Goal: Task Accomplishment & Management: Manage account settings

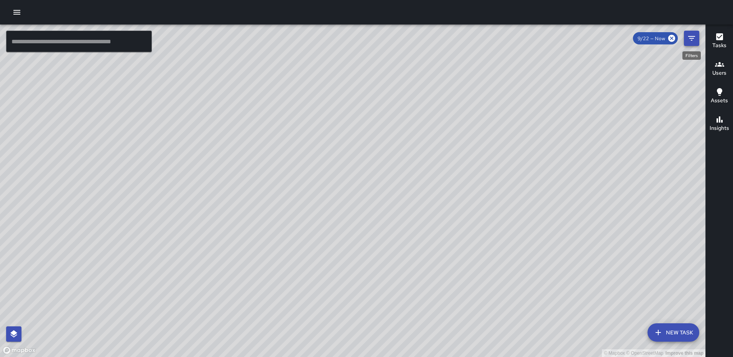
click at [695, 38] on icon "Filters" at bounding box center [691, 38] width 9 height 9
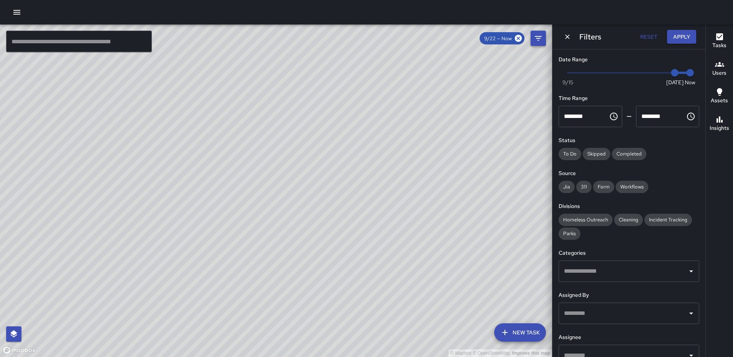
click at [695, 38] on button "Apply" at bounding box center [681, 37] width 29 height 14
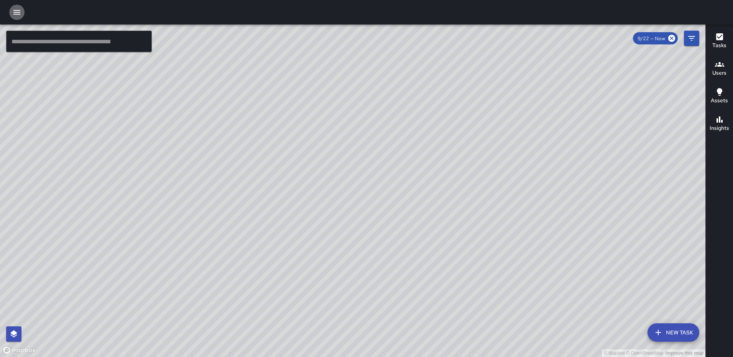
click at [17, 12] on icon "button" at bounding box center [16, 12] width 7 height 5
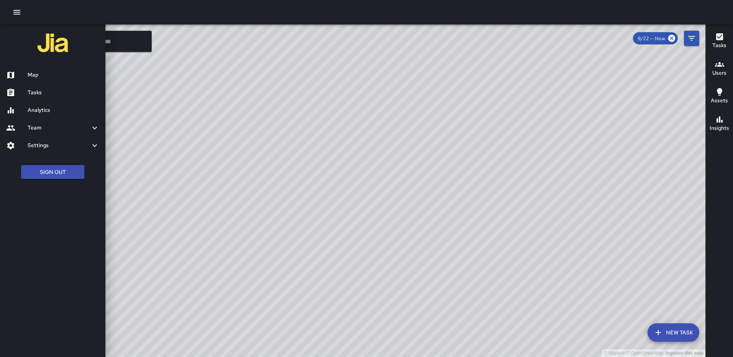
click at [46, 143] on h6 "Settings" at bounding box center [59, 145] width 62 height 8
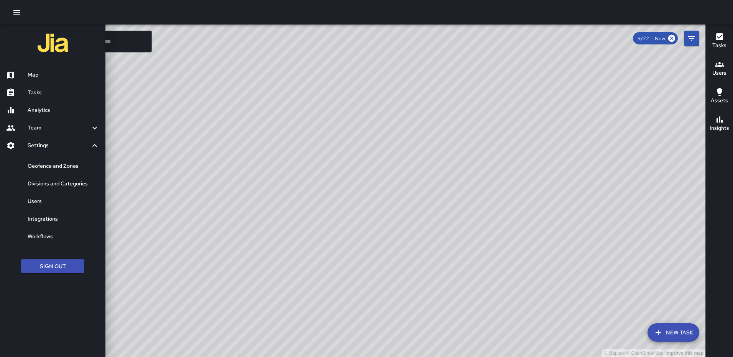
click at [51, 164] on h6 "Geofence and Zones" at bounding box center [64, 166] width 72 height 8
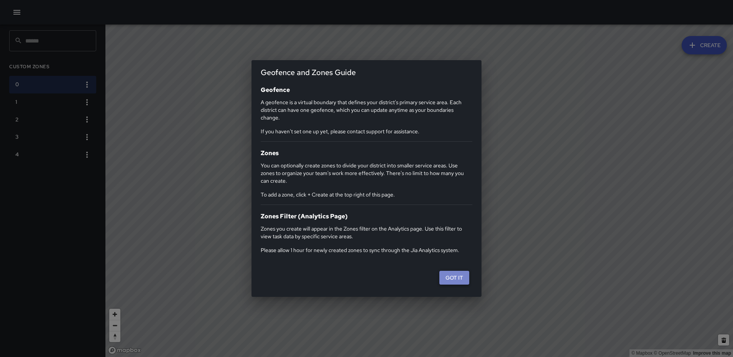
click at [461, 280] on button "Got it" at bounding box center [454, 278] width 30 height 14
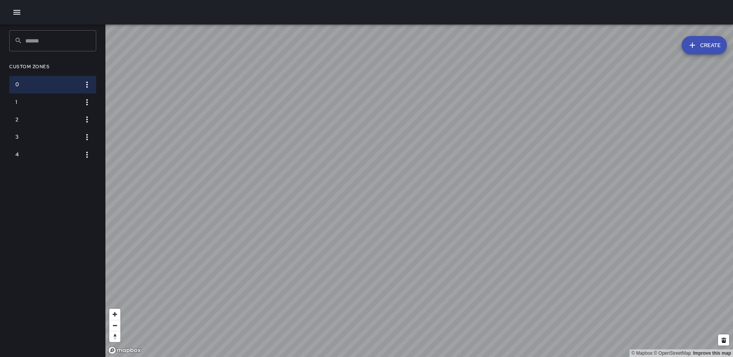
click at [14, 15] on icon "button" at bounding box center [16, 12] width 7 height 5
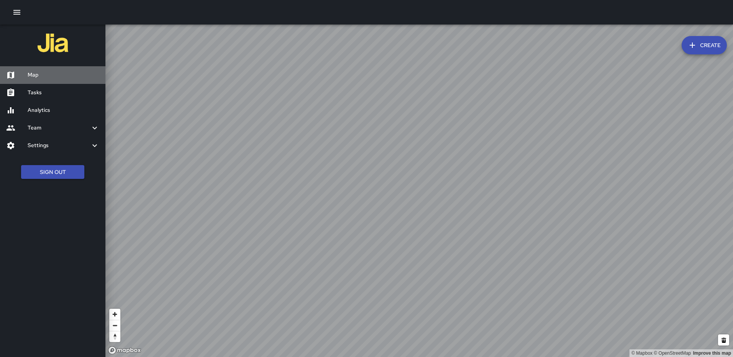
click at [38, 73] on h6 "Map" at bounding box center [64, 75] width 72 height 8
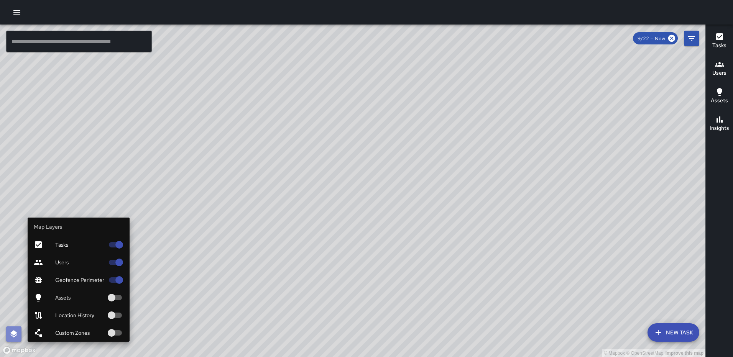
click at [9, 333] on icon "button" at bounding box center [13, 334] width 9 height 9
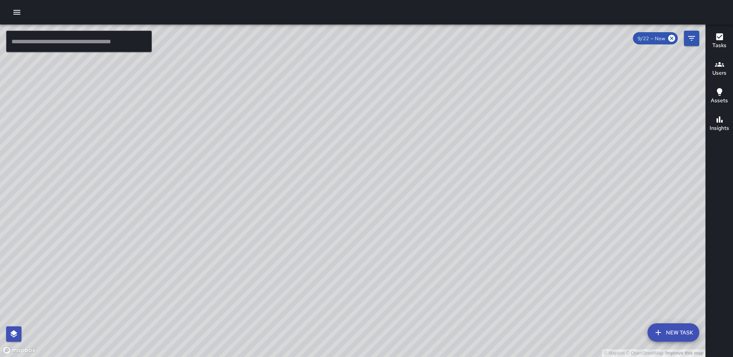
click at [720, 47] on h6 "Tasks" at bounding box center [719, 45] width 14 height 8
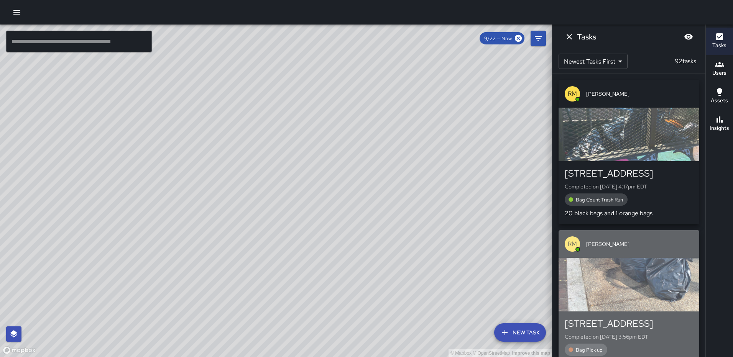
click at [622, 268] on div "button" at bounding box center [628, 285] width 141 height 54
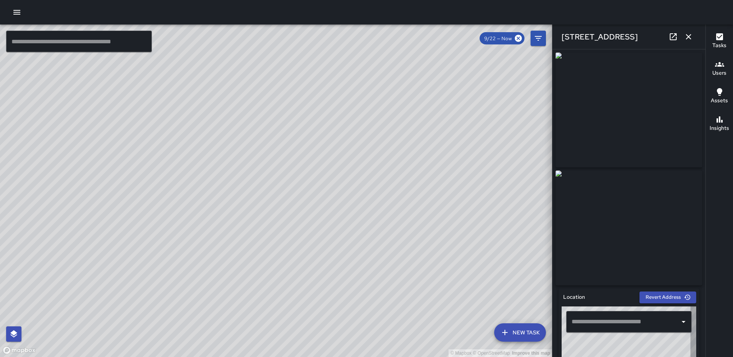
type input "**********"
click at [690, 37] on icon "button" at bounding box center [688, 36] width 9 height 9
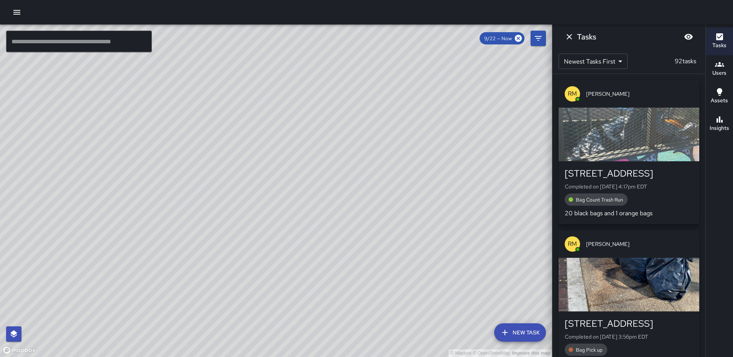
click at [618, 134] on div "button" at bounding box center [628, 135] width 141 height 54
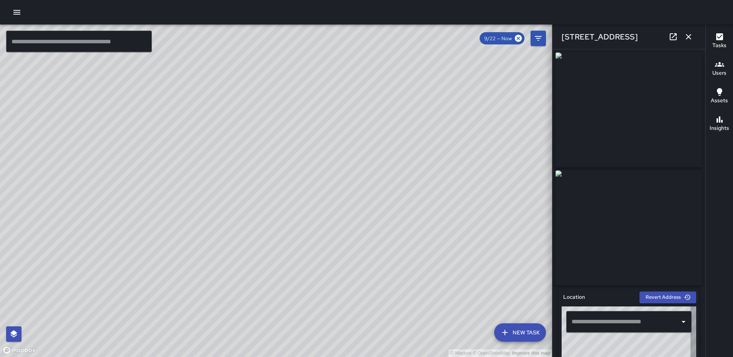
type input "**********"
click at [686, 33] on icon "button" at bounding box center [688, 36] width 9 height 9
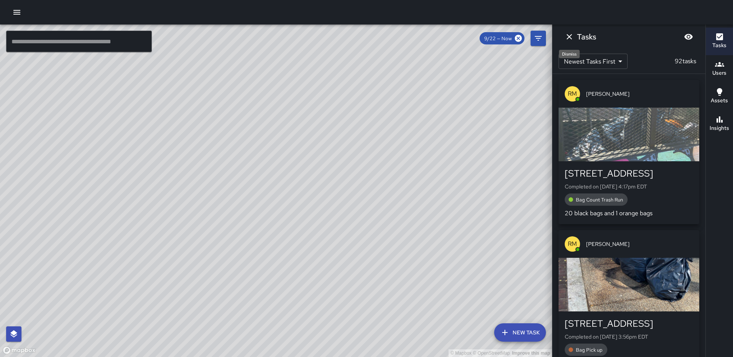
click at [566, 36] on icon "Dismiss" at bounding box center [568, 36] width 9 height 9
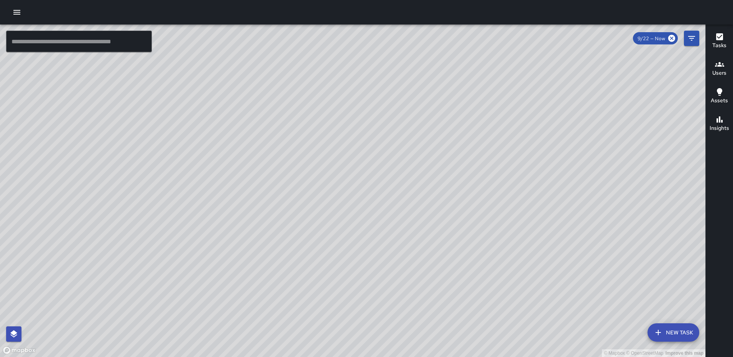
drag, startPoint x: 303, startPoint y: 193, endPoint x: 410, endPoint y: 190, distance: 107.7
click at [411, 191] on div "© Mapbox © OpenStreetMap Improve this map" at bounding box center [352, 191] width 705 height 333
click at [11, 8] on button "button" at bounding box center [16, 12] width 15 height 15
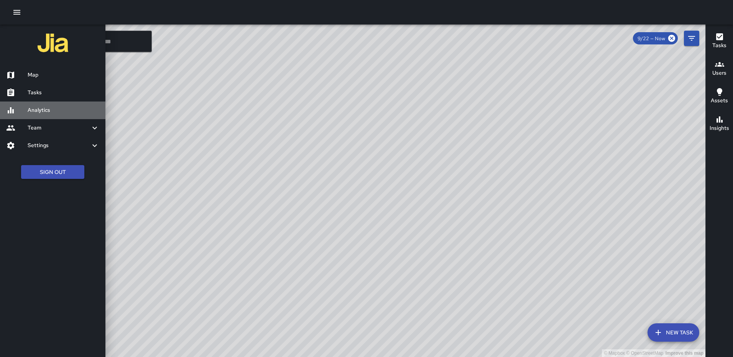
click at [40, 107] on h6 "Analytics" at bounding box center [64, 110] width 72 height 8
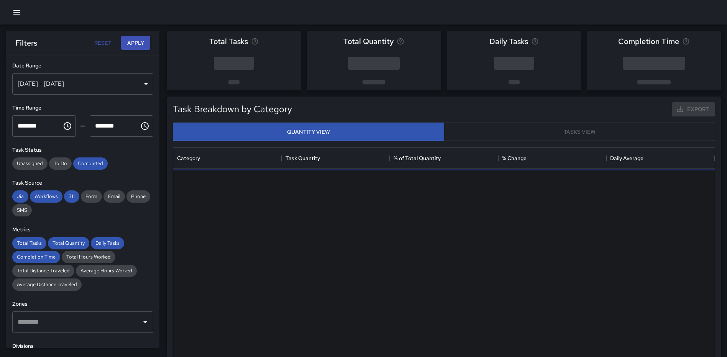
click at [136, 83] on div "Sep 16, 2025 - Sep 22, 2025" at bounding box center [82, 83] width 141 height 21
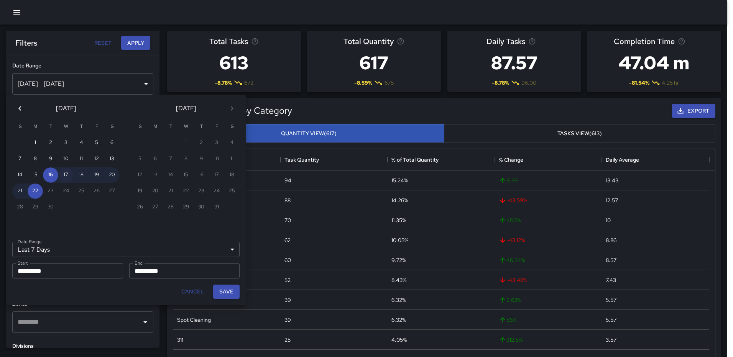
click at [64, 177] on button "17" at bounding box center [65, 174] width 15 height 15
type input "******"
type input "**********"
click at [217, 289] on button "Save" at bounding box center [226, 292] width 26 height 14
type input "**********"
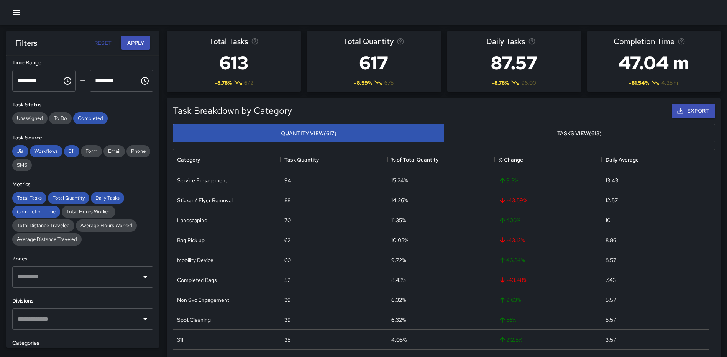
scroll to position [77, 0]
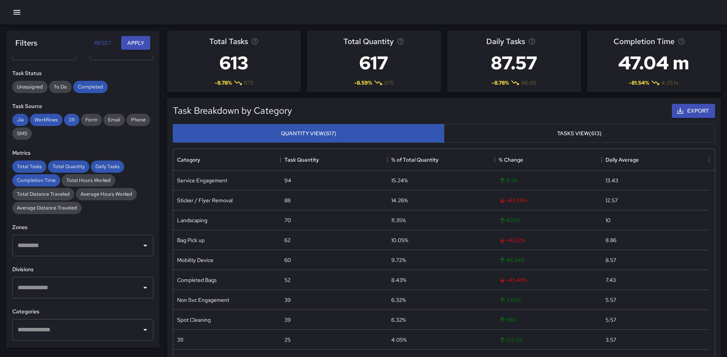
click at [66, 321] on div "​" at bounding box center [82, 329] width 141 height 21
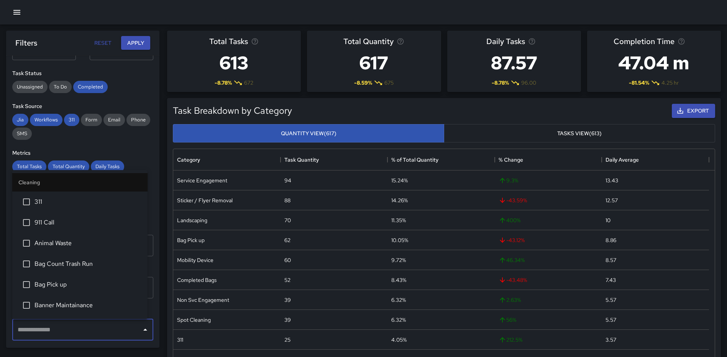
click at [72, 267] on span "Bag Count Trash Run" at bounding box center [87, 263] width 107 height 9
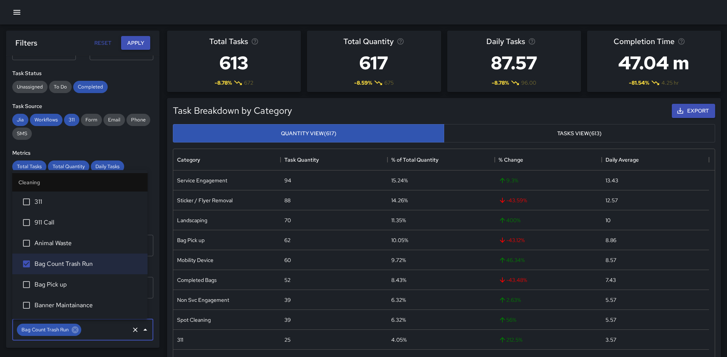
click at [125, 39] on button "Apply" at bounding box center [135, 43] width 29 height 14
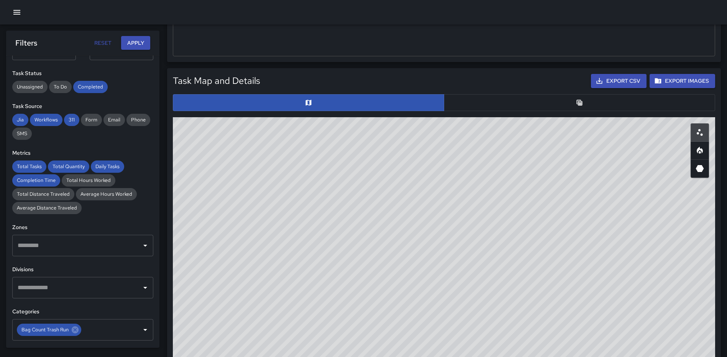
scroll to position [320, 0]
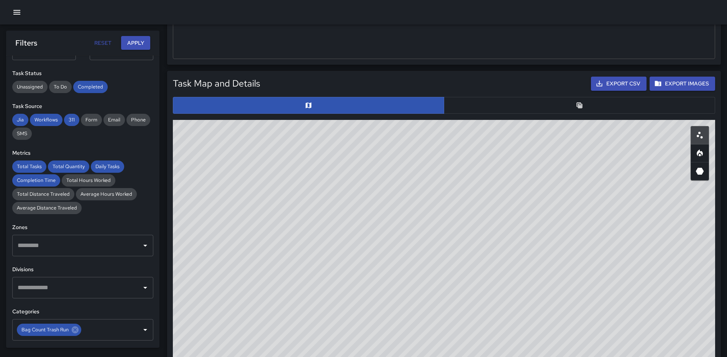
click at [586, 112] on button "button" at bounding box center [579, 105] width 271 height 17
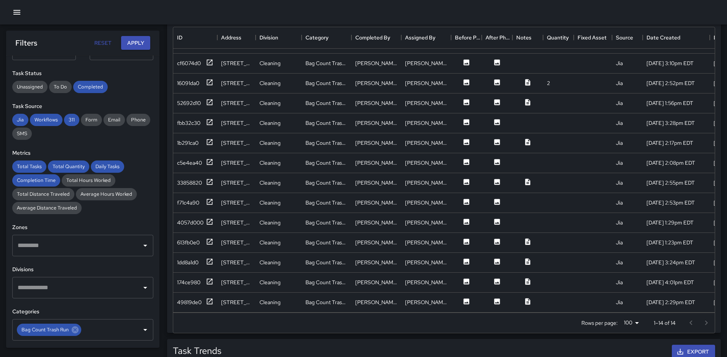
scroll to position [434, 0]
click at [208, 257] on icon at bounding box center [210, 261] width 8 height 8
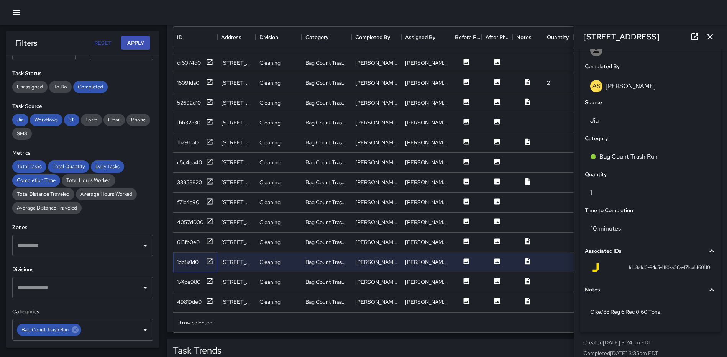
scroll to position [471, 0]
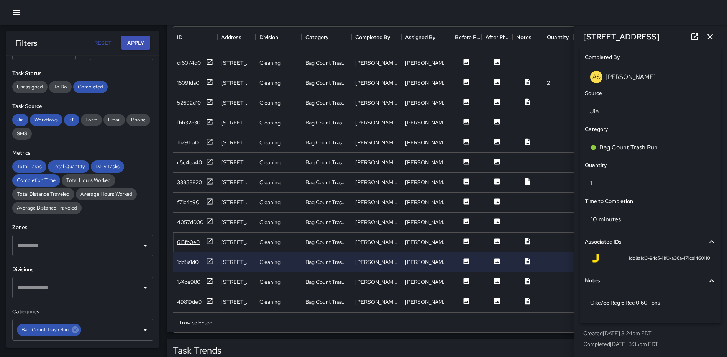
click at [210, 238] on icon at bounding box center [210, 242] width 8 height 8
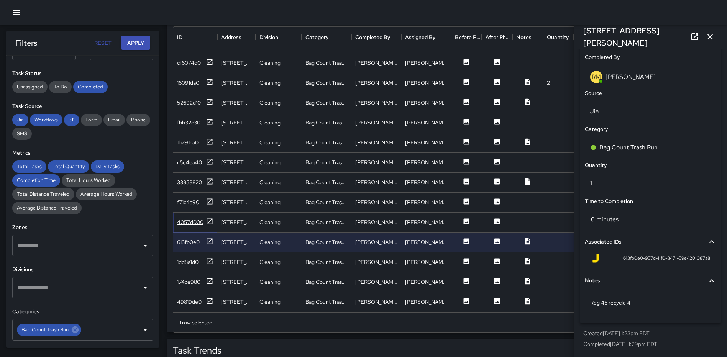
click at [211, 218] on icon at bounding box center [210, 221] width 6 height 6
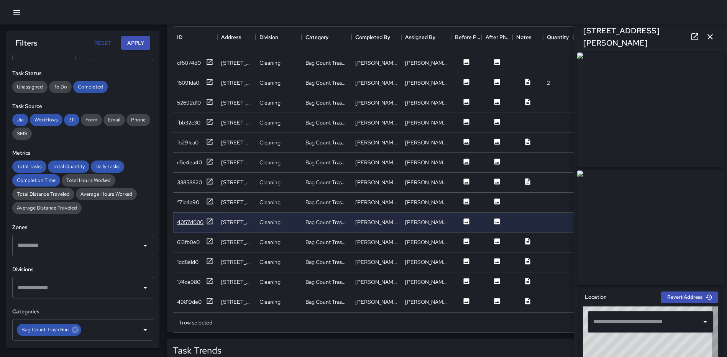
type input "**********"
click at [690, 35] on icon at bounding box center [694, 36] width 9 height 9
click at [207, 198] on icon at bounding box center [210, 202] width 8 height 8
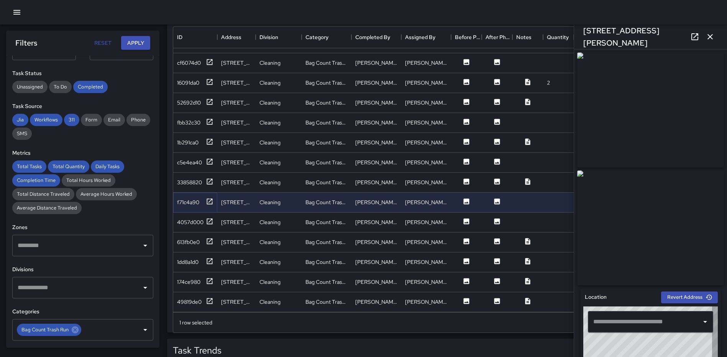
type input "**********"
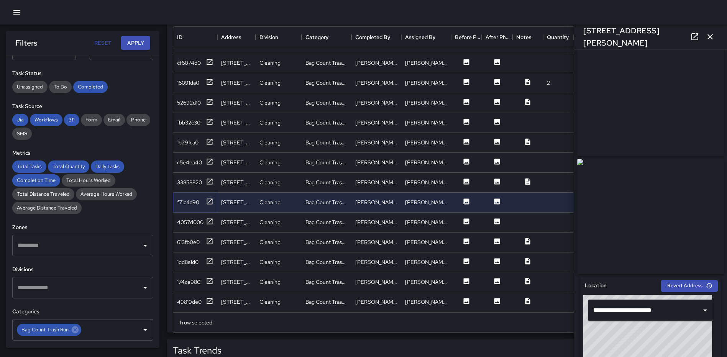
scroll to position [0, 0]
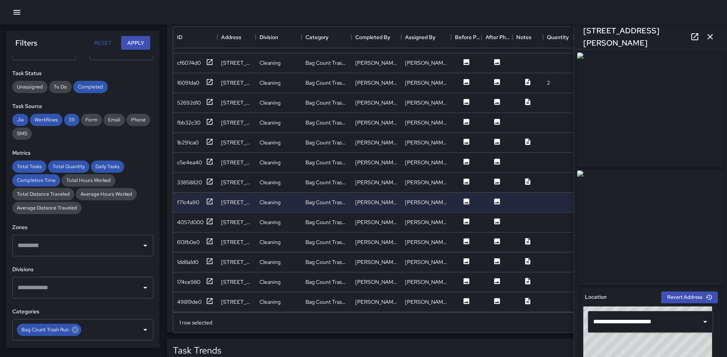
click at [709, 32] on icon "button" at bounding box center [709, 36] width 9 height 9
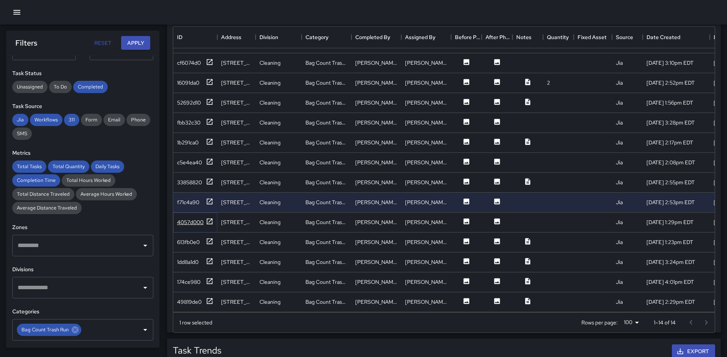
click at [209, 218] on icon at bounding box center [210, 221] width 6 height 6
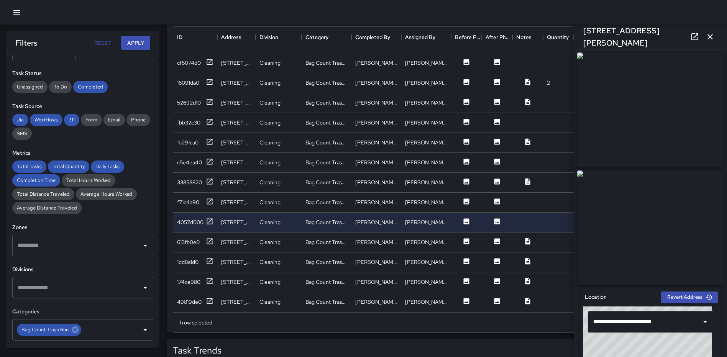
click at [705, 36] on icon "button" at bounding box center [709, 36] width 9 height 9
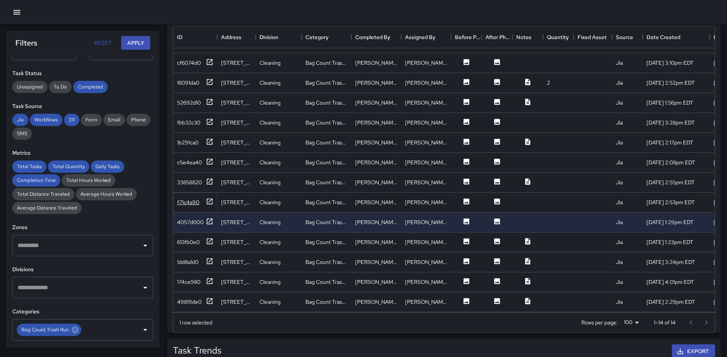
click at [208, 198] on icon at bounding box center [210, 202] width 8 height 8
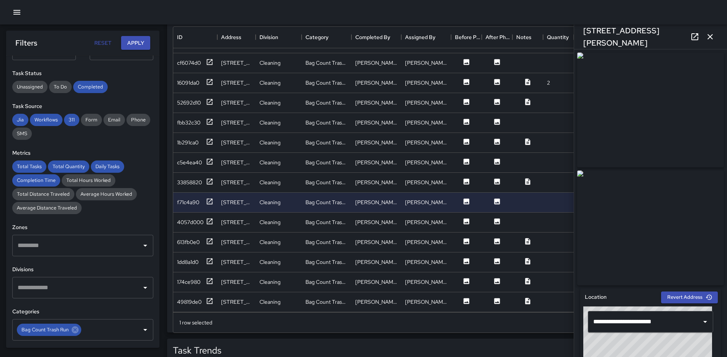
click at [696, 36] on icon at bounding box center [694, 36] width 9 height 9
click at [206, 218] on icon at bounding box center [210, 222] width 8 height 8
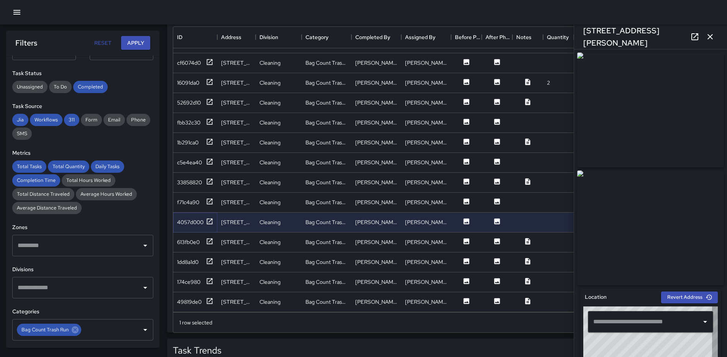
type input "**********"
click at [693, 36] on icon at bounding box center [694, 36] width 9 height 9
click at [207, 238] on icon at bounding box center [210, 241] width 6 height 6
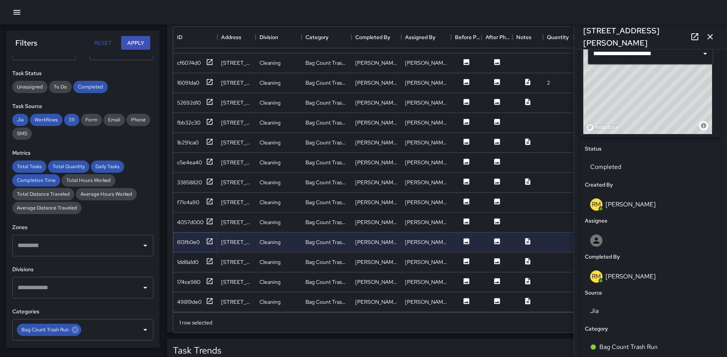
scroll to position [272, 0]
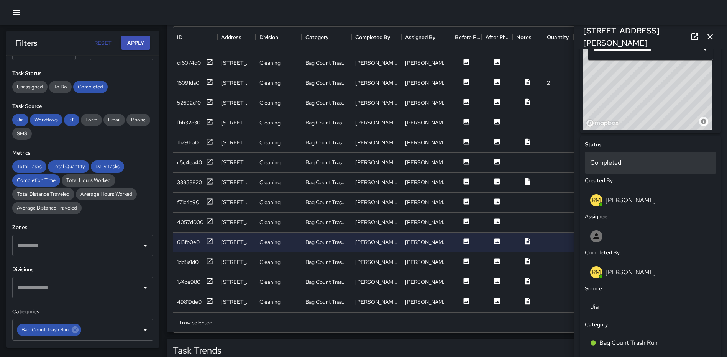
click at [618, 164] on p "Completed" at bounding box center [650, 162] width 121 height 9
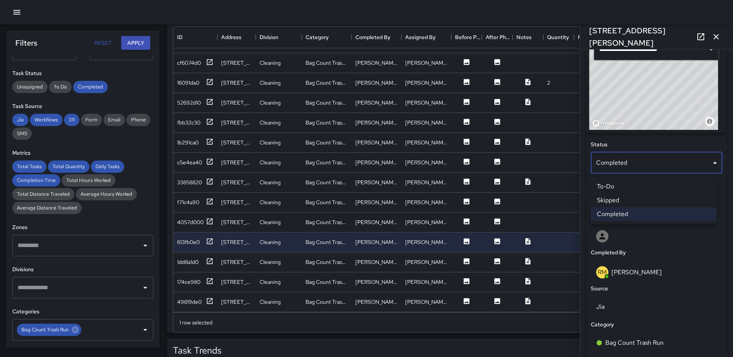
click at [624, 202] on li "Skipped" at bounding box center [653, 200] width 126 height 14
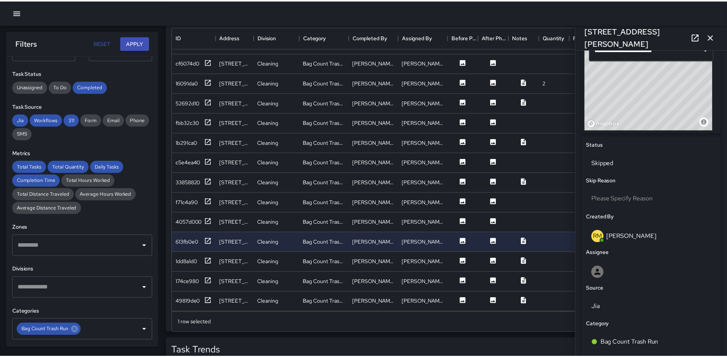
scroll to position [6, 6]
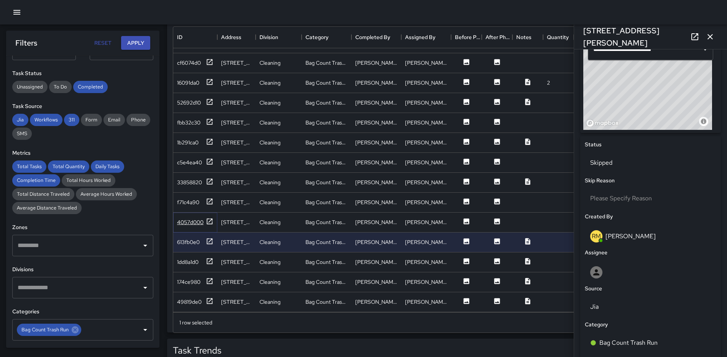
click at [212, 218] on icon at bounding box center [210, 222] width 8 height 8
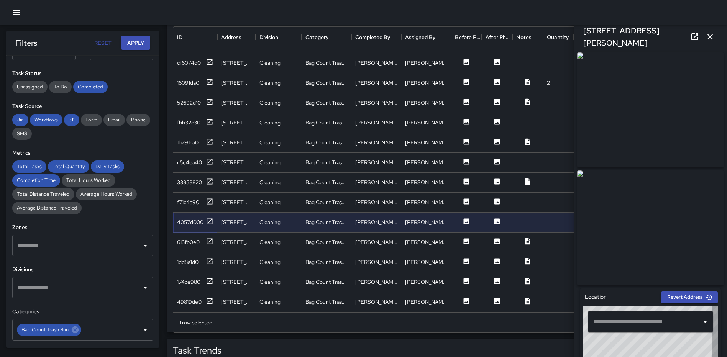
type input "**********"
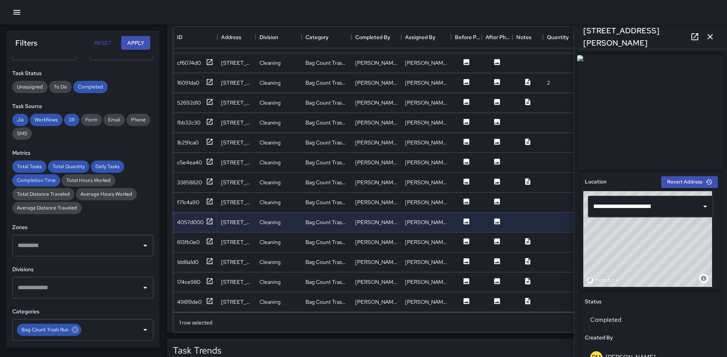
scroll to position [471, 0]
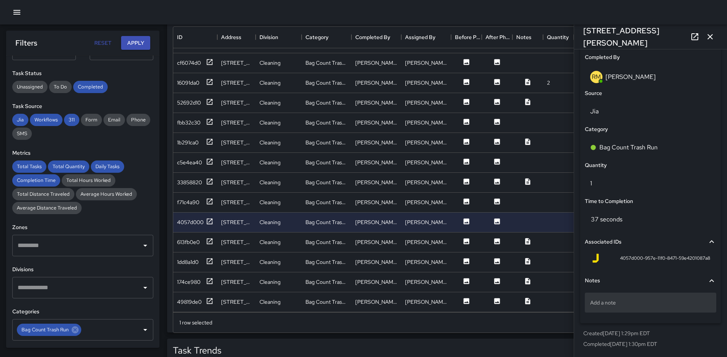
click at [633, 306] on p "Add a note" at bounding box center [650, 303] width 121 height 8
type textarea "*"
type textarea "**********"
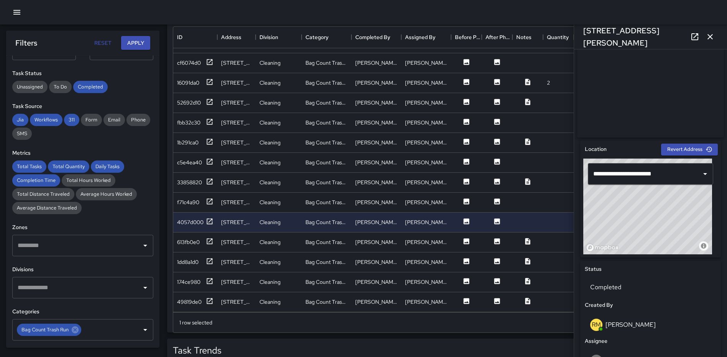
scroll to position [128, 0]
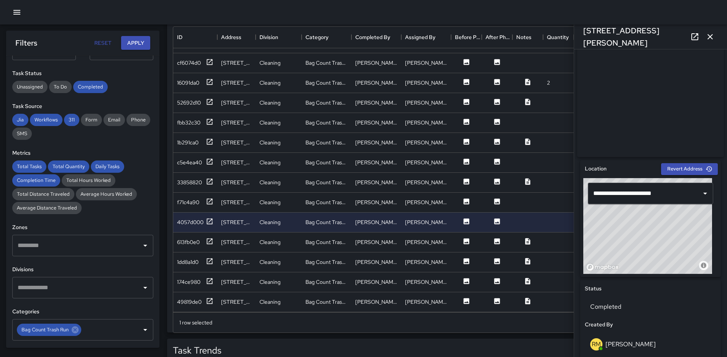
click at [706, 36] on icon "button" at bounding box center [709, 36] width 9 height 9
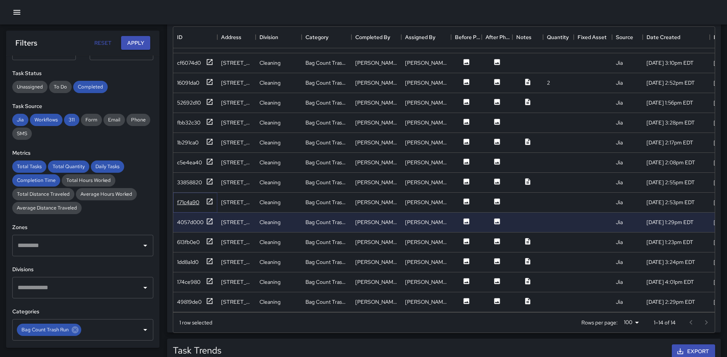
click at [211, 198] on icon at bounding box center [210, 202] width 8 height 8
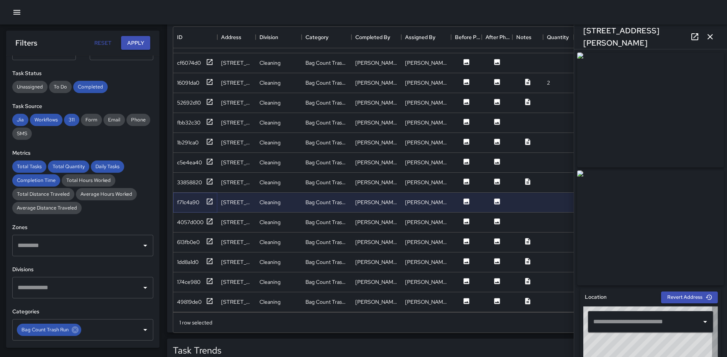
type input "**********"
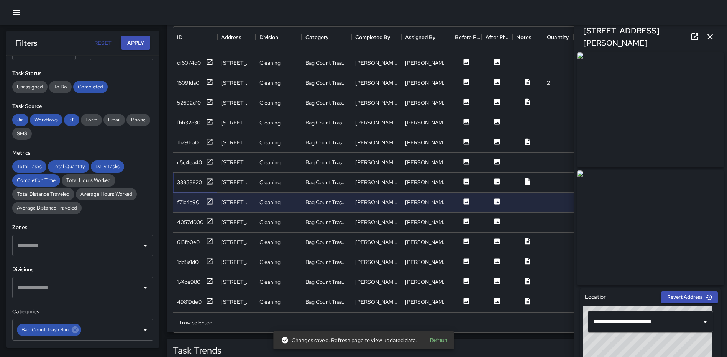
click at [210, 178] on icon at bounding box center [210, 182] width 8 height 8
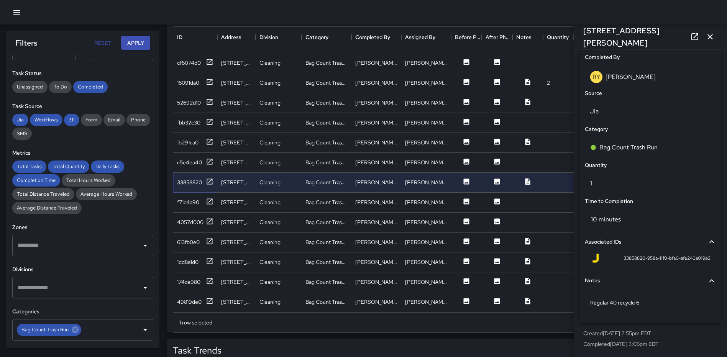
scroll to position [471, 0]
click at [210, 198] on icon at bounding box center [210, 202] width 8 height 8
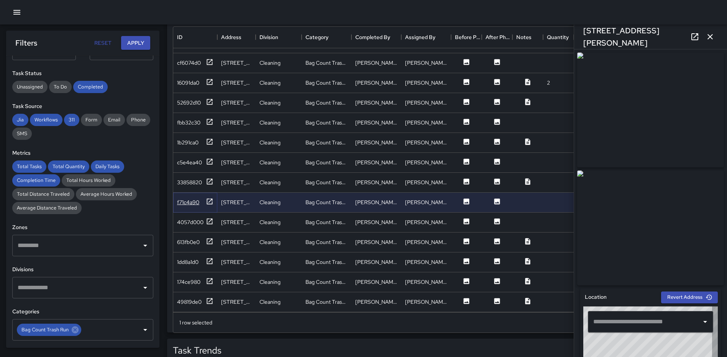
type input "**********"
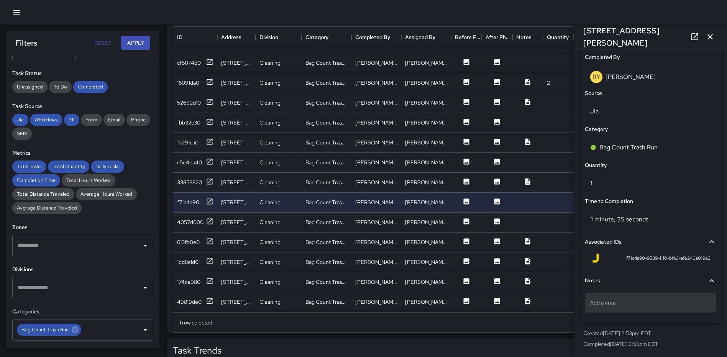
click at [602, 300] on p "Add a note" at bounding box center [650, 303] width 121 height 8
type textarea "**********"
click at [705, 38] on icon "button" at bounding box center [709, 36] width 9 height 9
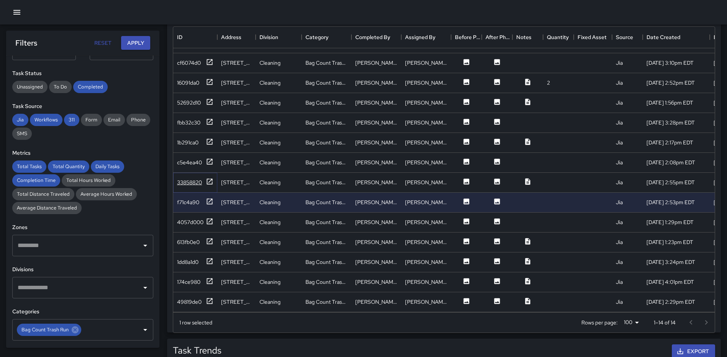
click at [208, 178] on icon at bounding box center [210, 182] width 8 height 8
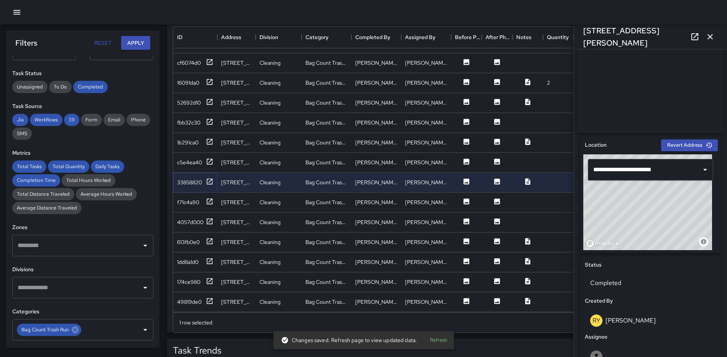
scroll to position [151, 0]
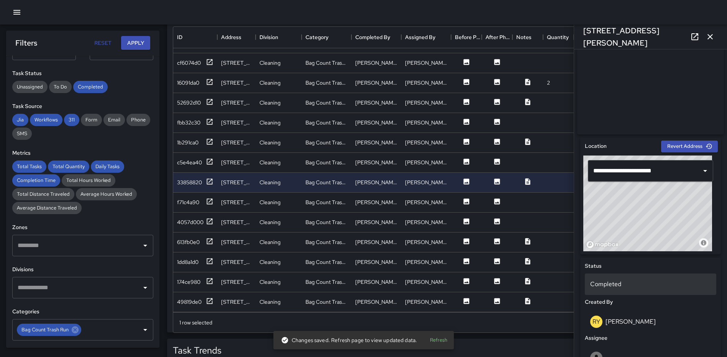
click at [607, 289] on p "Completed" at bounding box center [650, 284] width 121 height 9
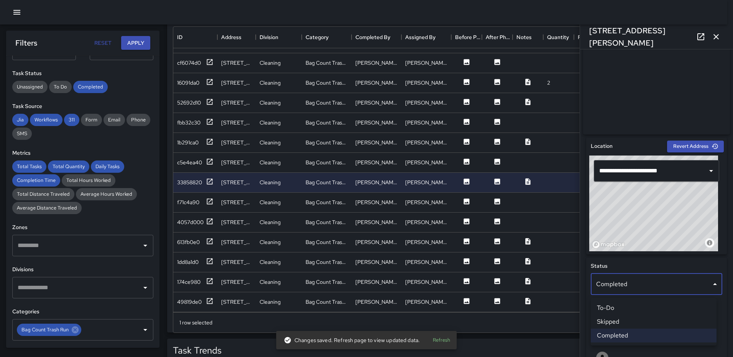
click at [618, 317] on li "Skipped" at bounding box center [653, 322] width 126 height 14
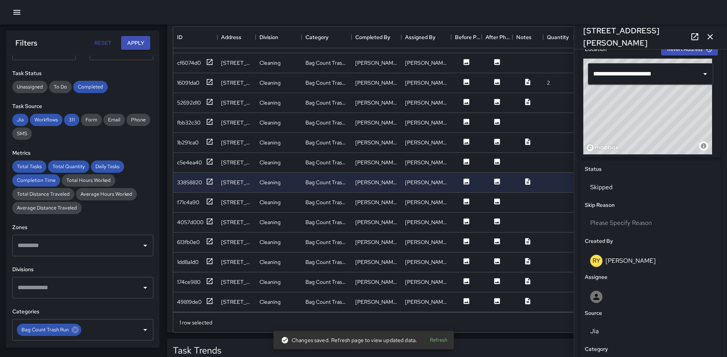
scroll to position [471, 0]
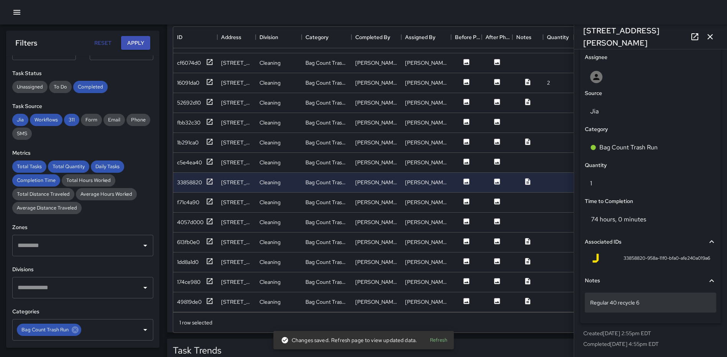
click at [677, 304] on p "Regular 40 recycle 6" at bounding box center [650, 303] width 121 height 8
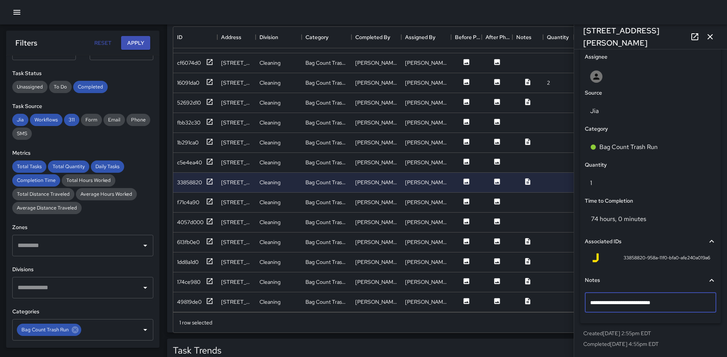
type textarea "**********"
click at [711, 39] on icon "button" at bounding box center [709, 36] width 9 height 9
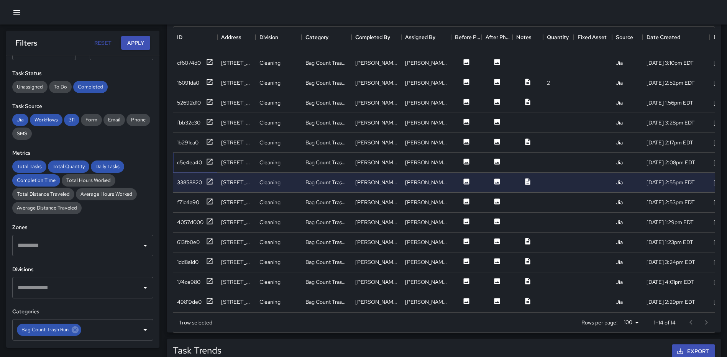
click at [206, 158] on icon at bounding box center [210, 162] width 8 height 8
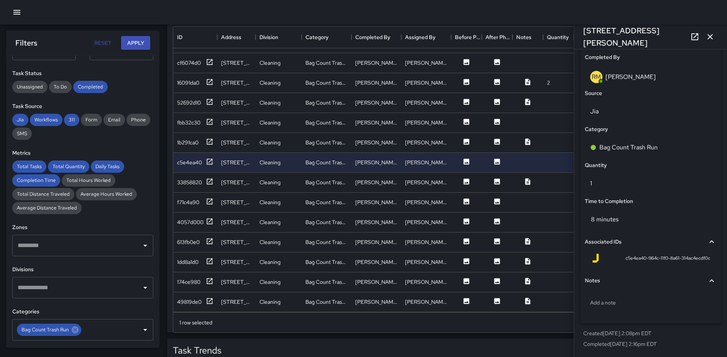
click at [709, 34] on icon "button" at bounding box center [709, 36] width 9 height 9
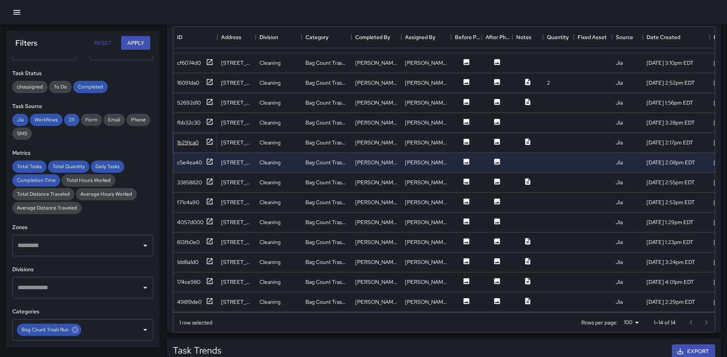
click at [209, 139] on icon at bounding box center [210, 142] width 6 height 6
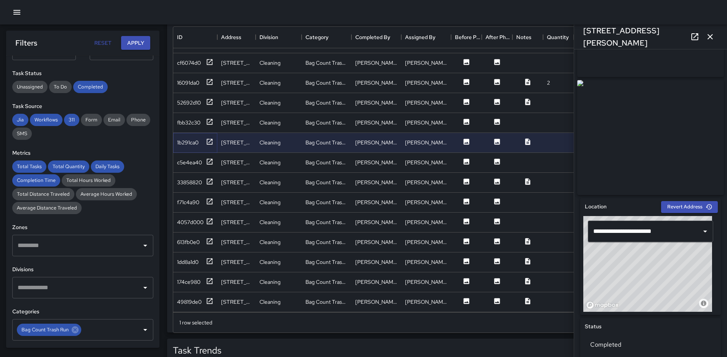
scroll to position [89, 0]
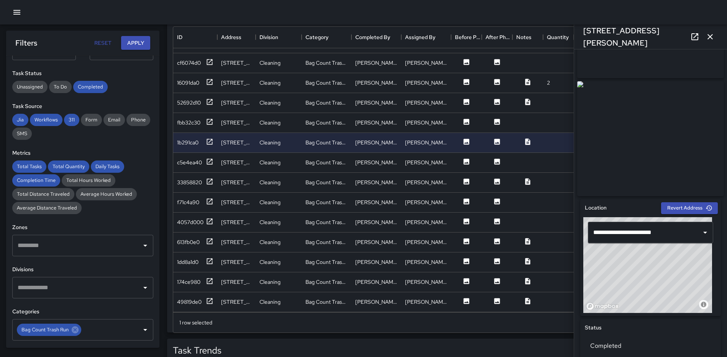
click at [692, 37] on icon at bounding box center [694, 36] width 7 height 7
click at [212, 159] on icon at bounding box center [210, 162] width 6 height 6
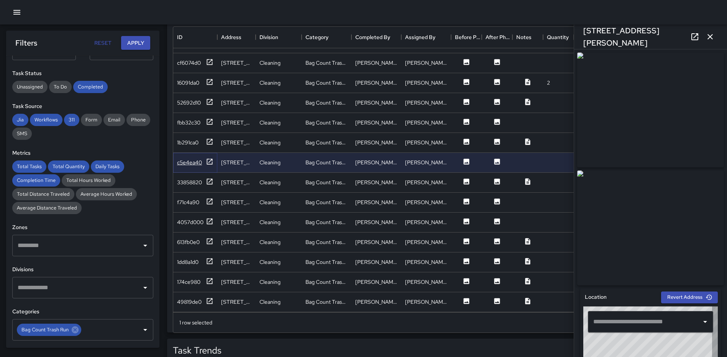
type input "**********"
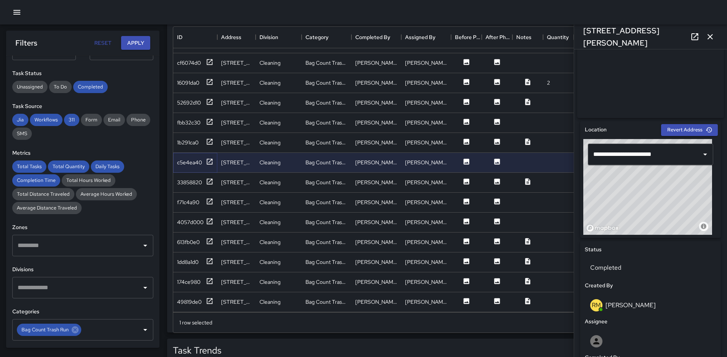
scroll to position [169, 0]
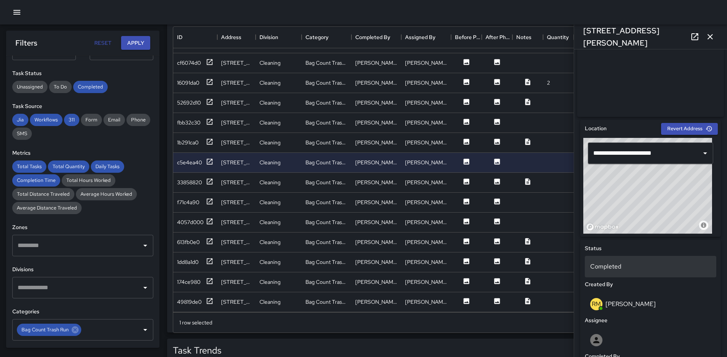
click at [626, 267] on p "Completed" at bounding box center [650, 266] width 121 height 9
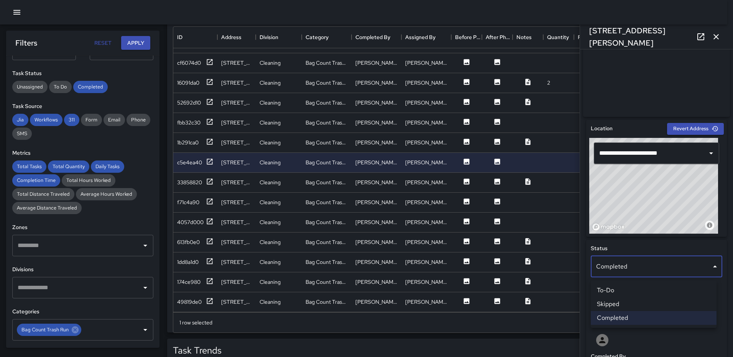
click at [638, 303] on li "Skipped" at bounding box center [653, 304] width 126 height 14
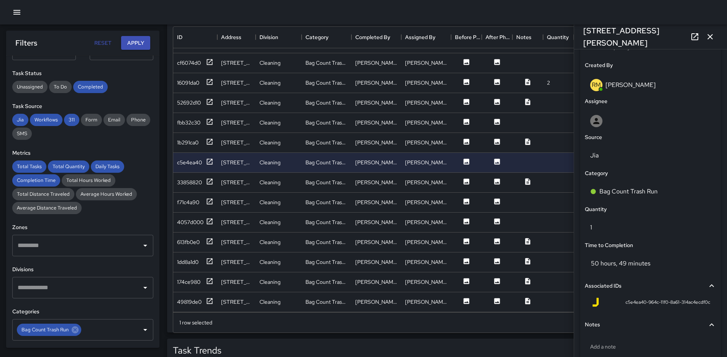
scroll to position [471, 0]
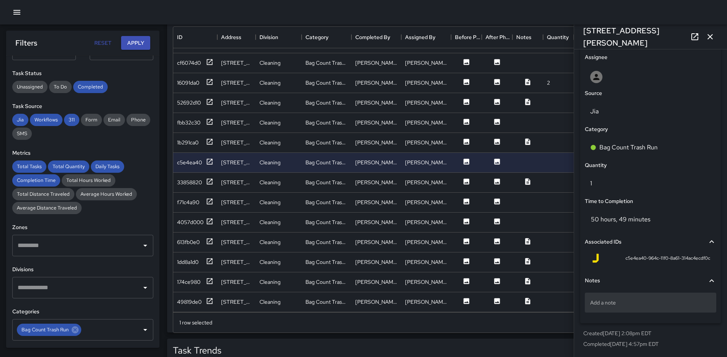
click at [643, 305] on p "Add a note" at bounding box center [650, 303] width 121 height 8
type textarea "*"
type textarea "*********"
click at [709, 39] on icon "button" at bounding box center [709, 36] width 9 height 9
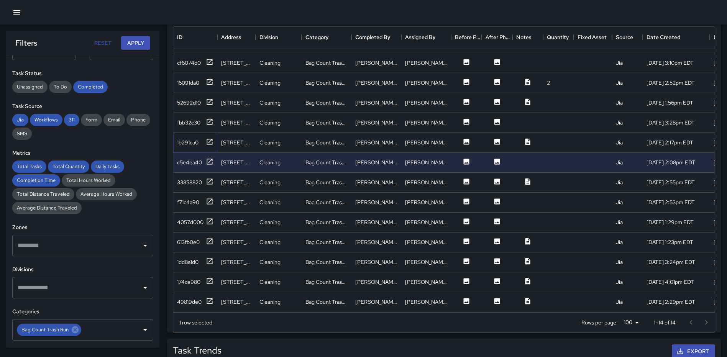
click at [208, 138] on icon at bounding box center [210, 142] width 8 height 8
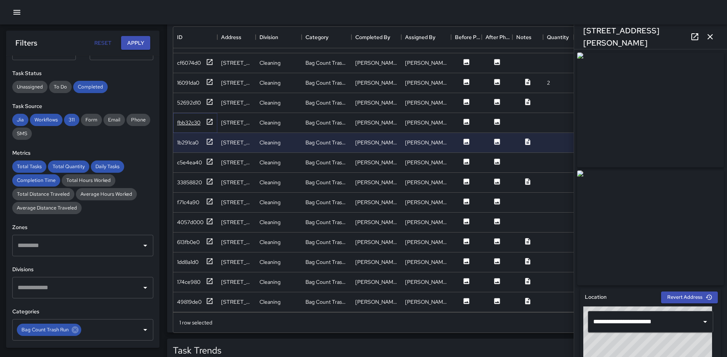
click at [207, 119] on icon at bounding box center [210, 122] width 6 height 6
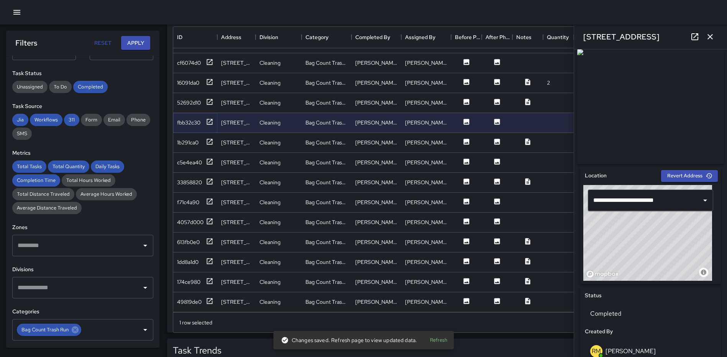
scroll to position [0, 0]
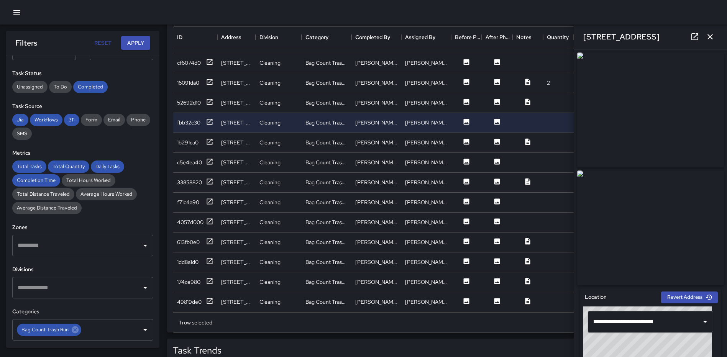
click at [710, 31] on button "button" at bounding box center [709, 36] width 15 height 15
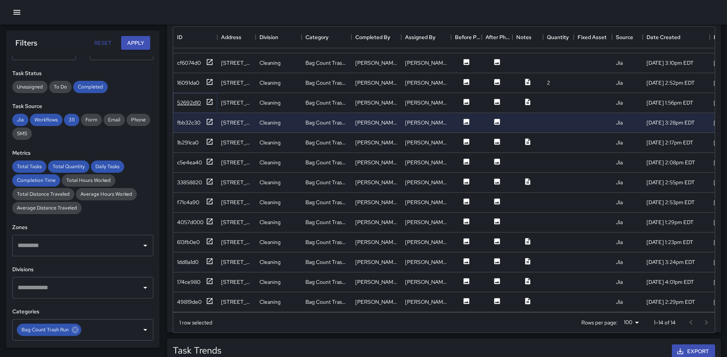
click at [210, 99] on icon at bounding box center [210, 102] width 6 height 6
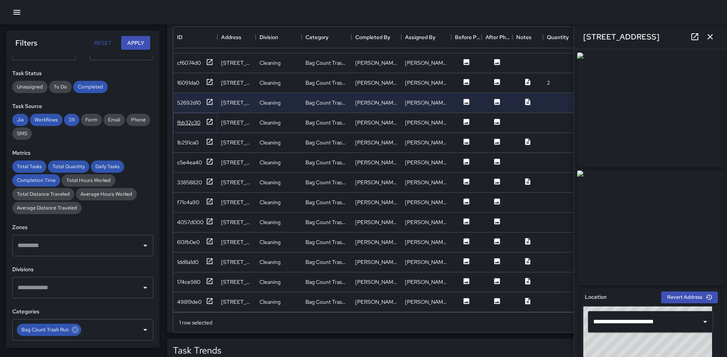
click at [210, 118] on icon at bounding box center [210, 122] width 8 height 8
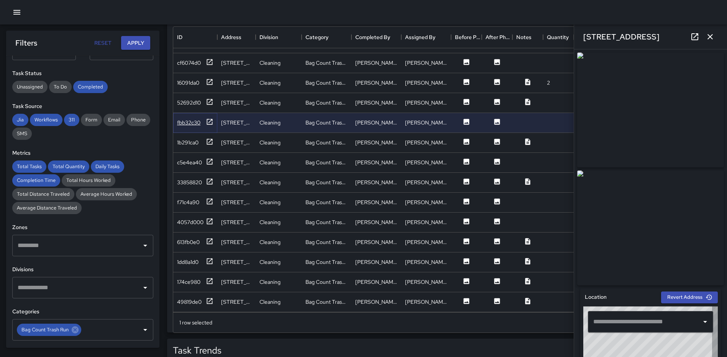
type input "**********"
click at [708, 34] on icon "button" at bounding box center [709, 36] width 5 height 5
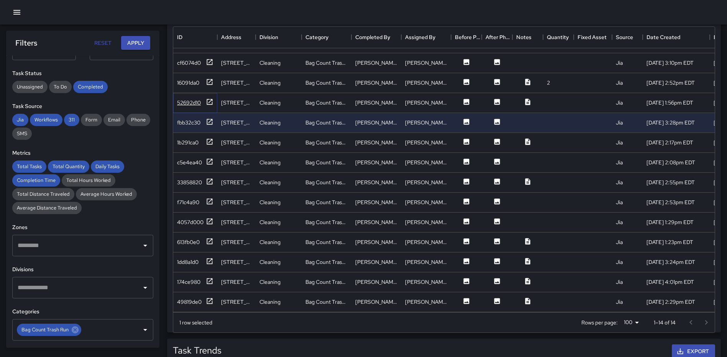
click at [208, 98] on icon at bounding box center [210, 102] width 8 height 8
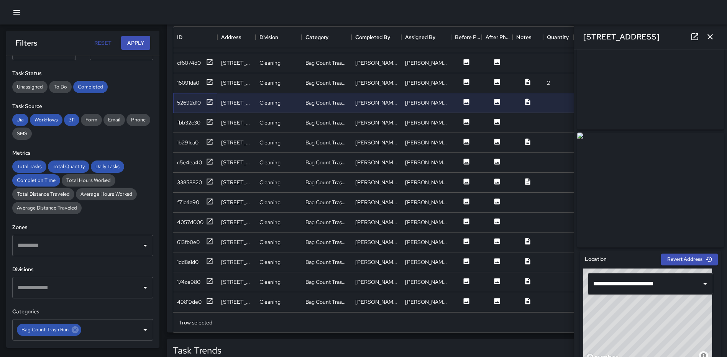
scroll to position [18, 0]
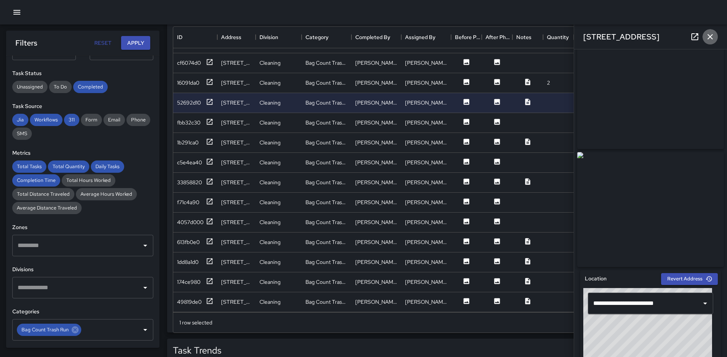
click at [709, 37] on icon "button" at bounding box center [709, 36] width 5 height 5
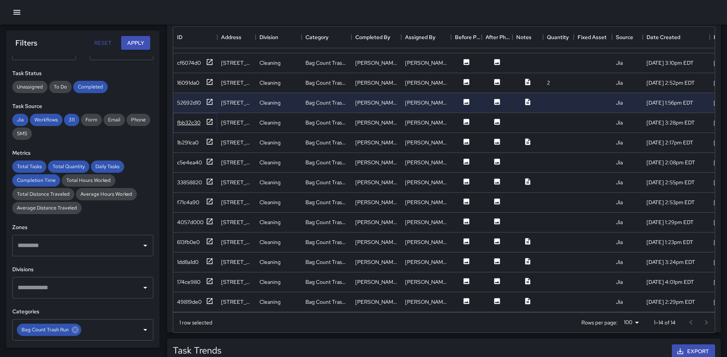
click at [213, 118] on icon at bounding box center [210, 122] width 8 height 8
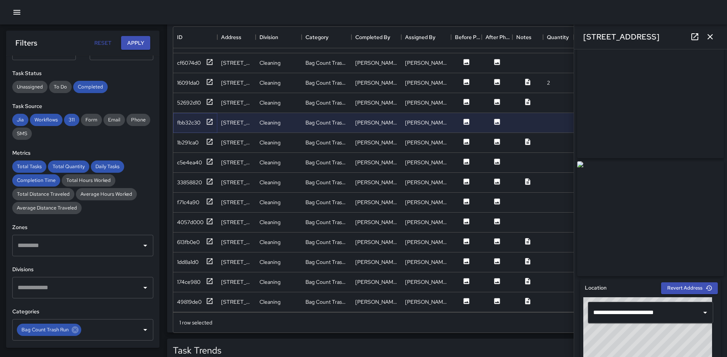
scroll to position [0, 0]
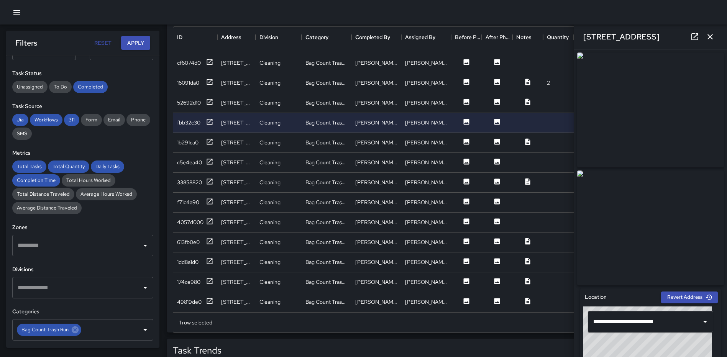
click at [708, 36] on icon "button" at bounding box center [709, 36] width 9 height 9
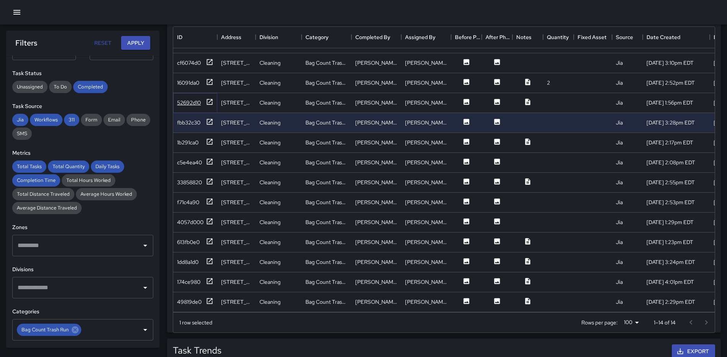
click at [210, 98] on icon at bounding box center [210, 102] width 8 height 8
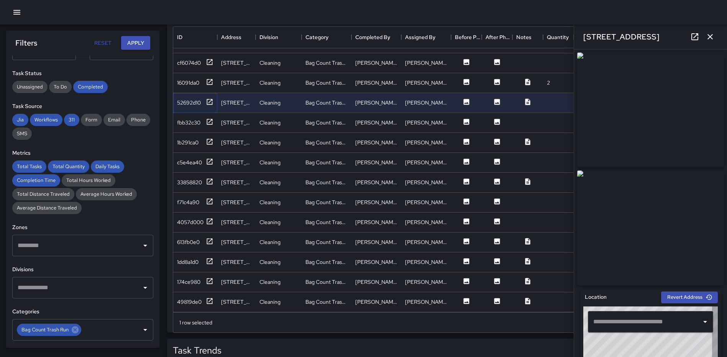
type input "**********"
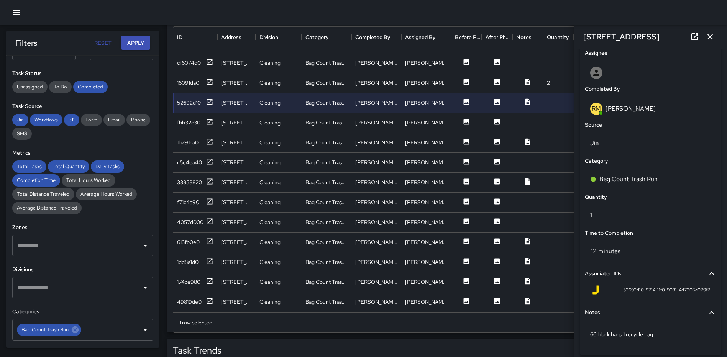
scroll to position [471, 0]
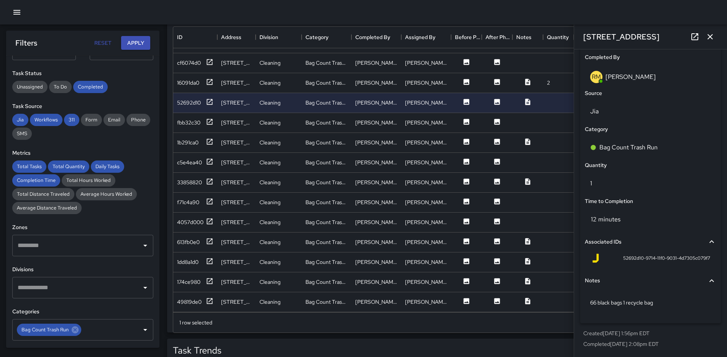
drag, startPoint x: 713, startPoint y: 33, endPoint x: 710, endPoint y: 37, distance: 4.4
click at [713, 33] on icon "button" at bounding box center [709, 36] width 9 height 9
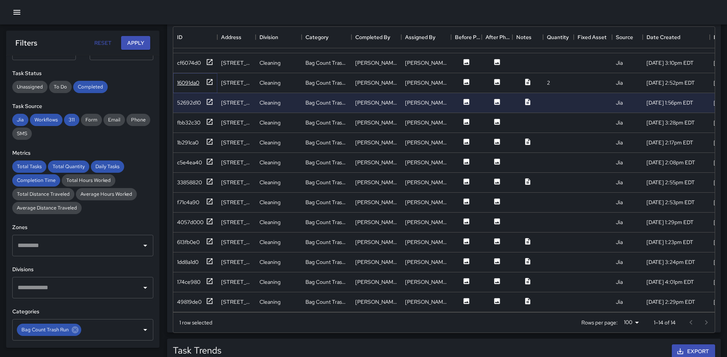
click at [210, 78] on icon at bounding box center [210, 82] width 8 height 8
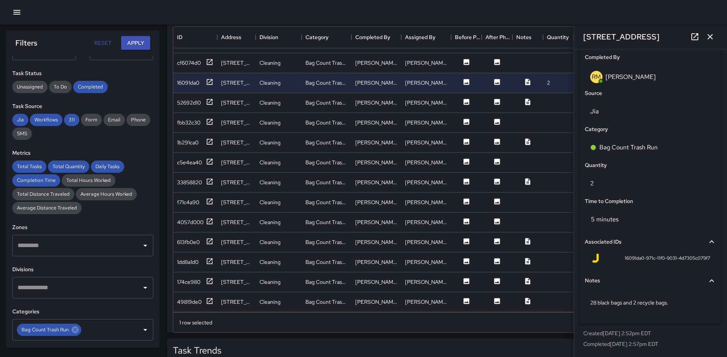
click at [706, 35] on icon "button" at bounding box center [709, 36] width 9 height 9
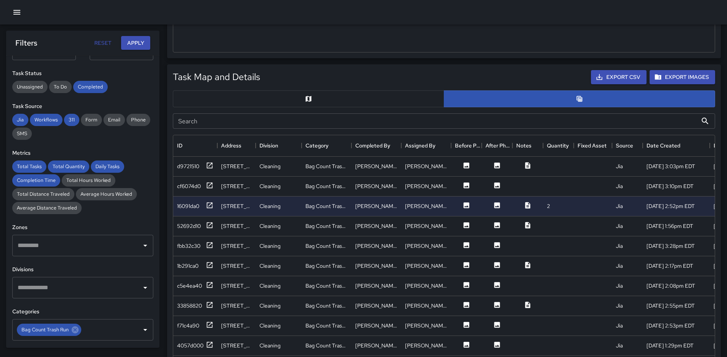
scroll to position [320, 0]
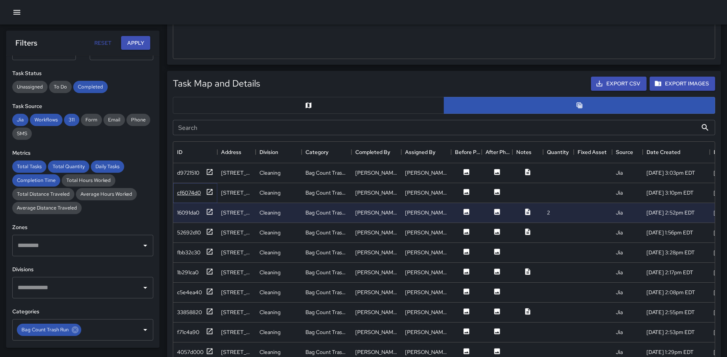
click at [209, 189] on icon at bounding box center [210, 192] width 8 height 8
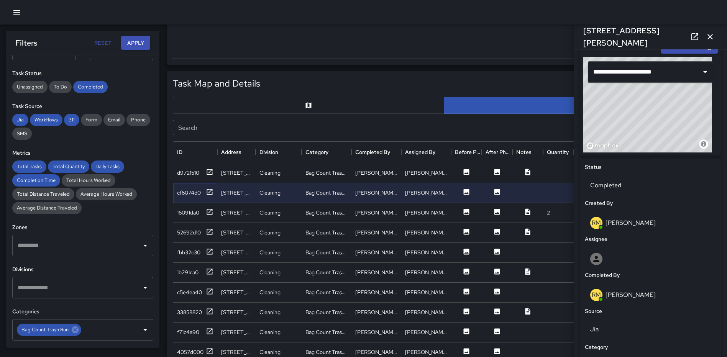
scroll to position [252, 0]
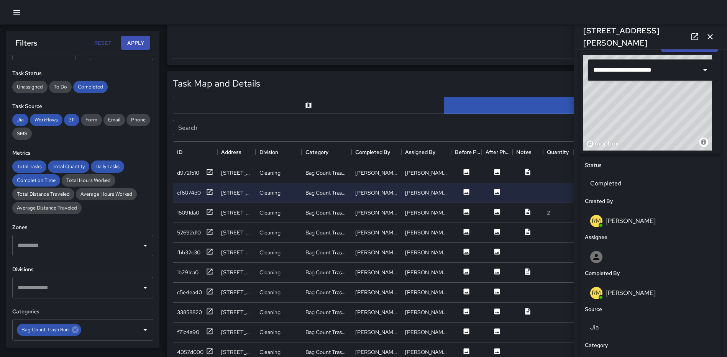
drag, startPoint x: 707, startPoint y: 34, endPoint x: 703, endPoint y: 39, distance: 6.1
click at [707, 34] on icon "button" at bounding box center [709, 36] width 9 height 9
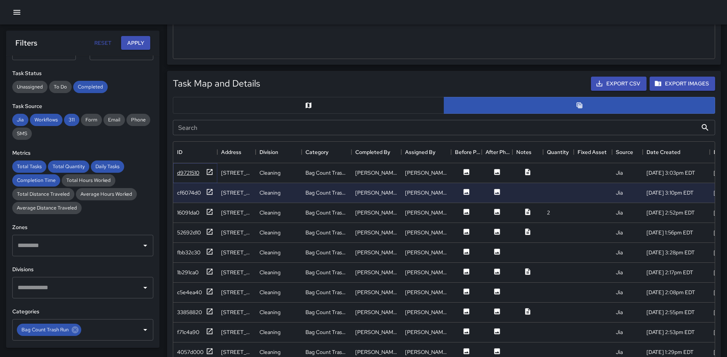
click at [212, 172] on icon at bounding box center [210, 172] width 8 height 8
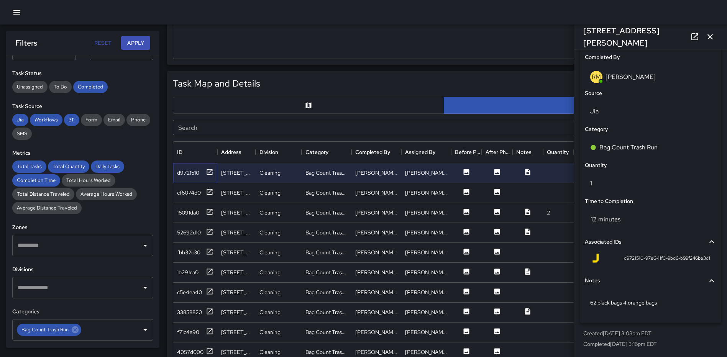
scroll to position [471, 0]
drag, startPoint x: 207, startPoint y: 192, endPoint x: 251, endPoint y: 193, distance: 44.1
click at [207, 192] on icon at bounding box center [210, 192] width 6 height 6
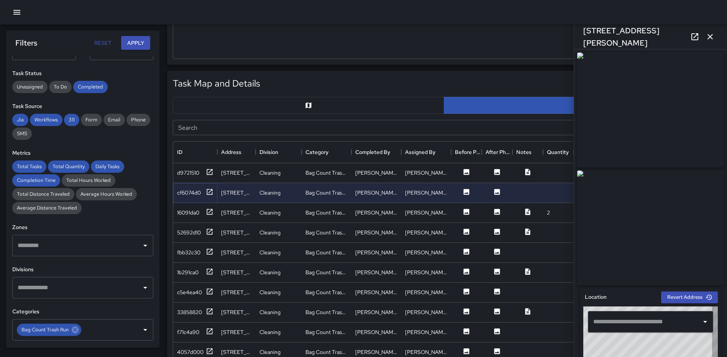
type input "**********"
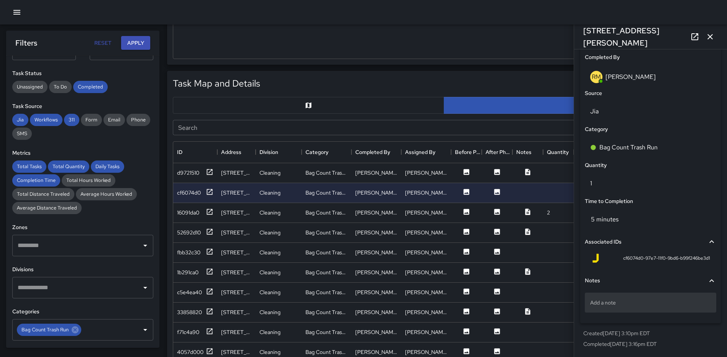
click at [633, 308] on div "Add a note" at bounding box center [650, 303] width 131 height 20
type textarea "**********"
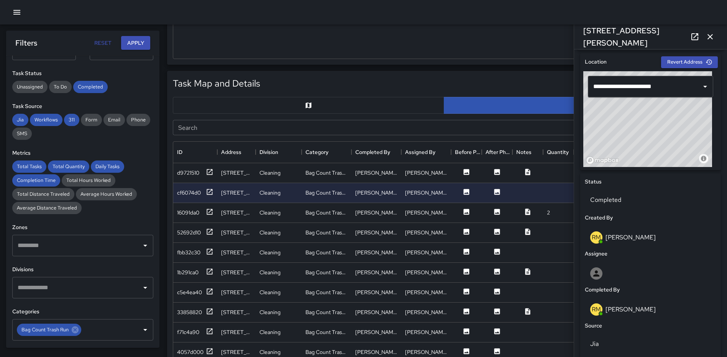
scroll to position [164, 0]
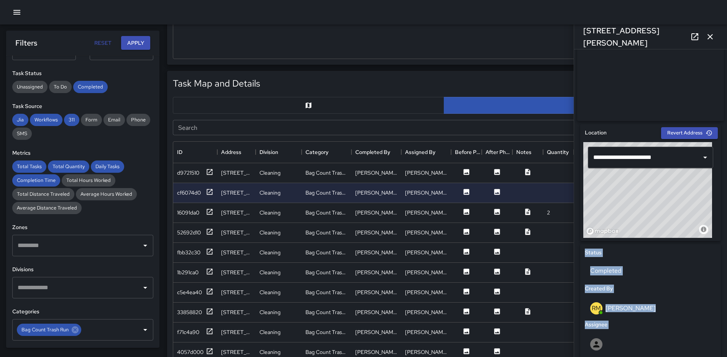
drag, startPoint x: 721, startPoint y: 158, endPoint x: 718, endPoint y: 340, distance: 182.4
click at [718, 340] on div "**********" at bounding box center [650, 203] width 153 height 308
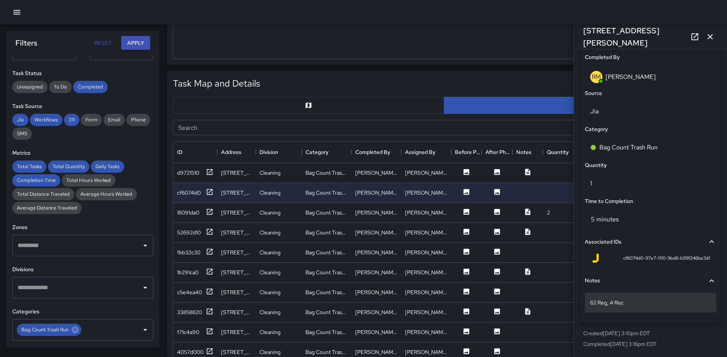
click at [664, 307] on div "62 Reg, 4 Rec" at bounding box center [650, 303] width 131 height 20
type textarea "**********"
click at [707, 38] on icon "button" at bounding box center [709, 36] width 9 height 9
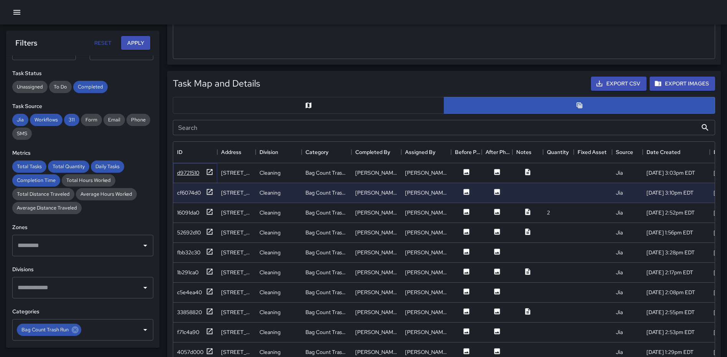
click at [213, 171] on icon at bounding box center [210, 172] width 8 height 8
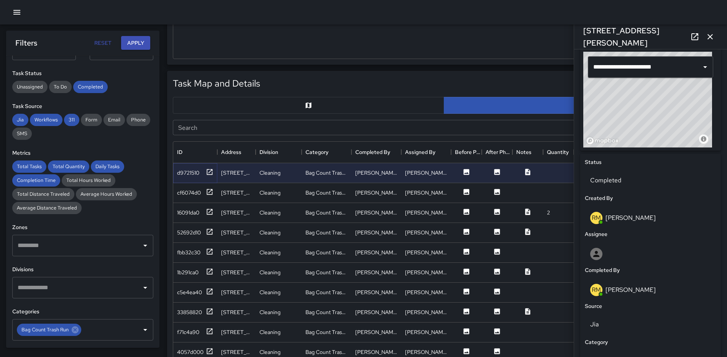
scroll to position [247, 0]
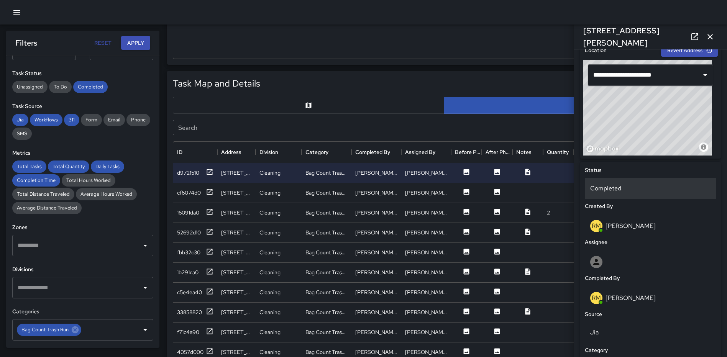
click at [624, 188] on p "Completed" at bounding box center [650, 188] width 121 height 9
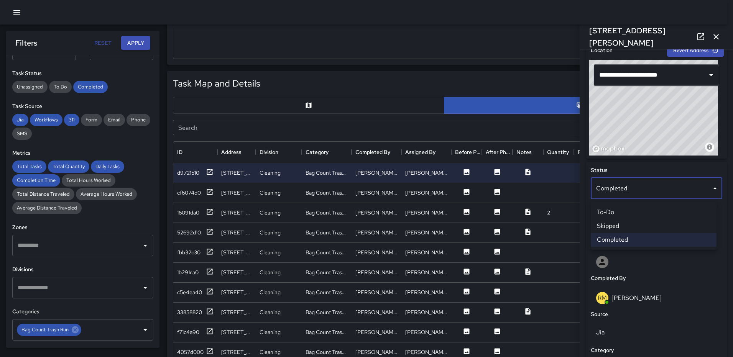
click at [624, 226] on li "Skipped" at bounding box center [653, 226] width 126 height 14
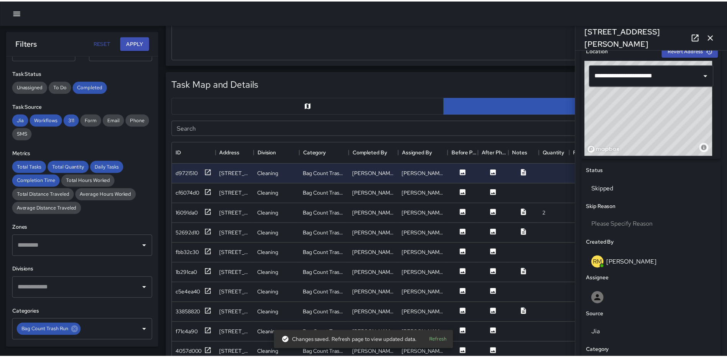
scroll to position [6, 6]
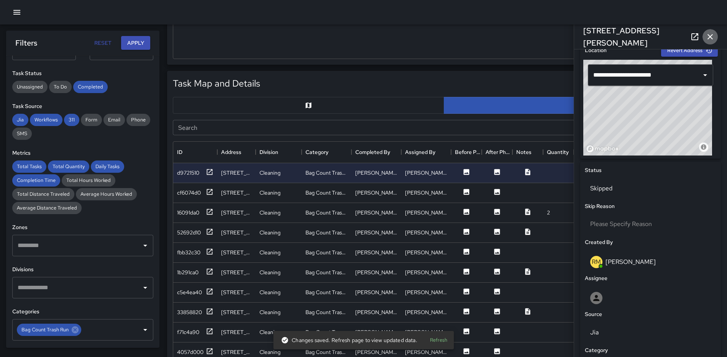
click at [710, 32] on icon "button" at bounding box center [709, 36] width 9 height 9
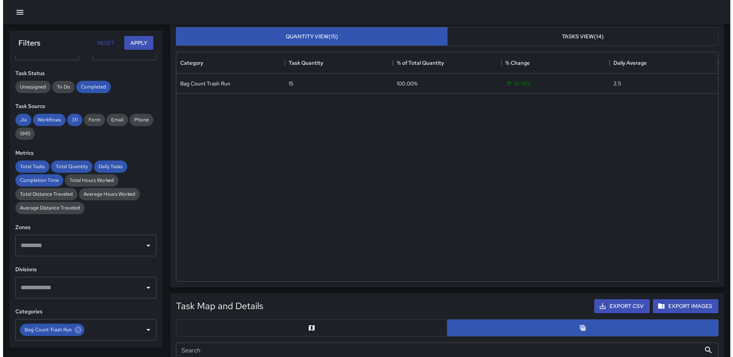
scroll to position [0, 0]
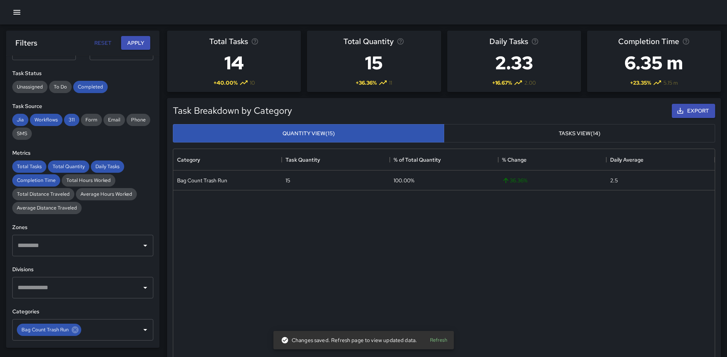
click at [15, 11] on icon "button" at bounding box center [16, 12] width 9 height 9
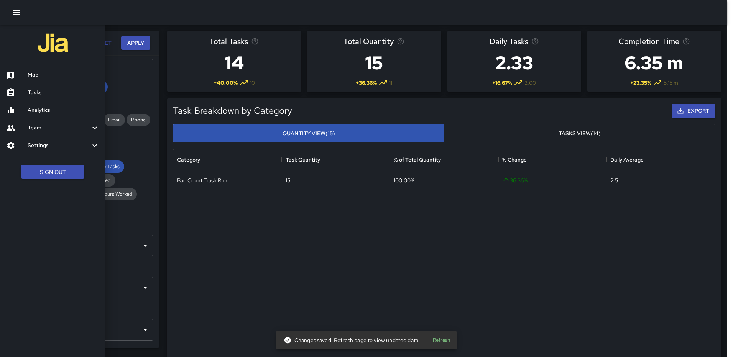
click at [35, 72] on h6 "Map" at bounding box center [64, 75] width 72 height 8
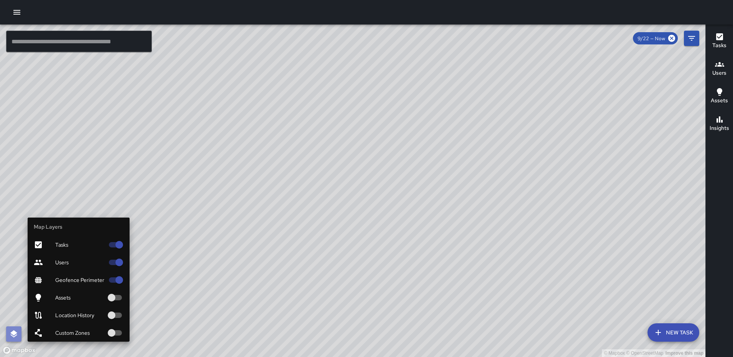
click at [10, 334] on icon "button" at bounding box center [13, 334] width 9 height 9
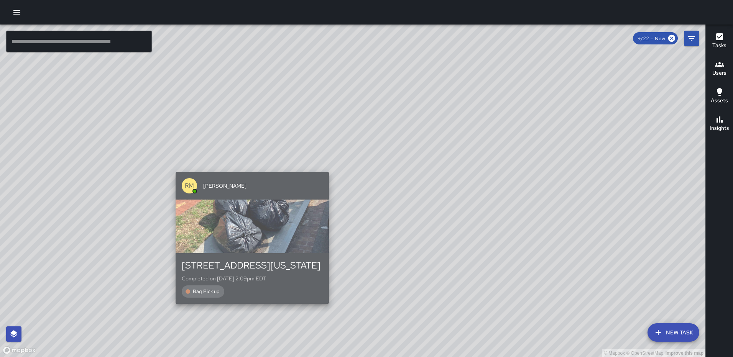
click at [249, 298] on div "Bag Pick up" at bounding box center [252, 291] width 141 height 12
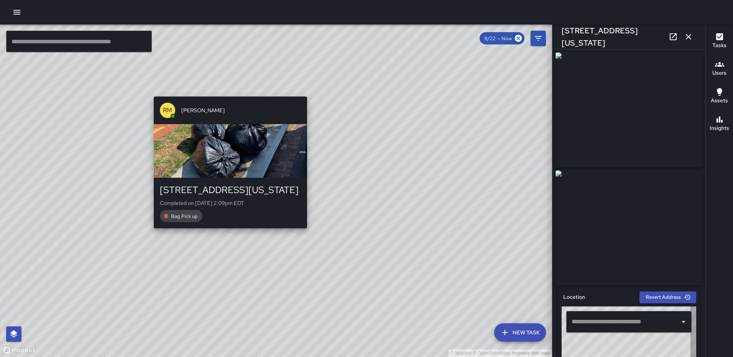
type input "**********"
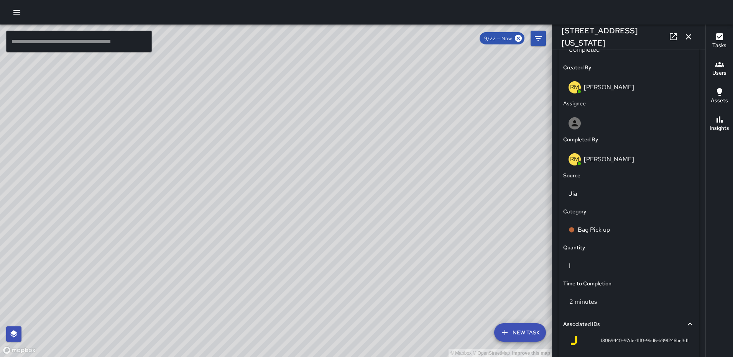
scroll to position [471, 0]
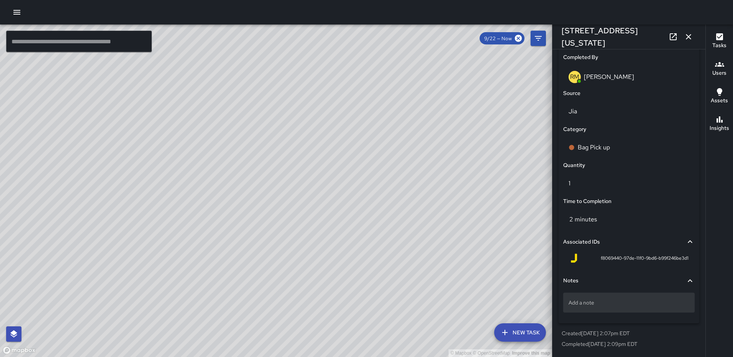
click at [592, 299] on p "Add a note" at bounding box center [628, 303] width 121 height 8
type textarea "*****"
click at [688, 34] on icon "button" at bounding box center [688, 36] width 9 height 9
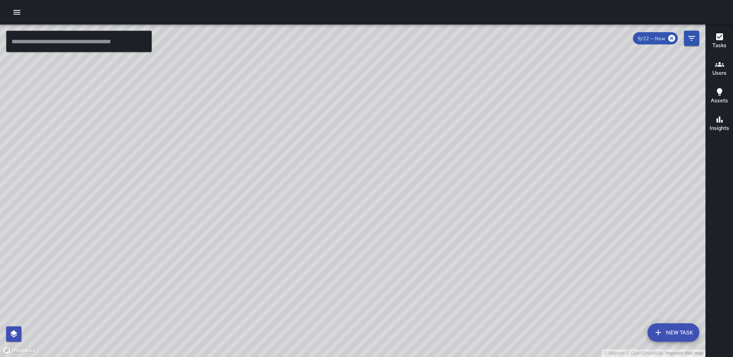
click at [338, 127] on div "© Mapbox © OpenStreetMap Improve this map RM Rodney Mcneil 800 New Jersey Avenu…" at bounding box center [352, 191] width 705 height 333
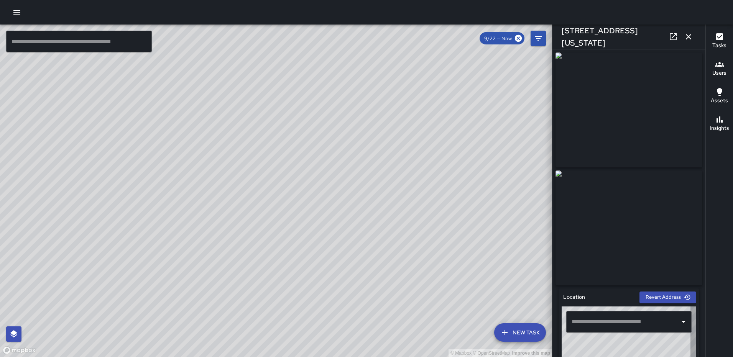
type input "**********"
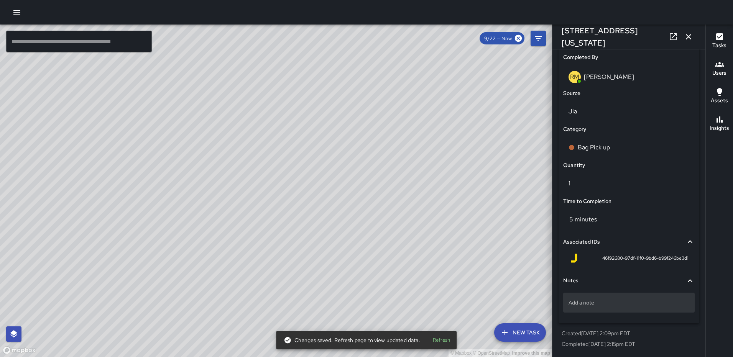
click at [613, 298] on div "Add a note" at bounding box center [628, 303] width 131 height 20
type textarea "*****"
click at [687, 36] on icon "button" at bounding box center [687, 36] width 5 height 5
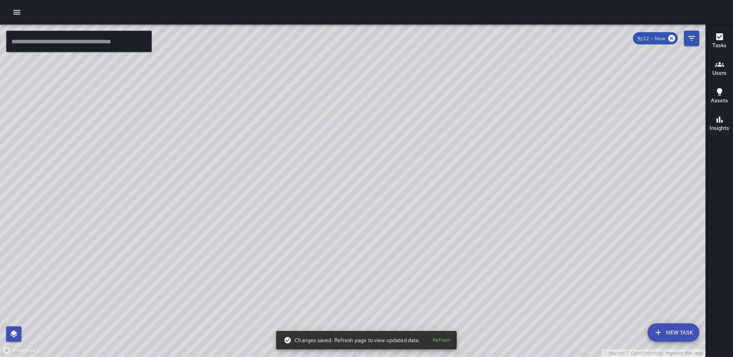
drag, startPoint x: 536, startPoint y: 199, endPoint x: 443, endPoint y: 107, distance: 130.0
click at [444, 108] on div "© Mapbox © OpenStreetMap Improve this map" at bounding box center [352, 191] width 705 height 333
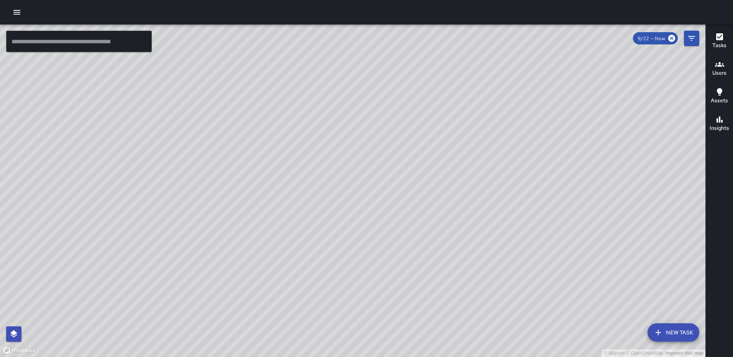
drag, startPoint x: 435, startPoint y: 187, endPoint x: 329, endPoint y: 86, distance: 146.3
click at [328, 86] on div "© Mapbox © OpenStreetMap Improve this map" at bounding box center [352, 191] width 705 height 333
drag, startPoint x: 432, startPoint y: 180, endPoint x: 323, endPoint y: 141, distance: 115.8
click at [268, 138] on div "© Mapbox © OpenStreetMap Improve this map" at bounding box center [352, 191] width 705 height 333
click at [371, 151] on div "© Mapbox © OpenStreetMap Improve this map RM Rodney Mcneil 660 North Capitol St…" at bounding box center [352, 191] width 705 height 333
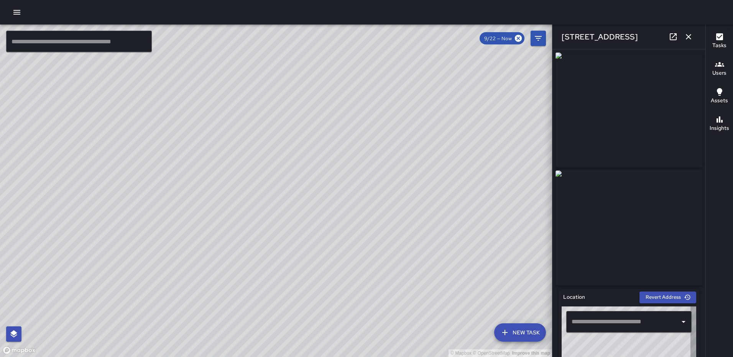
type input "**********"
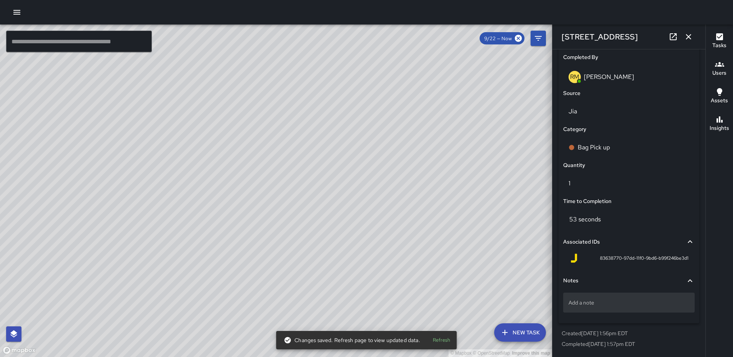
click at [606, 300] on p "Add a note" at bounding box center [628, 303] width 121 height 8
type textarea "**********"
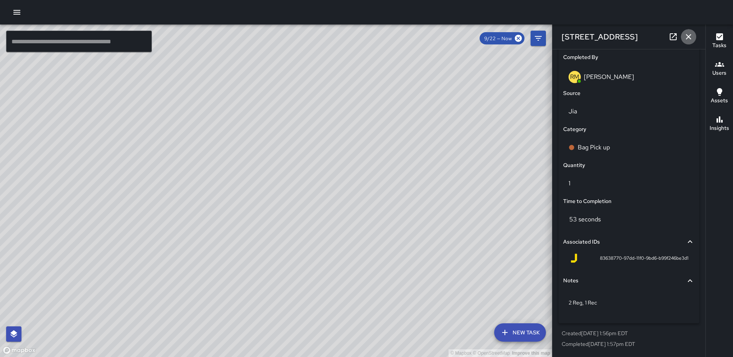
click at [687, 36] on icon "button" at bounding box center [687, 36] width 5 height 5
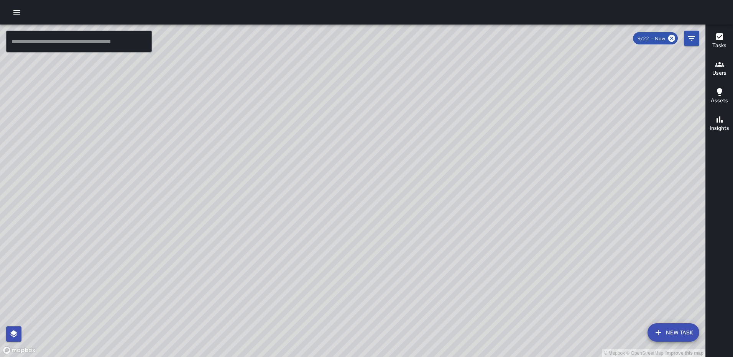
click at [343, 92] on div "© Mapbox © OpenStreetMap Improve this map RM Rodney Mcneil 710 North Capitol St…" at bounding box center [352, 191] width 705 height 333
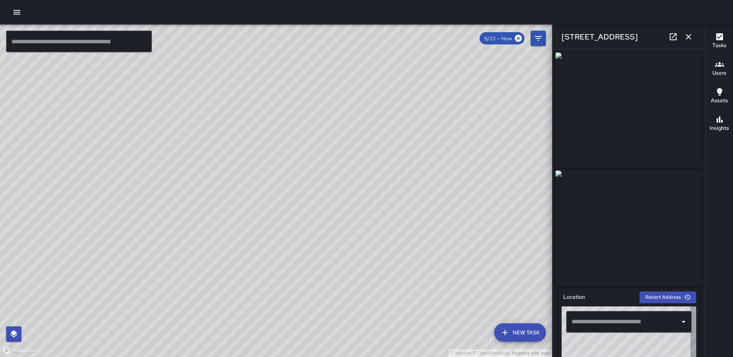
type input "**********"
drag, startPoint x: 705, startPoint y: 93, endPoint x: 720, endPoint y: 256, distance: 163.5
click at [720, 259] on div "Tasks Users Assets Insights" at bounding box center [719, 191] width 28 height 333
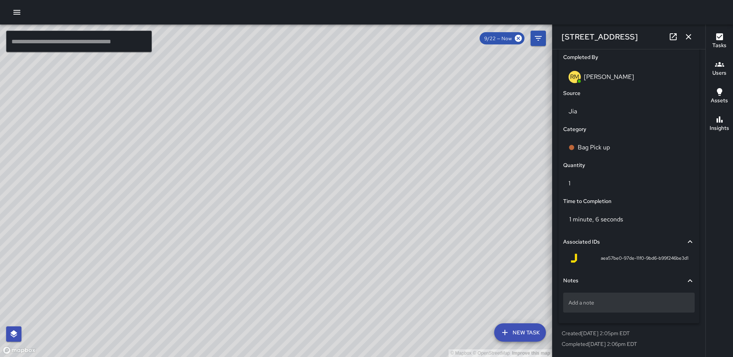
click at [595, 305] on p "Add a note" at bounding box center [628, 303] width 121 height 8
type textarea "*****"
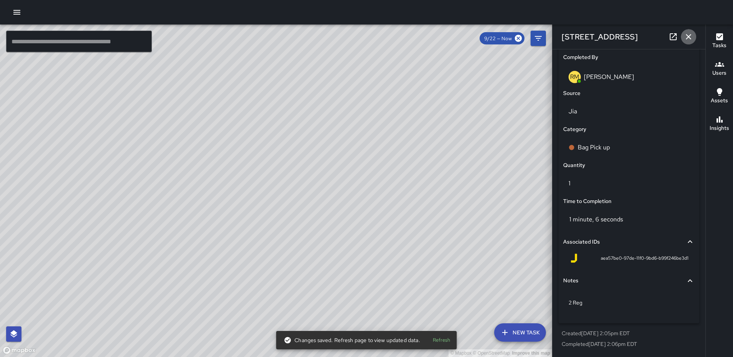
click at [692, 38] on icon "button" at bounding box center [688, 36] width 9 height 9
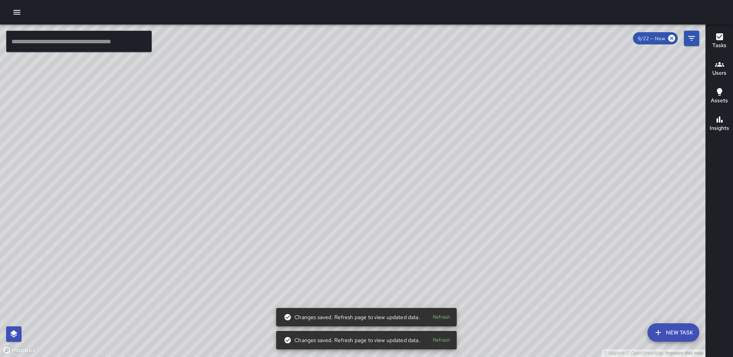
click at [571, 220] on div "© Mapbox © OpenStreetMap Improve this map RM Rodney Mcneil 99 H Street Northeas…" at bounding box center [352, 191] width 705 height 333
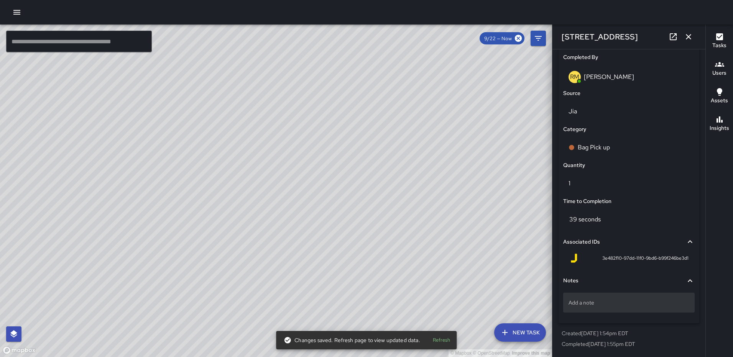
click at [608, 308] on div "Add a note" at bounding box center [628, 303] width 131 height 20
type textarea "*****"
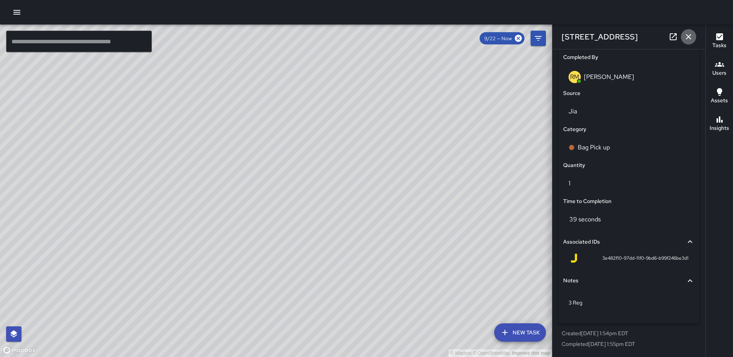
click at [689, 35] on icon "button" at bounding box center [687, 36] width 5 height 5
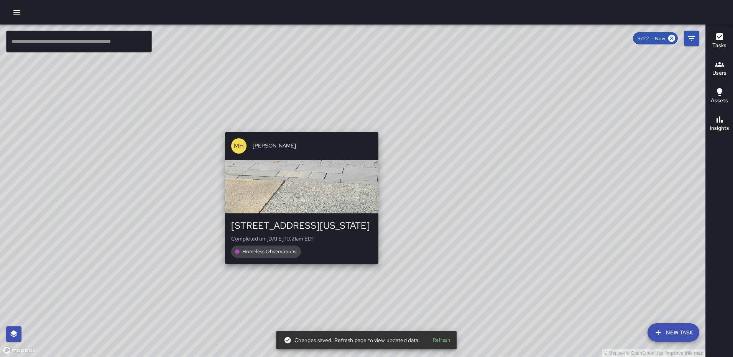
click at [300, 280] on div "© Mapbox © OpenStreetMap Improve this map MH Mark Holbrook 1 Massachusetts Aven…" at bounding box center [352, 191] width 705 height 333
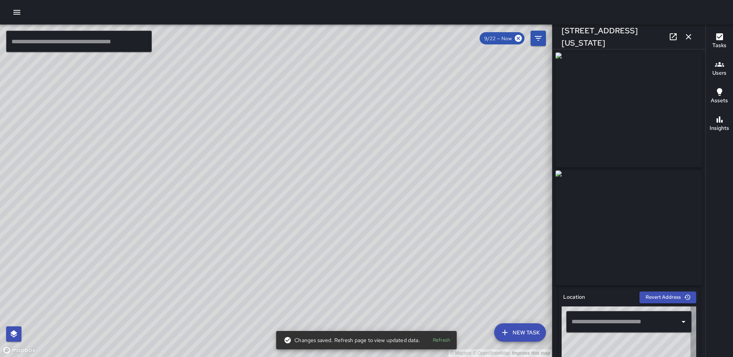
type input "**********"
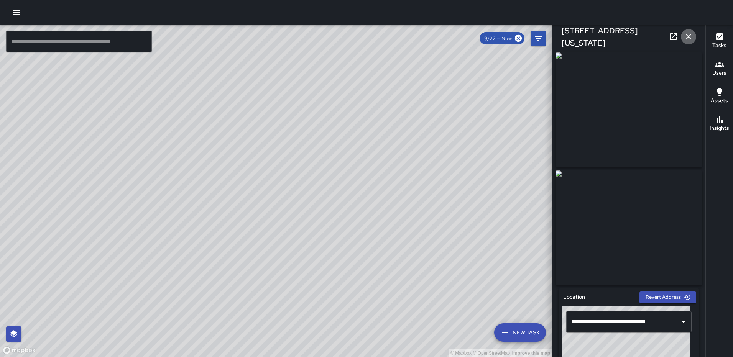
click at [692, 38] on icon "button" at bounding box center [688, 36] width 9 height 9
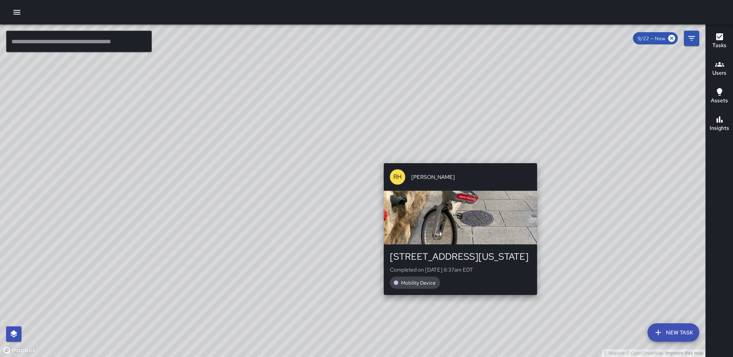
click at [532, 157] on div "© Mapbox © OpenStreetMap Improve this map RH Rasheed Hassan 30 Massachusetts Av…" at bounding box center [352, 191] width 705 height 333
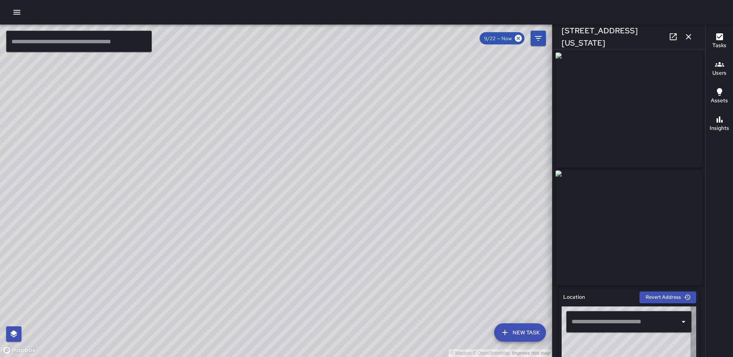
type input "**********"
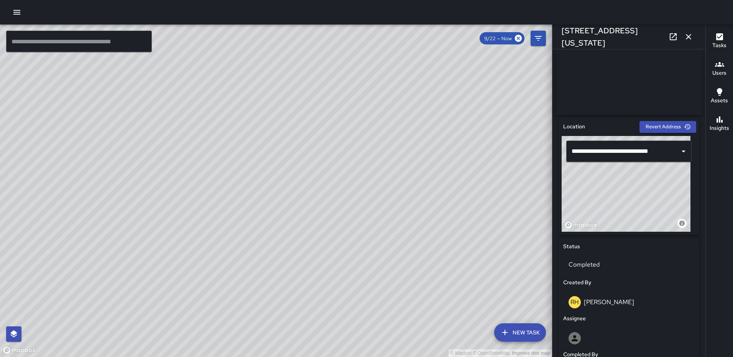
scroll to position [172, 0]
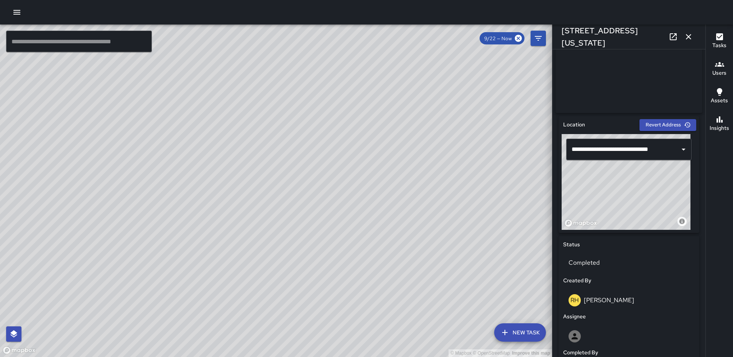
drag, startPoint x: 609, startPoint y: 184, endPoint x: 595, endPoint y: 180, distance: 14.8
click at [595, 180] on div "© Mapbox © OpenStreetMap Improve this map" at bounding box center [625, 182] width 129 height 96
click at [682, 33] on button "button" at bounding box center [687, 36] width 15 height 15
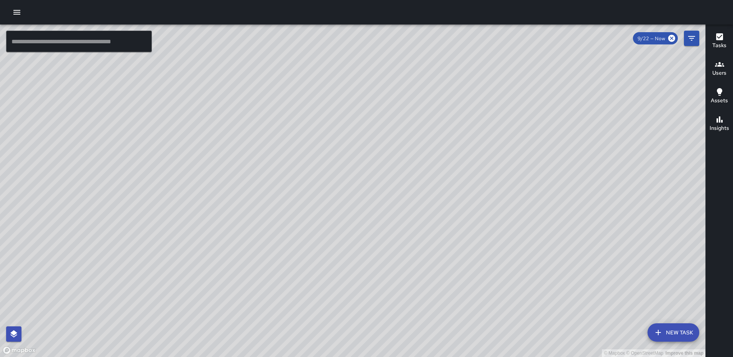
drag, startPoint x: 288, startPoint y: 117, endPoint x: 235, endPoint y: 266, distance: 158.6
click at [239, 269] on div "© Mapbox © OpenStreetMap Improve this map" at bounding box center [352, 191] width 705 height 333
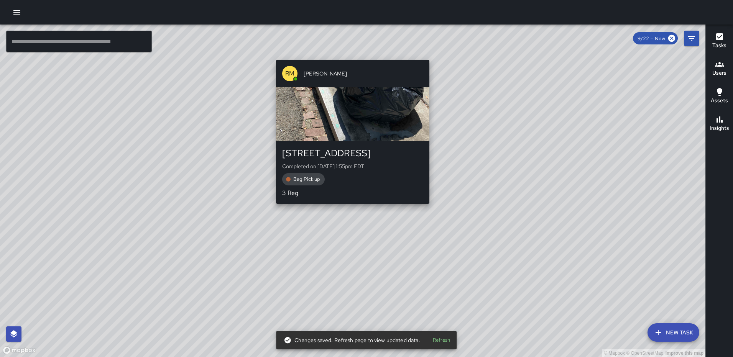
click at [349, 206] on div "RM Rodney Mcneil 99 H Street Northeast Completed on 9/22/2025, 1:55pm EDT Bag P…" at bounding box center [352, 132] width 159 height 150
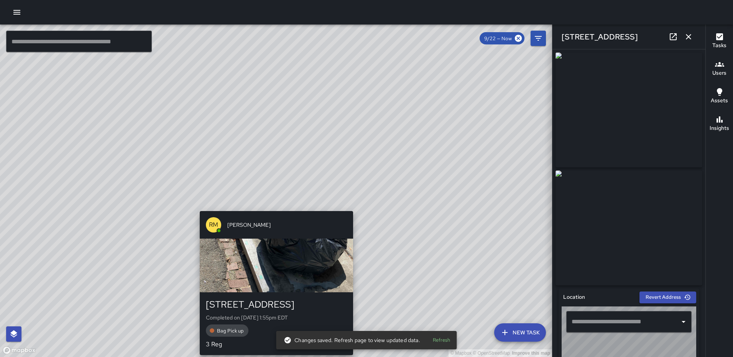
type input "**********"
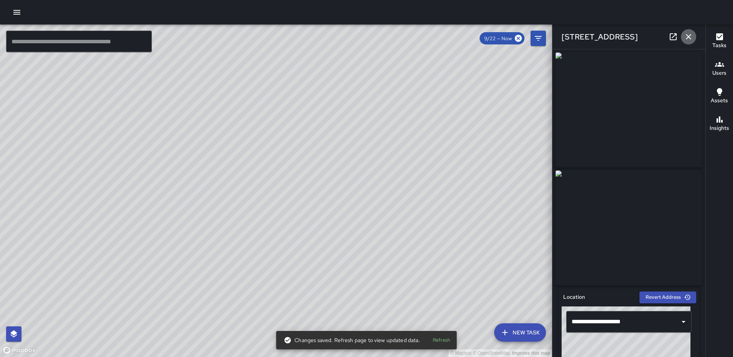
click at [684, 37] on icon "button" at bounding box center [688, 36] width 9 height 9
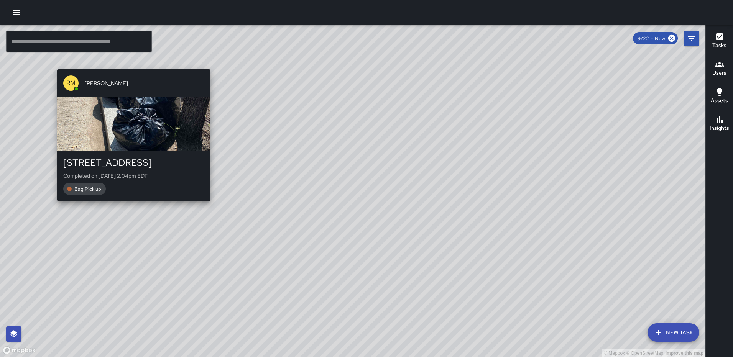
click at [129, 66] on div "© Mapbox © OpenStreetMap Improve this map RM Rodney Mcneil 800 North Capitol St…" at bounding box center [352, 191] width 705 height 333
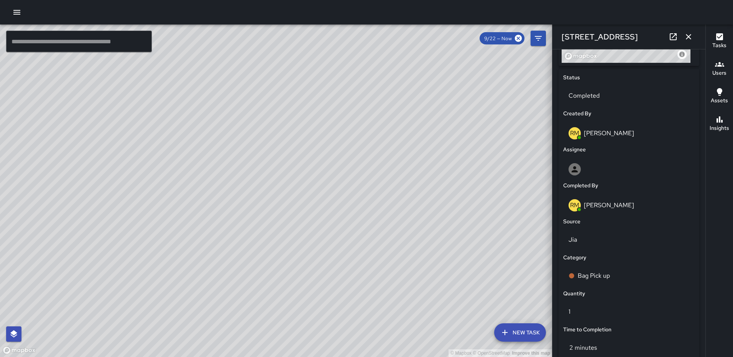
scroll to position [471, 0]
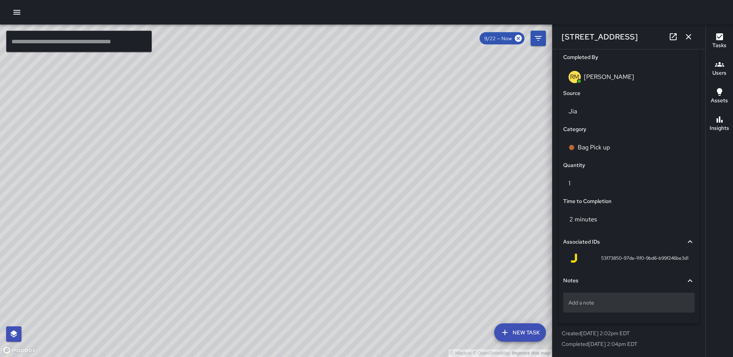
click at [614, 298] on div "Add a note" at bounding box center [628, 303] width 131 height 20
type textarea "*****"
click at [687, 41] on icon "button" at bounding box center [688, 36] width 9 height 9
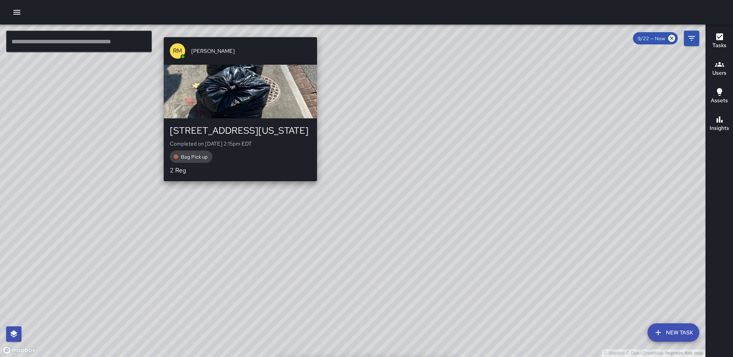
click at [236, 197] on div "© Mapbox © OpenStreetMap Improve this map RM [PERSON_NAME] [STREET_ADDRESS][US_…" at bounding box center [352, 191] width 705 height 333
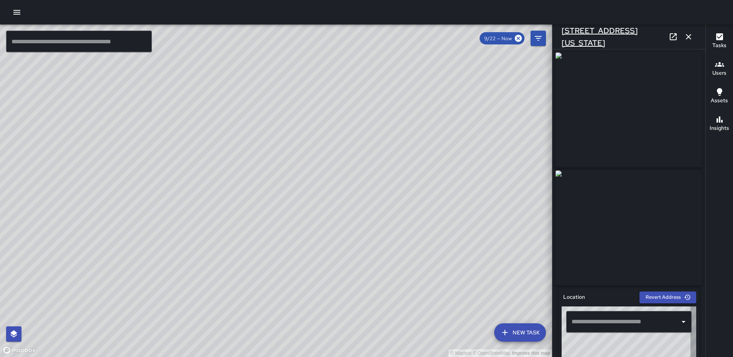
type input "**********"
click at [689, 35] on icon "button" at bounding box center [688, 36] width 9 height 9
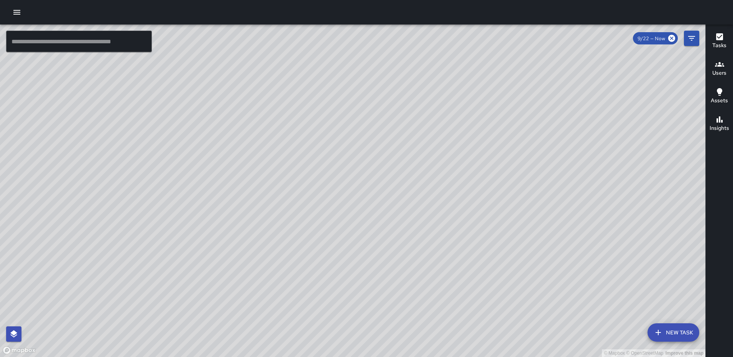
drag, startPoint x: 595, startPoint y: 150, endPoint x: 432, endPoint y: 181, distance: 165.8
click at [427, 188] on div "© Mapbox © OpenStreetMap Improve this map" at bounding box center [352, 191] width 705 height 333
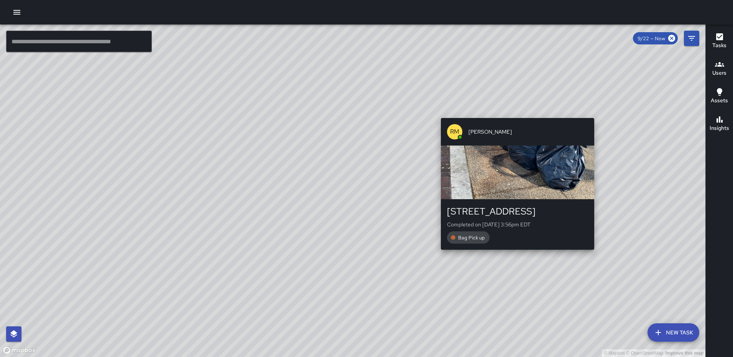
click at [515, 112] on div "© Mapbox © OpenStreetMap Improve this map RM Rodney Mcneil 1050 First Street No…" at bounding box center [352, 191] width 705 height 333
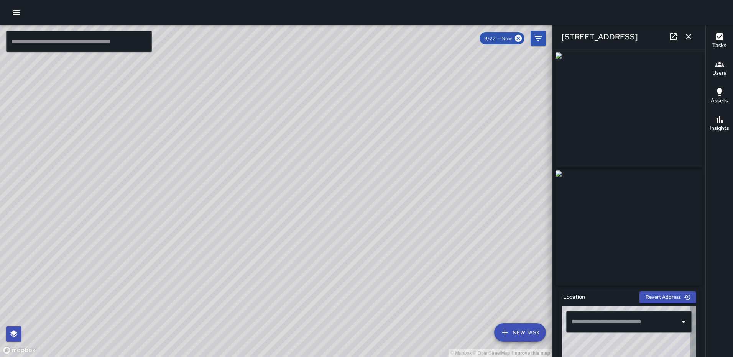
type input "**********"
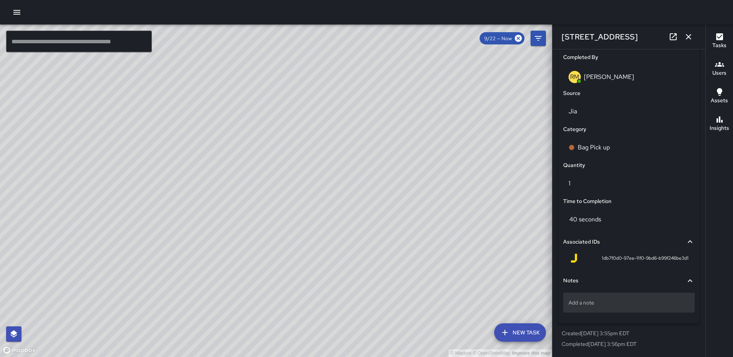
click at [607, 306] on p "Add a note" at bounding box center [628, 303] width 121 height 8
type textarea "**********"
click at [691, 37] on icon "button" at bounding box center [688, 36] width 9 height 9
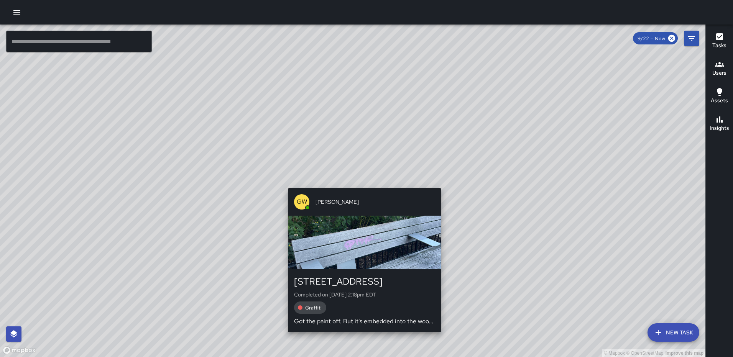
click at [436, 183] on div "© Mapbox © OpenStreetMap Improve this map GW Gerrod Woody 172 L Street Northeas…" at bounding box center [352, 191] width 705 height 333
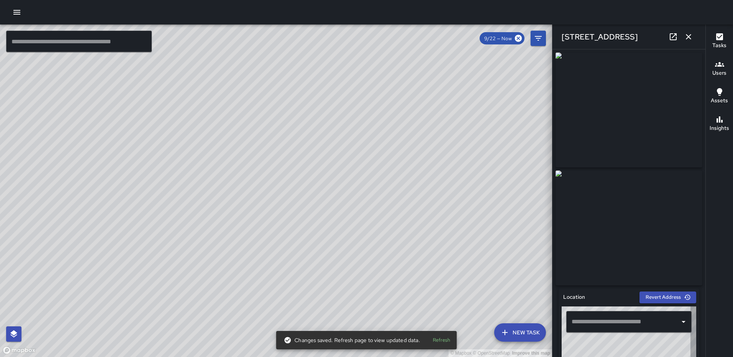
type input "**********"
click at [689, 35] on icon "button" at bounding box center [688, 36] width 9 height 9
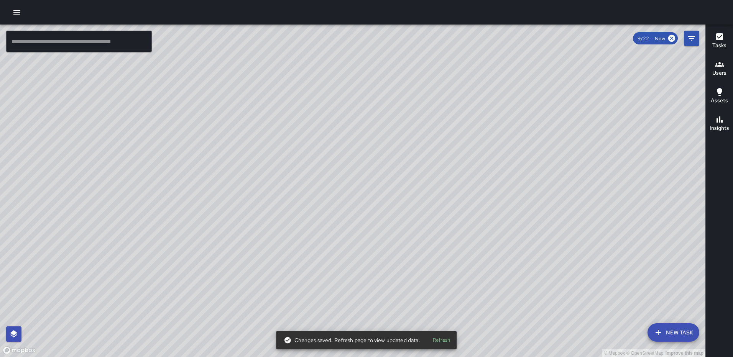
click at [497, 192] on div "© Mapbox © OpenStreetMap Improve this map RM Rodney Mcneil 1101 2nd Street Nort…" at bounding box center [352, 191] width 705 height 333
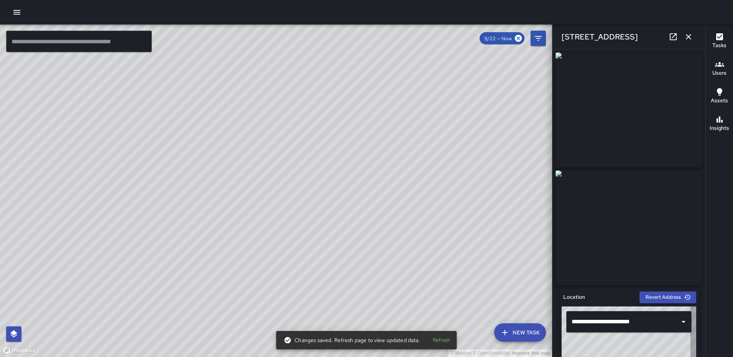
type input "**********"
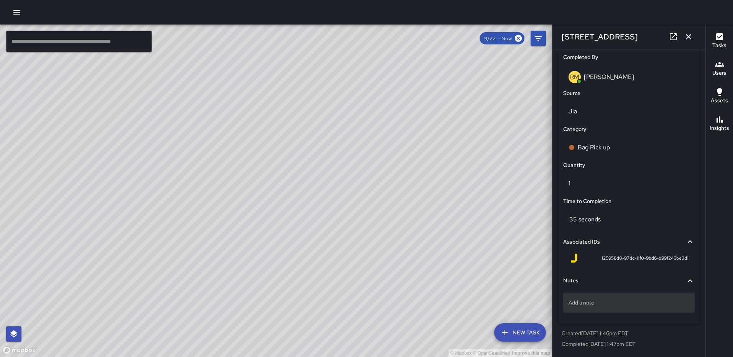
click at [612, 301] on p "Add a note" at bounding box center [628, 303] width 121 height 8
type textarea "*****"
click at [689, 34] on icon "button" at bounding box center [688, 36] width 9 height 9
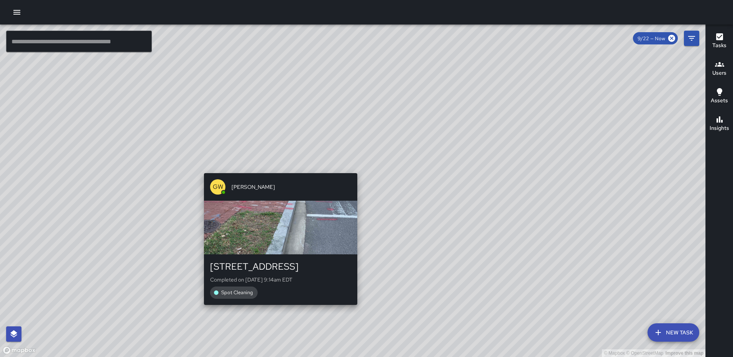
click at [354, 166] on div "© Mapbox © OpenStreetMap Improve this map GW Gerrod Woody 1101 2nd Street North…" at bounding box center [352, 191] width 705 height 333
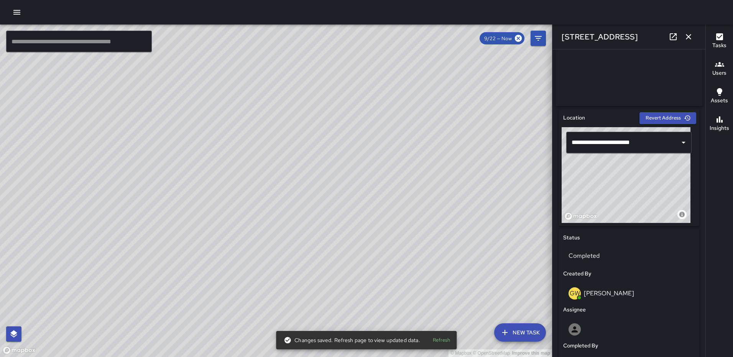
scroll to position [435, 0]
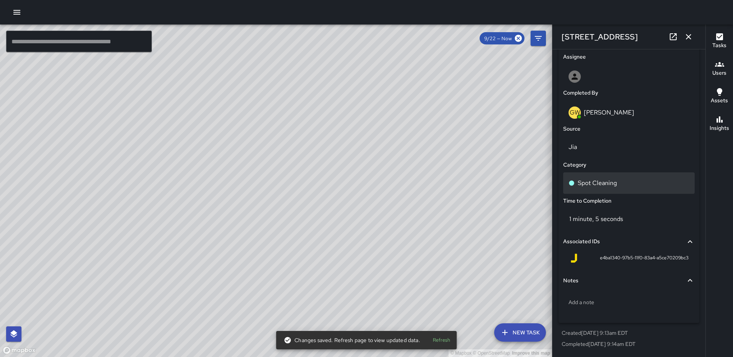
click at [592, 185] on p "Spot Cleaning" at bounding box center [596, 183] width 39 height 9
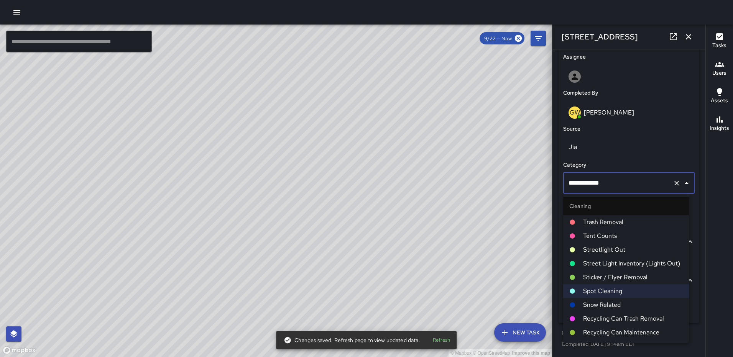
click at [594, 218] on span "Trash Removal" at bounding box center [633, 222] width 100 height 9
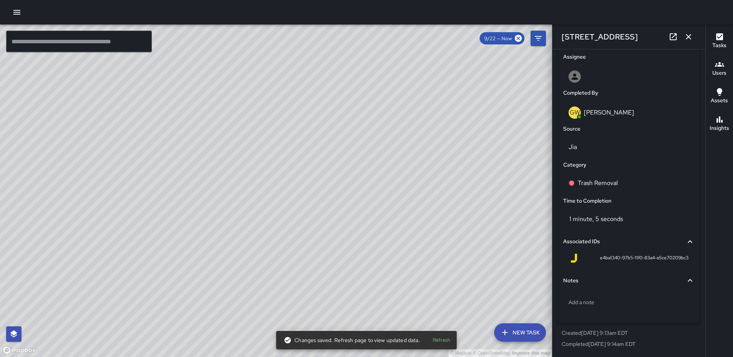
click at [690, 34] on icon "button" at bounding box center [687, 36] width 5 height 5
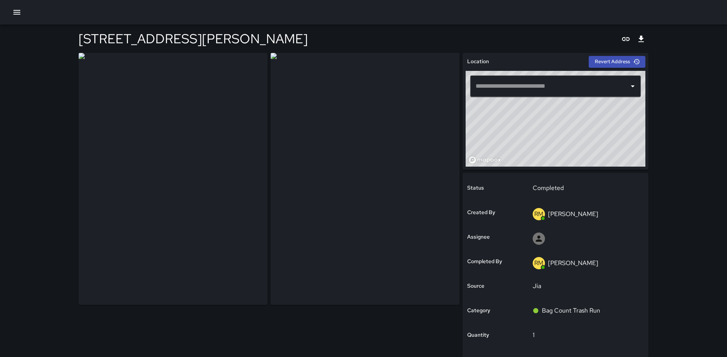
type input "**********"
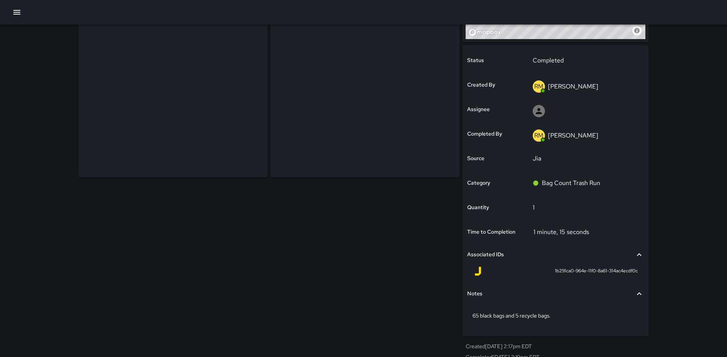
scroll to position [138, 0]
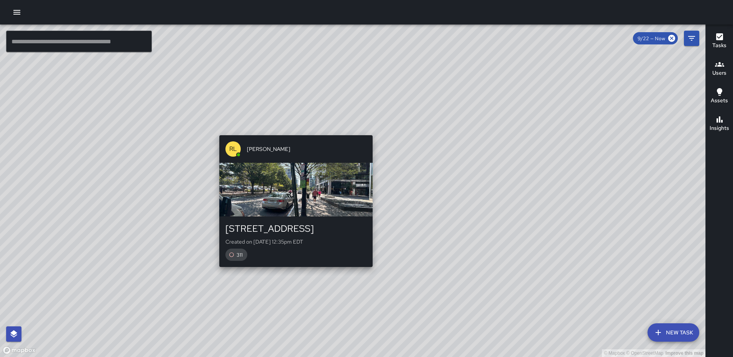
click at [291, 131] on div "© Mapbox © OpenStreetMap Improve this map RL Ruben Lechuga 1160 First Street No…" at bounding box center [352, 191] width 705 height 333
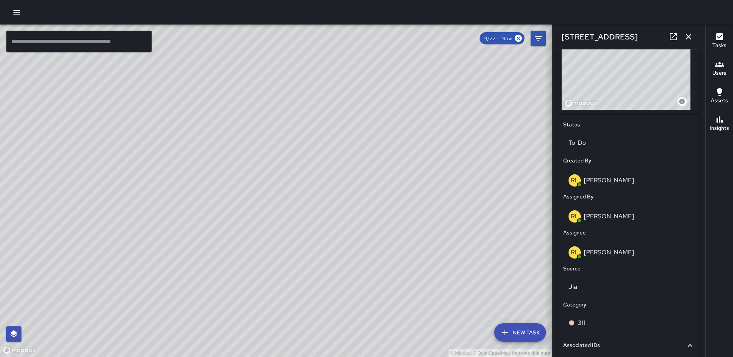
scroll to position [389, 0]
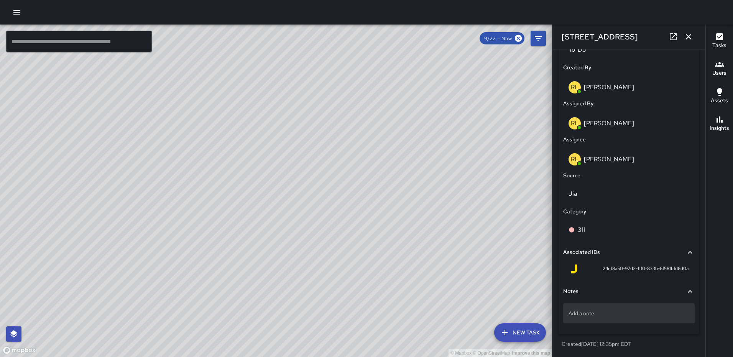
click at [580, 310] on div "Add a note" at bounding box center [628, 313] width 131 height 20
type textarea "**********"
click at [607, 312] on p "311#25-005" at bounding box center [628, 314] width 121 height 8
type textarea "**********"
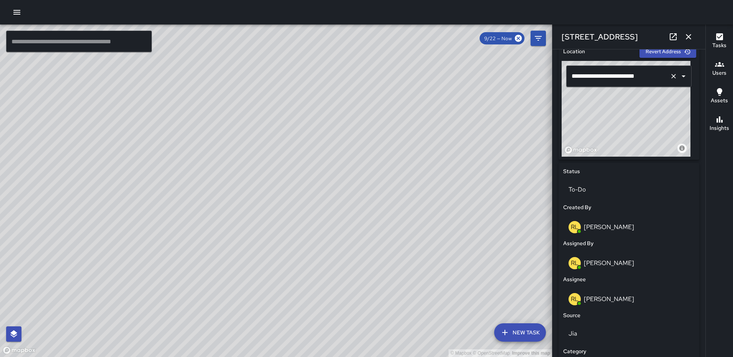
scroll to position [159, 0]
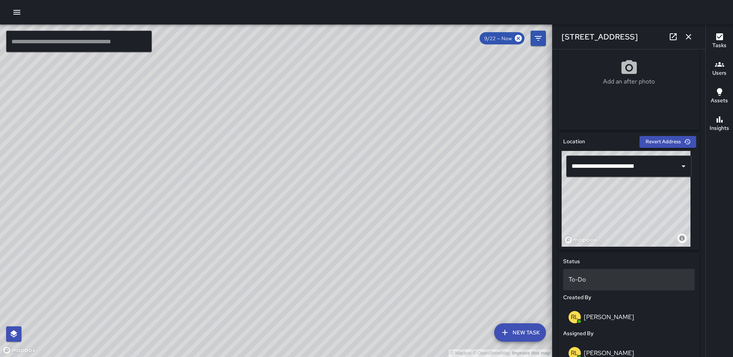
click at [595, 277] on p "To-Do" at bounding box center [628, 279] width 121 height 9
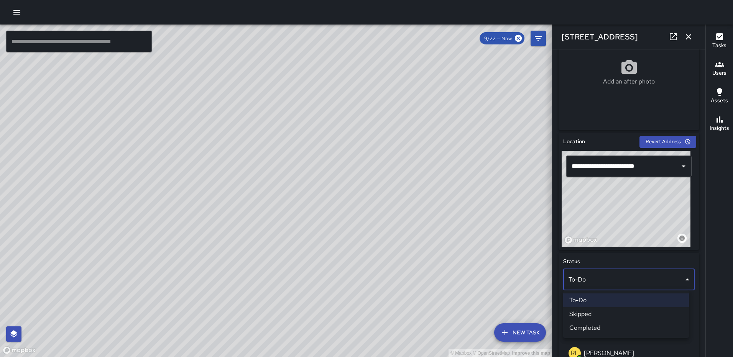
click at [602, 321] on li "Completed" at bounding box center [626, 328] width 126 height 14
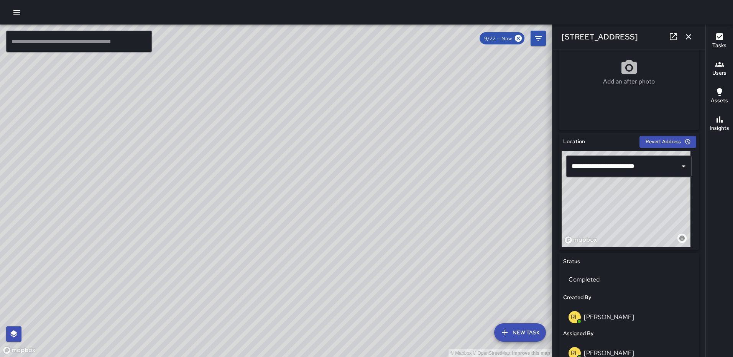
click at [686, 34] on icon "button" at bounding box center [687, 36] width 5 height 5
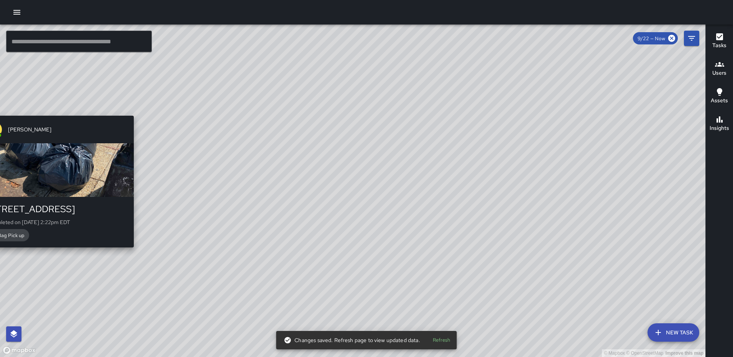
click at [53, 110] on div "© Mapbox © OpenStreetMap Improve this map RM Rodney Mcneil 1140 North Capitol S…" at bounding box center [352, 191] width 705 height 333
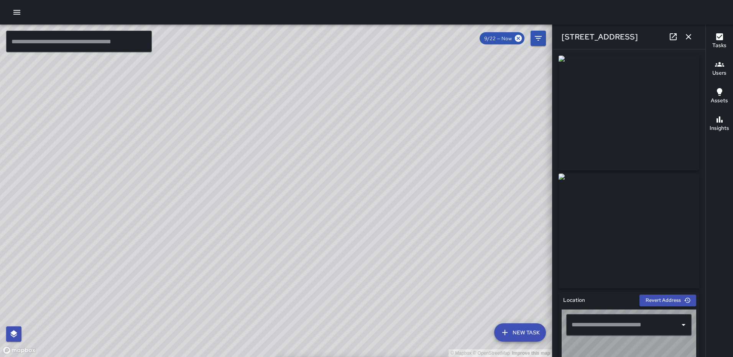
type input "**********"
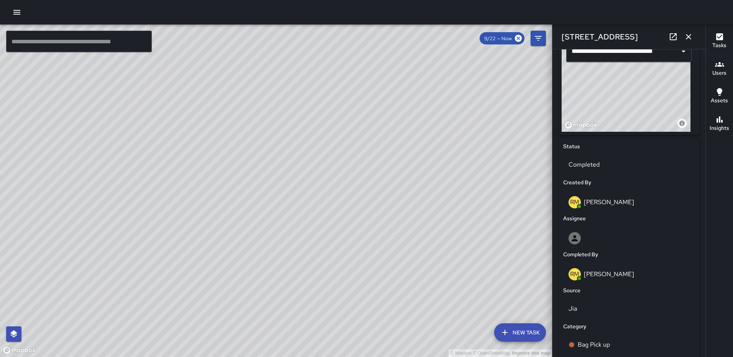
scroll to position [471, 0]
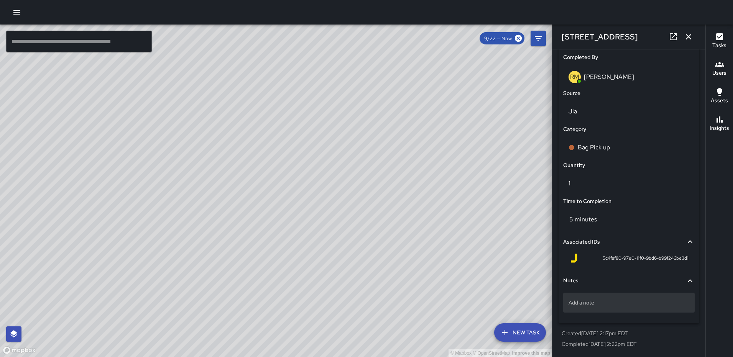
click at [619, 304] on p "Add a note" at bounding box center [628, 303] width 121 height 8
type textarea "*****"
click at [688, 40] on icon "button" at bounding box center [688, 36] width 9 height 9
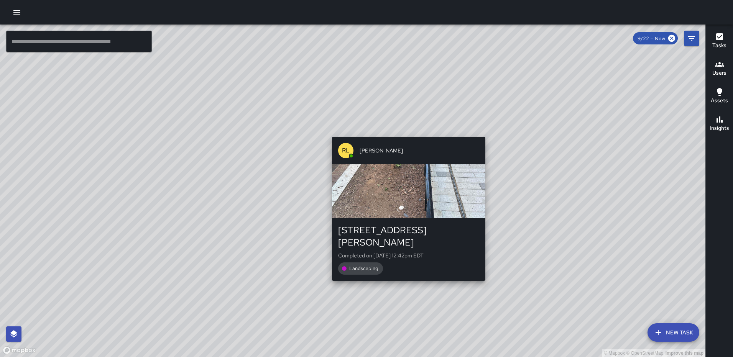
click at [405, 131] on div "© Mapbox © OpenStreetMap Improve this map RL Ruben Lechuga 33 Patterson Street …" at bounding box center [352, 191] width 705 height 333
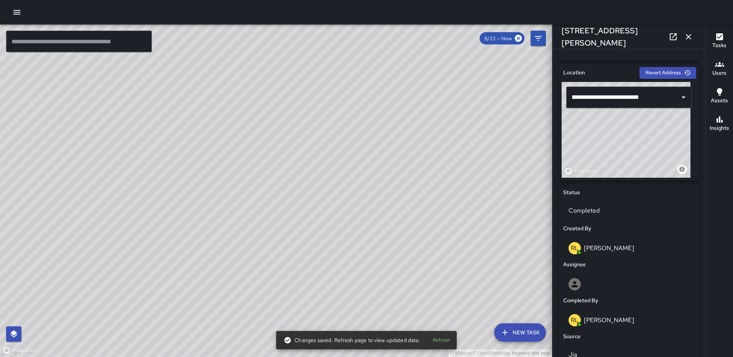
scroll to position [232, 0]
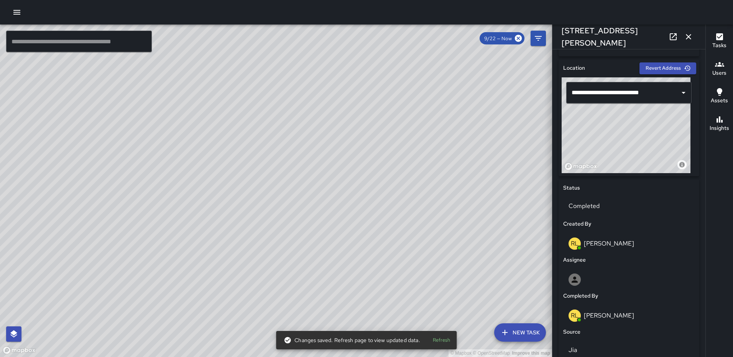
drag, startPoint x: 631, startPoint y: 149, endPoint x: 620, endPoint y: 176, distance: 28.8
click at [620, 176] on div "**********" at bounding box center [628, 117] width 141 height 117
type input "**********"
click at [686, 35] on icon "button" at bounding box center [688, 36] width 9 height 9
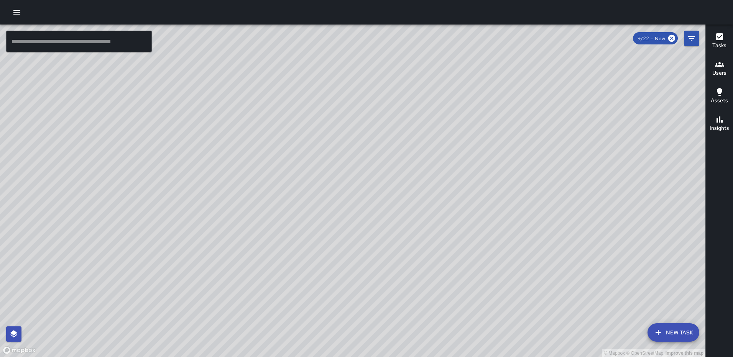
click at [365, 157] on div "© Mapbox © OpenStreetMap Improve this map RL Ruben Lechuga 40 Patterson Street …" at bounding box center [352, 191] width 705 height 333
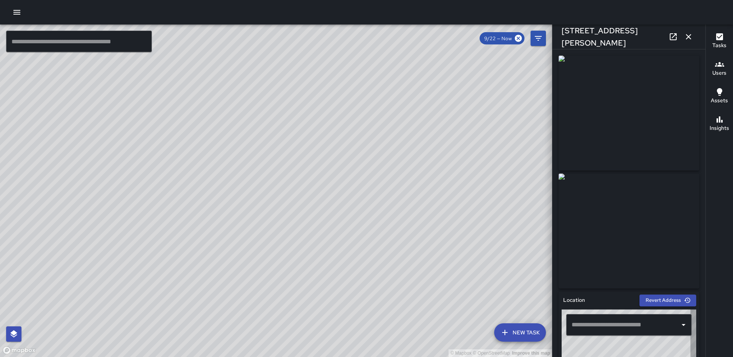
type input "**********"
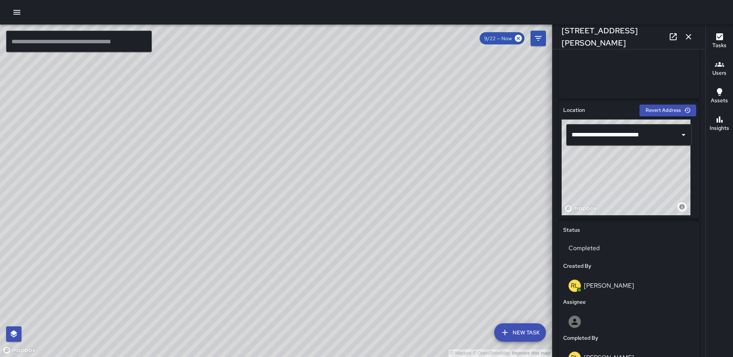
scroll to position [203, 0]
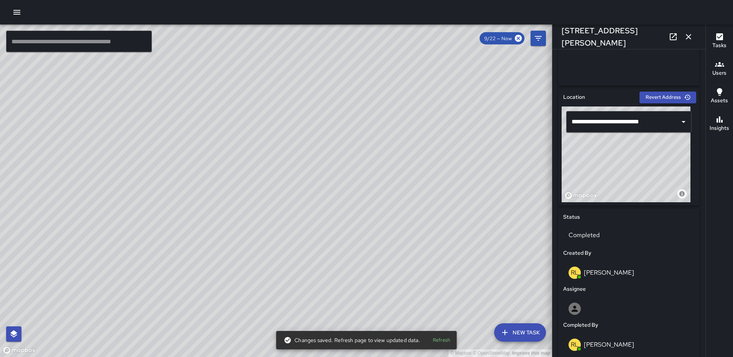
drag, startPoint x: 641, startPoint y: 158, endPoint x: 633, endPoint y: 136, distance: 24.0
click at [633, 136] on div "**********" at bounding box center [628, 155] width 134 height 96
click at [688, 36] on icon "button" at bounding box center [688, 36] width 9 height 9
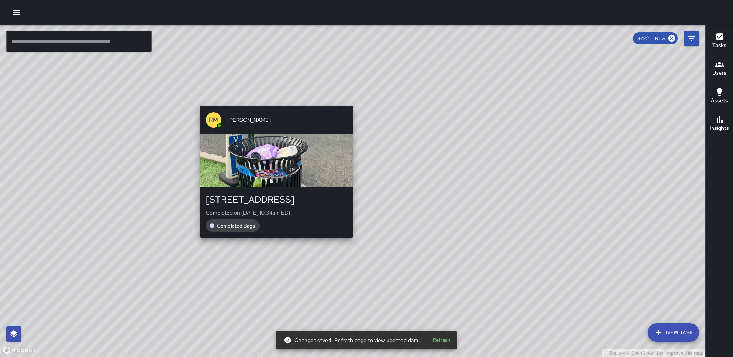
click at [348, 100] on div "© Mapbox © OpenStreetMap Improve this map RM Rodney Mcneil 35 N Street Northeas…" at bounding box center [352, 191] width 705 height 333
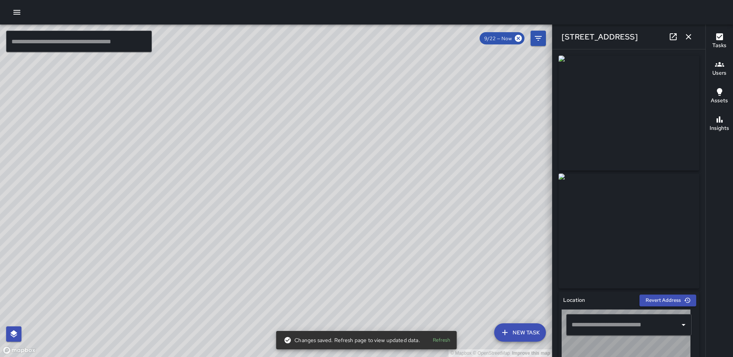
type input "**********"
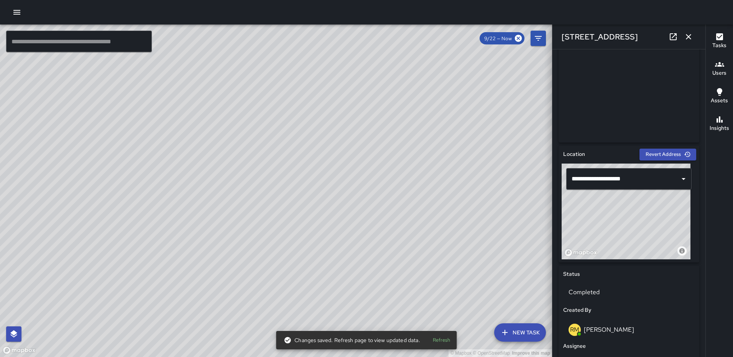
scroll to position [147, 0]
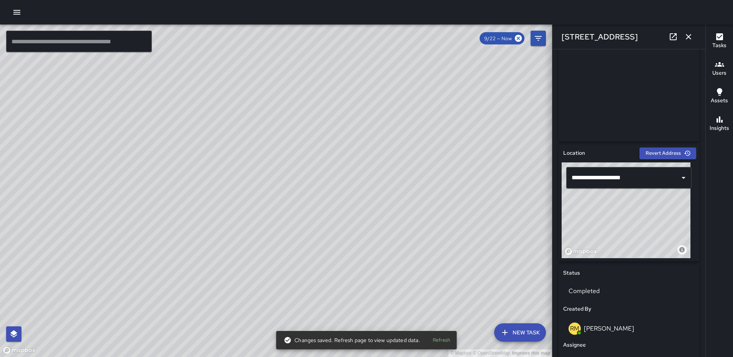
drag, startPoint x: 627, startPoint y: 217, endPoint x: 630, endPoint y: 230, distance: 13.2
click at [630, 230] on div "© Mapbox © OpenStreetMap Improve this map" at bounding box center [625, 210] width 129 height 96
click at [685, 34] on icon "button" at bounding box center [688, 36] width 9 height 9
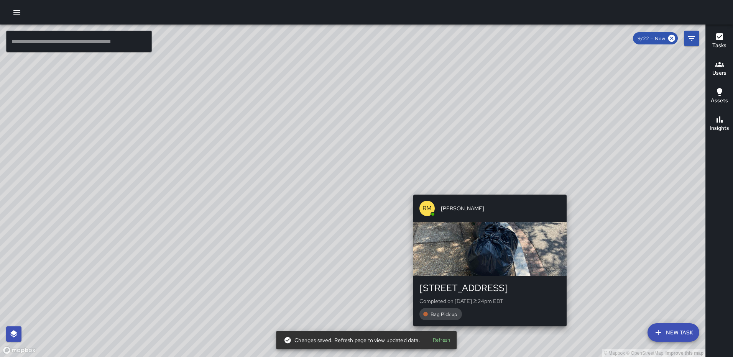
click at [561, 190] on div "© Mapbox © OpenStreetMap Improve this map RM Rodney Mcneil 1275 First Street No…" at bounding box center [352, 191] width 705 height 333
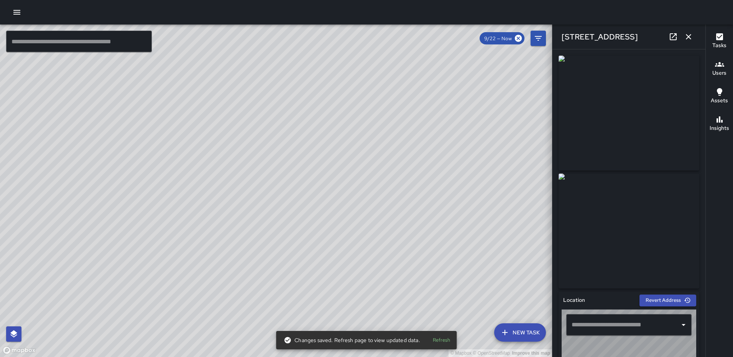
type input "**********"
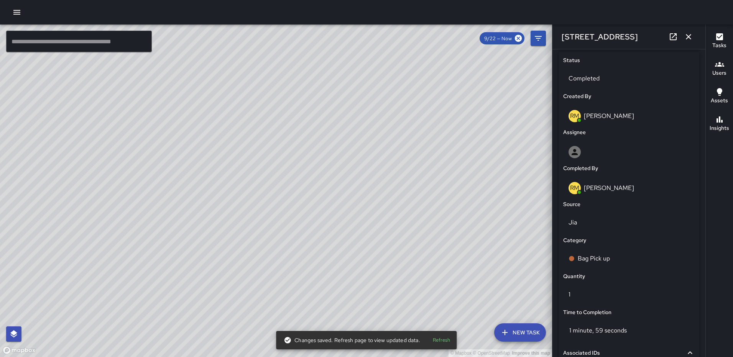
scroll to position [471, 0]
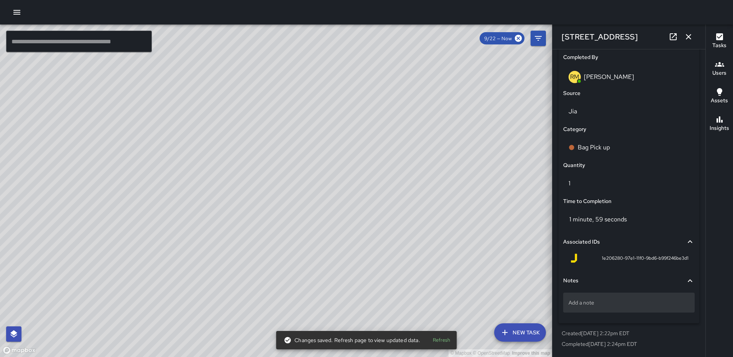
click at [630, 306] on p "Add a note" at bounding box center [628, 303] width 121 height 8
type textarea "*****"
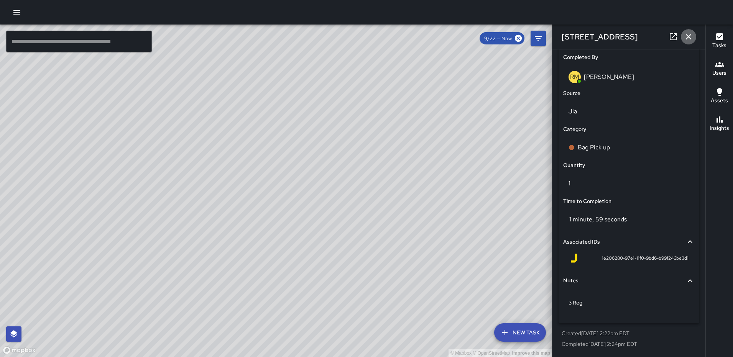
click at [684, 34] on icon "button" at bounding box center [688, 36] width 9 height 9
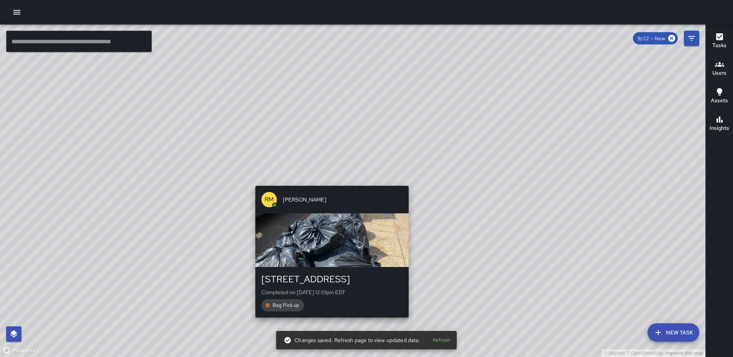
click at [330, 322] on div "© Mapbox © OpenStreetMap Improve this map RM Rodney Mcneil 1200 First Street No…" at bounding box center [352, 191] width 705 height 333
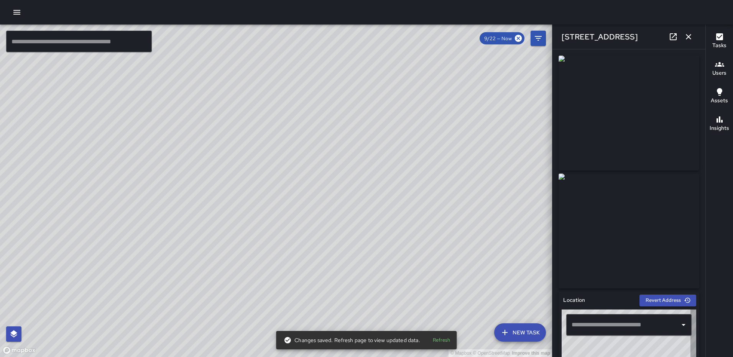
type input "**********"
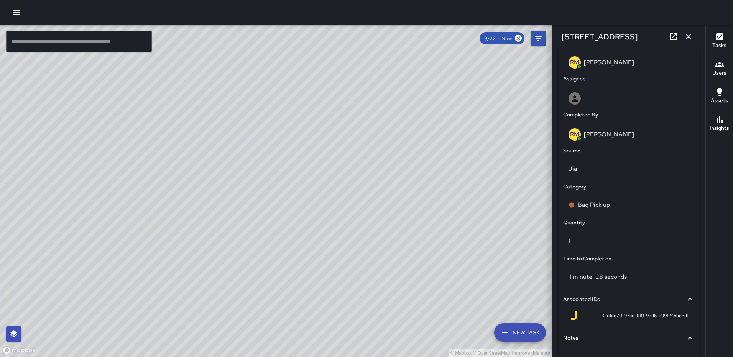
scroll to position [424, 0]
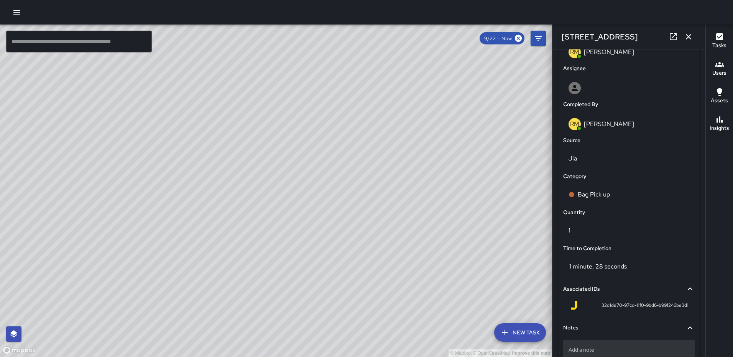
click at [585, 346] on div "Add a note" at bounding box center [628, 350] width 131 height 20
type textarea "*****"
click at [686, 38] on icon "button" at bounding box center [688, 36] width 9 height 9
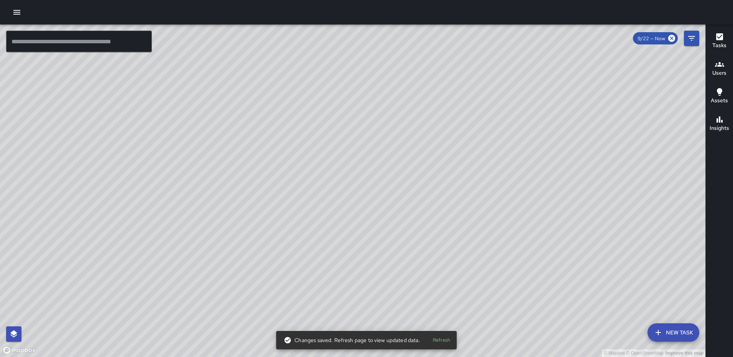
drag, startPoint x: 469, startPoint y: 128, endPoint x: 412, endPoint y: 197, distance: 89.2
click at [430, 217] on div "© Mapbox © OpenStreetMap Improve this map" at bounding box center [352, 191] width 705 height 333
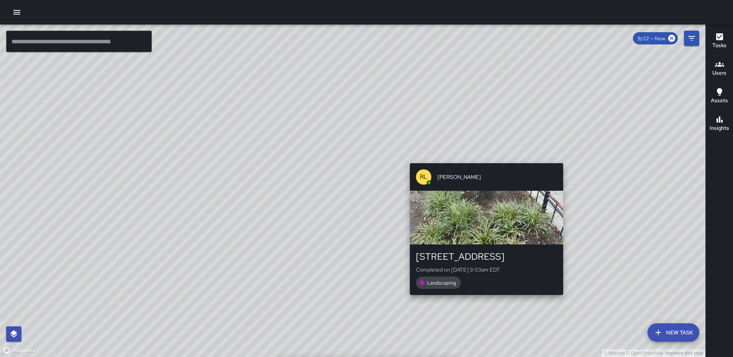
click at [483, 157] on div "© Mapbox © OpenStreetMap Improve this map RL Ruben Lechuga 175 N Street Northea…" at bounding box center [352, 191] width 705 height 333
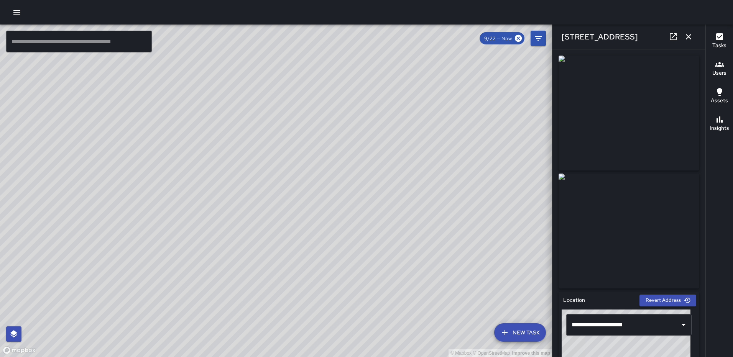
type input "**********"
click at [688, 33] on button "button" at bounding box center [687, 36] width 15 height 15
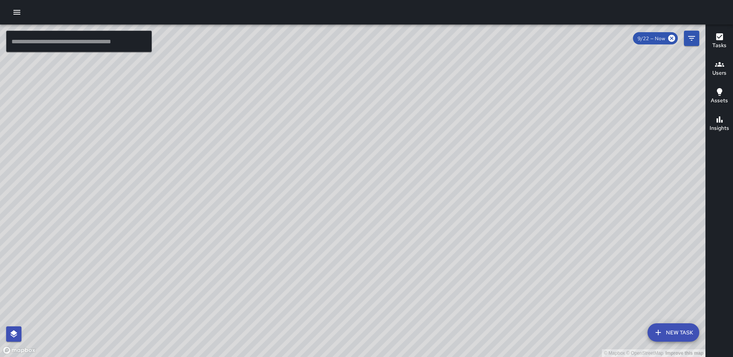
click at [348, 182] on div "© Mapbox © OpenStreetMap Improve this map RL Ruben Lechuga 165 N Street Northea…" at bounding box center [352, 191] width 705 height 333
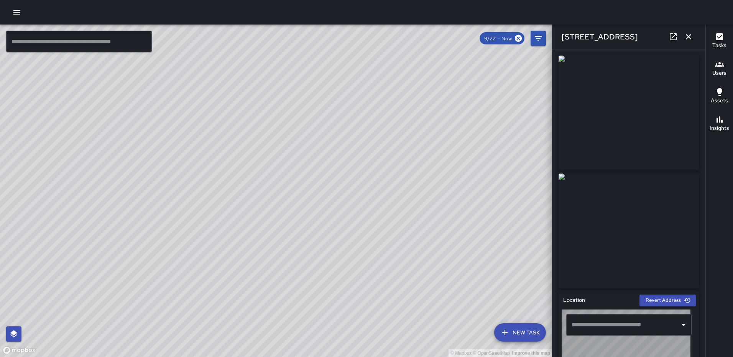
type input "**********"
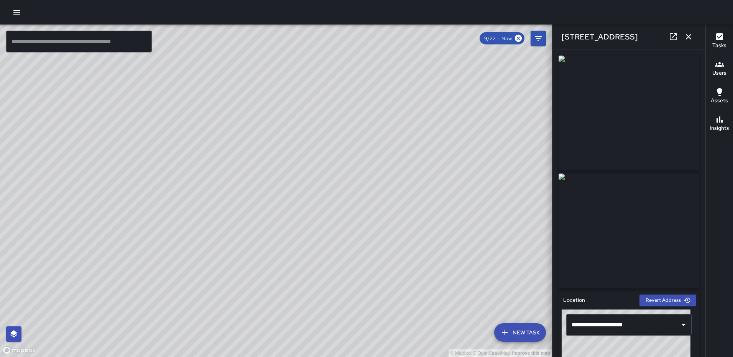
click at [687, 34] on icon "button" at bounding box center [688, 36] width 9 height 9
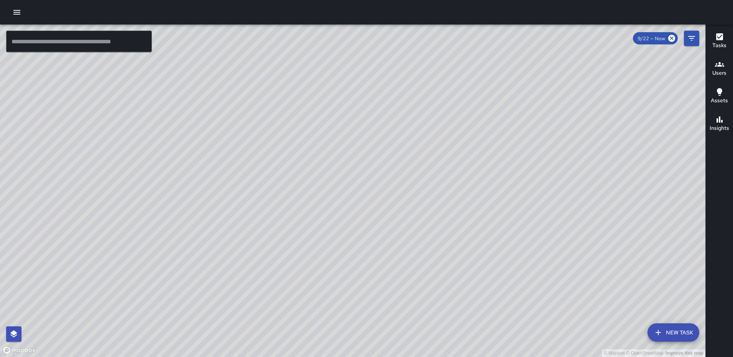
click at [362, 172] on div "© Mapbox © OpenStreetMap Improve this map RL Ruben Lechuga 1301 2nd Street Nort…" at bounding box center [352, 191] width 705 height 333
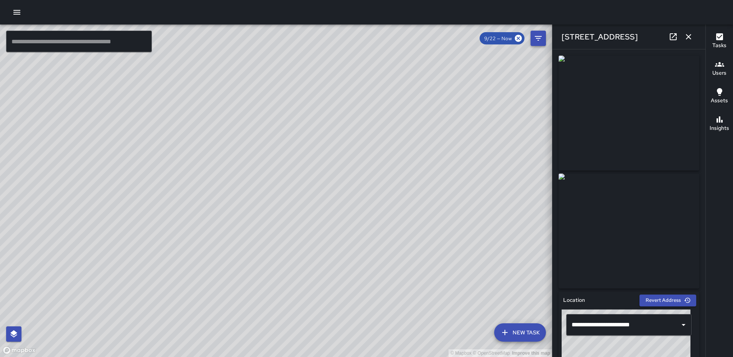
click at [690, 36] on icon "button" at bounding box center [688, 36] width 9 height 9
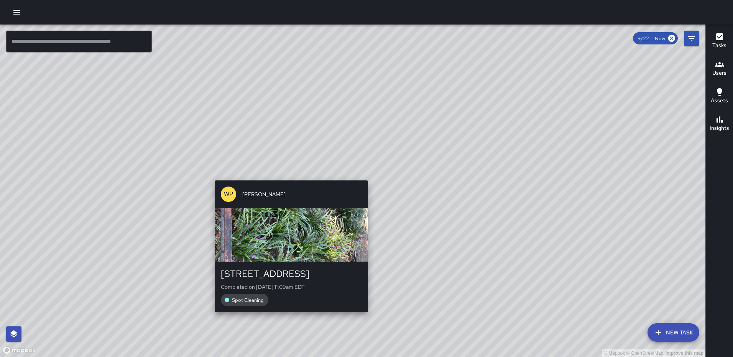
click at [366, 175] on div "© Mapbox © OpenStreetMap Improve this map WP Waverly Phillips 1305 2nd Street N…" at bounding box center [352, 191] width 705 height 333
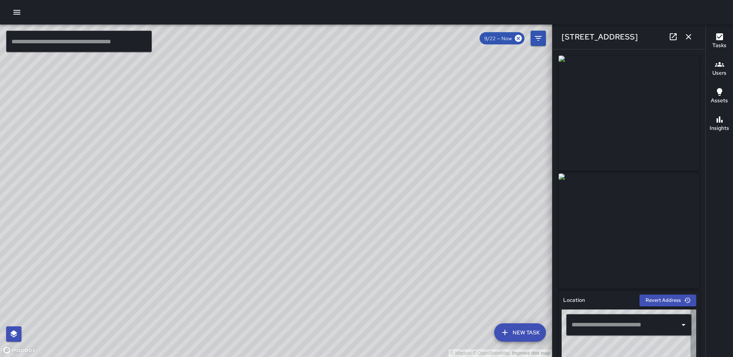
type input "**********"
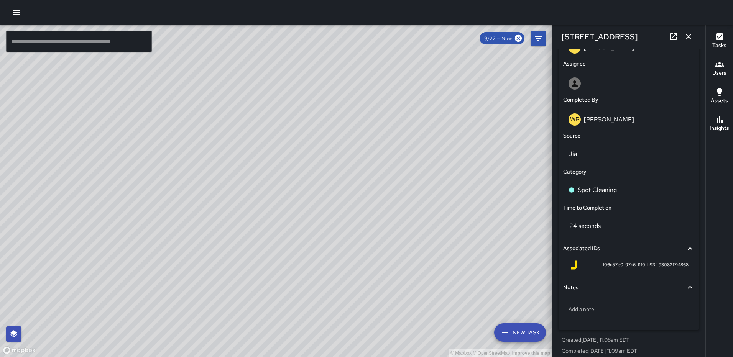
scroll to position [426, 0]
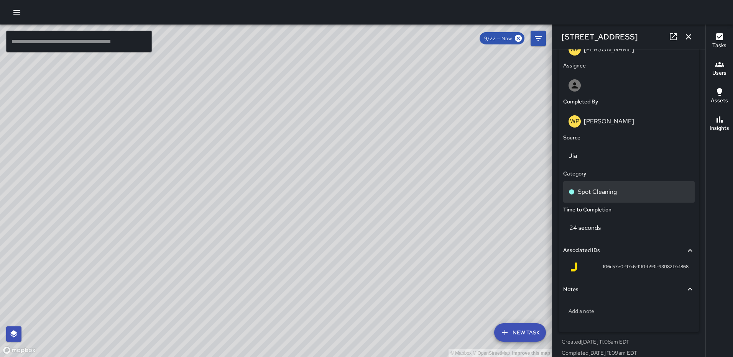
click at [601, 195] on p "Spot Cleaning" at bounding box center [596, 191] width 39 height 9
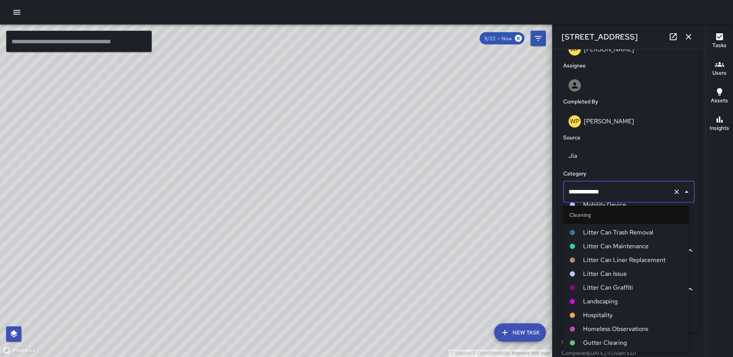
scroll to position [230, 0]
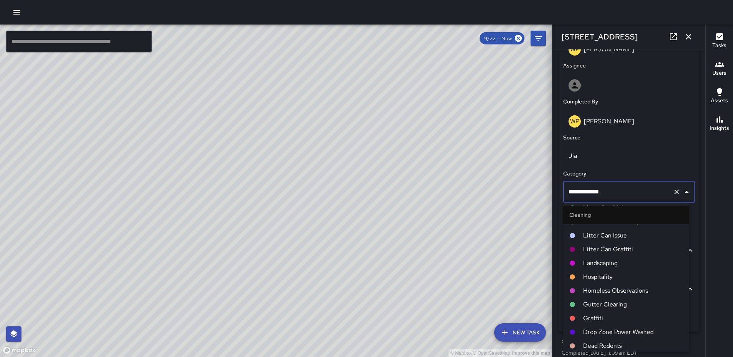
click at [608, 263] on span "Landscaping" at bounding box center [633, 263] width 100 height 9
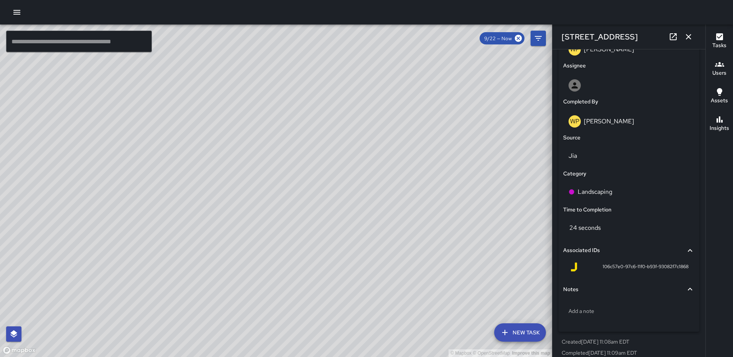
click at [689, 33] on icon "button" at bounding box center [688, 36] width 9 height 9
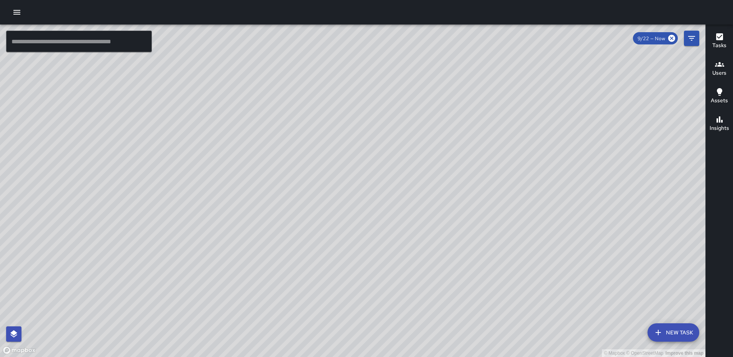
click at [355, 161] on div "© Mapbox © OpenStreetMap Improve this map" at bounding box center [352, 191] width 705 height 333
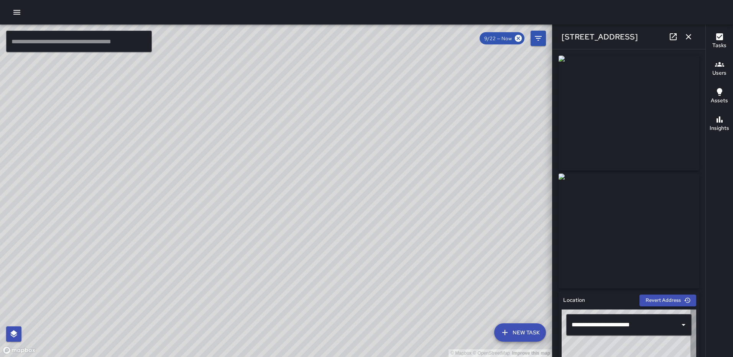
type input "**********"
click at [689, 36] on icon "button" at bounding box center [687, 36] width 5 height 5
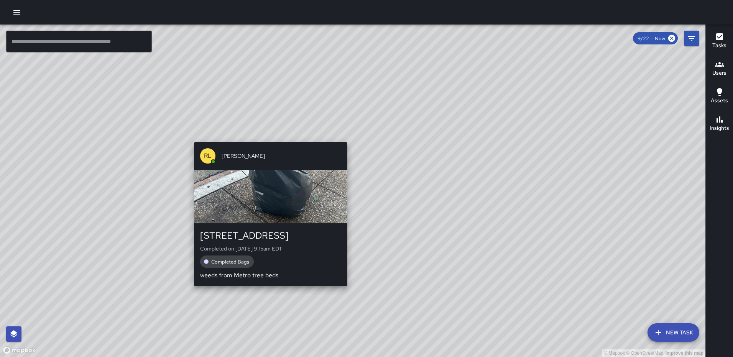
click at [344, 139] on div "RL Ruben Lechuga 1335 2nd Street Northeast Completed on 9/22/2025, 9:15am EDT C…" at bounding box center [270, 214] width 159 height 150
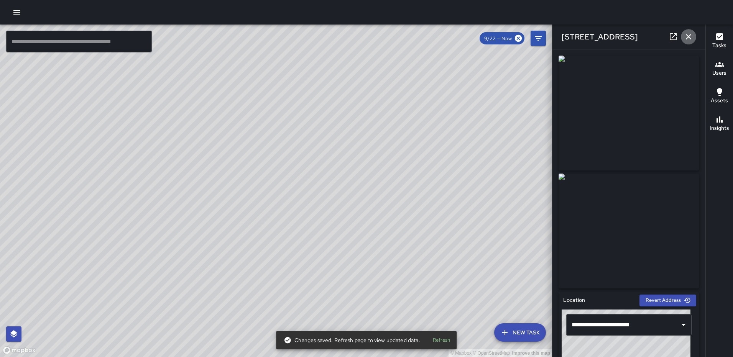
click at [684, 38] on icon "button" at bounding box center [688, 36] width 9 height 9
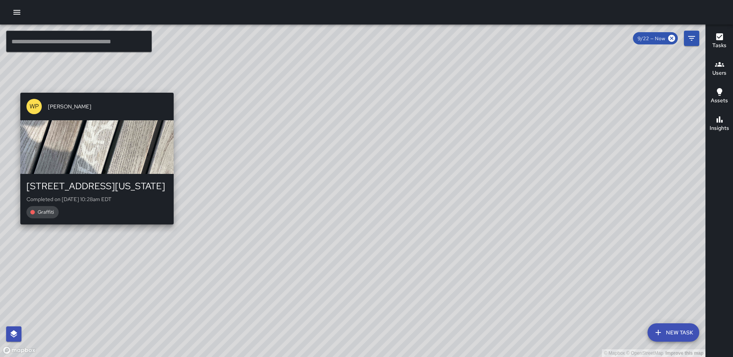
click at [171, 87] on div "© Mapbox © OpenStreetMap Improve this map WP Waverly Phillips 100 New York Aven…" at bounding box center [352, 191] width 705 height 333
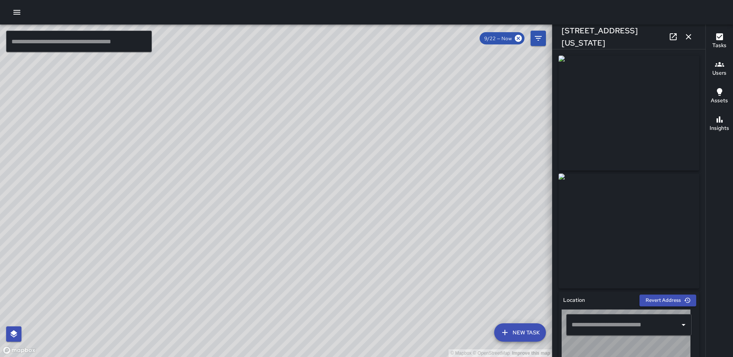
type input "**********"
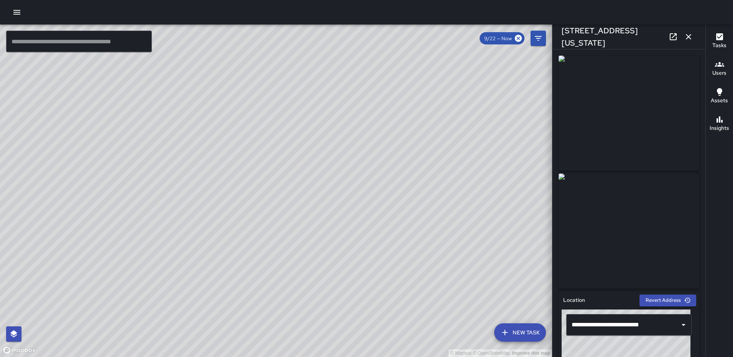
click at [690, 39] on icon "button" at bounding box center [688, 36] width 9 height 9
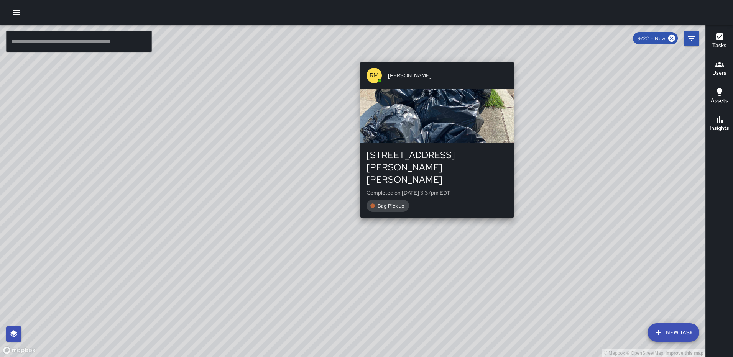
click at [433, 57] on div "© Mapbox © OpenStreetMap Improve this map RM [PERSON_NAME] [STREET_ADDRESS][PER…" at bounding box center [352, 191] width 705 height 333
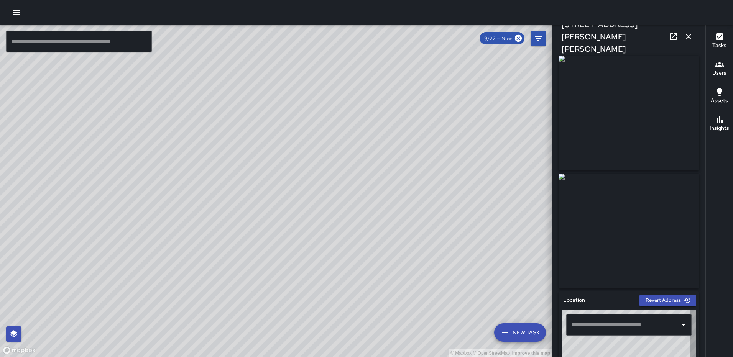
type input "**********"
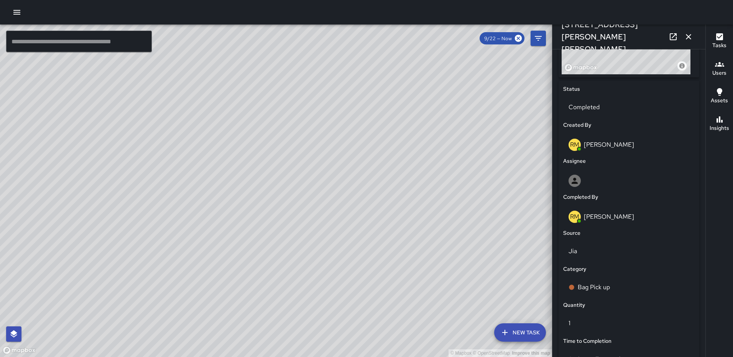
scroll to position [471, 0]
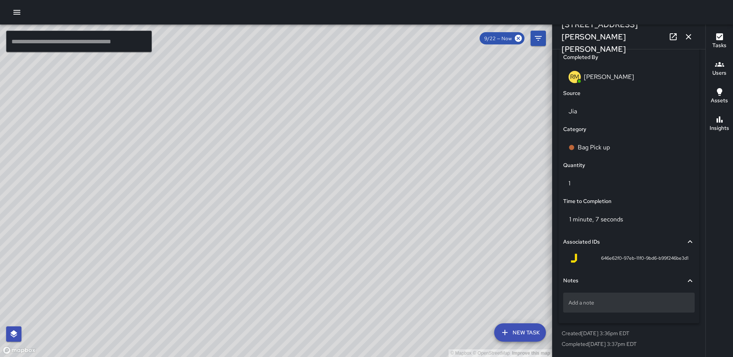
click at [610, 296] on div "Add a note" at bounding box center [628, 303] width 131 height 20
type textarea "*****"
click at [692, 39] on icon "button" at bounding box center [688, 36] width 9 height 9
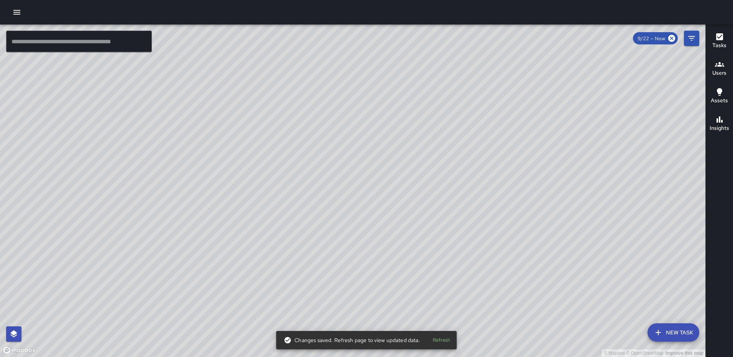
drag, startPoint x: 404, startPoint y: 239, endPoint x: 332, endPoint y: 111, distance: 146.2
click at [333, 114] on div "© Mapbox © OpenStreetMap Improve this map" at bounding box center [352, 191] width 705 height 333
drag, startPoint x: 360, startPoint y: 217, endPoint x: 372, endPoint y: 98, distance: 119.4
click at [372, 99] on div "© Mapbox © OpenStreetMap Improve this map" at bounding box center [352, 191] width 705 height 333
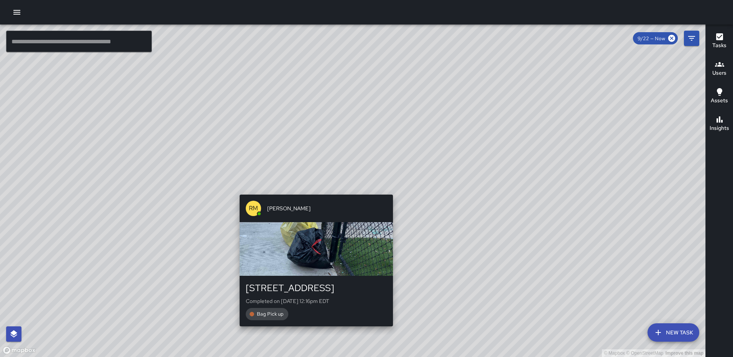
click at [315, 190] on div "© Mapbox © OpenStreetMap Improve this map RM Rodney Mcneil 1238 3rd Street Nort…" at bounding box center [352, 191] width 705 height 333
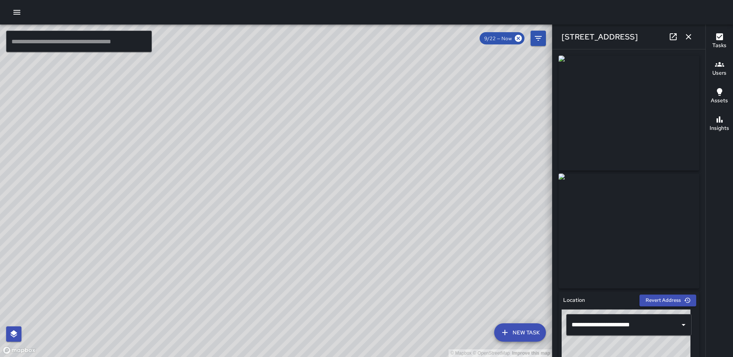
type input "**********"
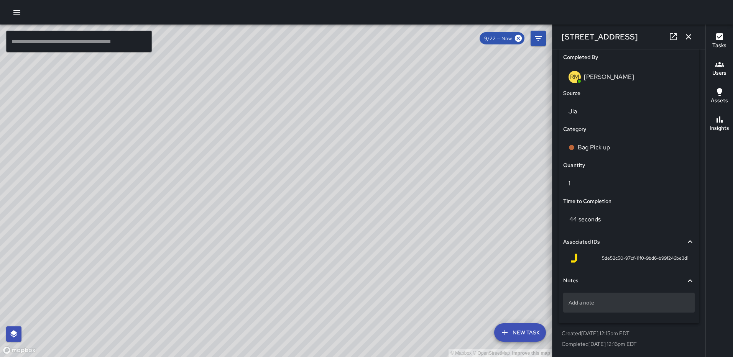
click at [621, 297] on div "Add a note" at bounding box center [628, 303] width 131 height 20
type textarea "**********"
click at [689, 34] on icon "button" at bounding box center [688, 36] width 9 height 9
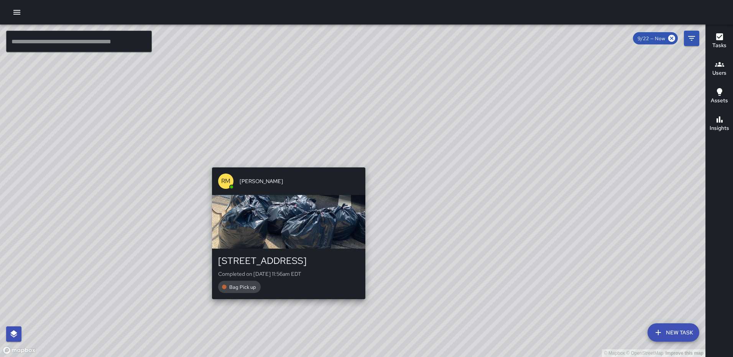
click at [362, 302] on div "RM Rodney Mcneil 1179 3rd Street Northeast Completed on 9/22/2025, 11:56am EDT …" at bounding box center [288, 233] width 159 height 138
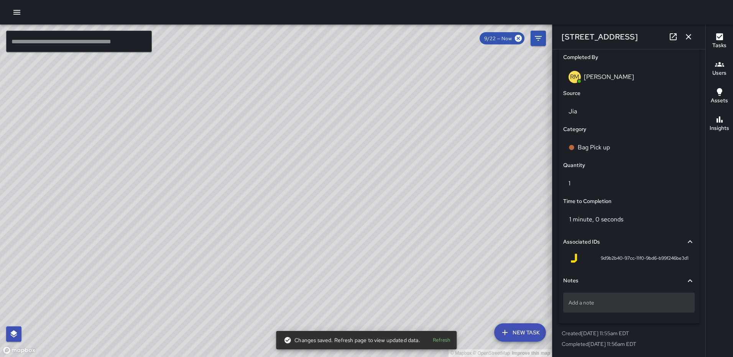
click at [596, 300] on p "Add a note" at bounding box center [628, 303] width 121 height 8
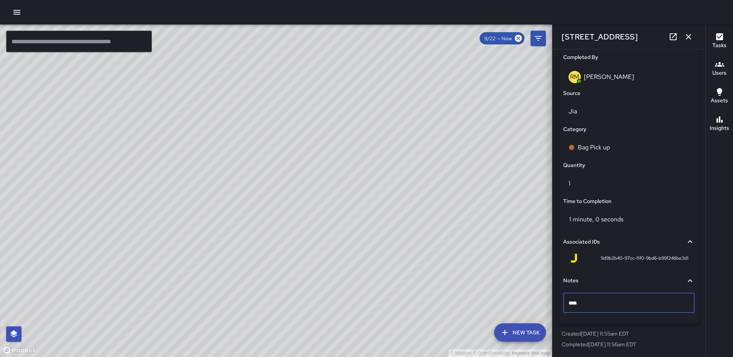
type textarea "*****"
click at [690, 38] on icon "button" at bounding box center [687, 36] width 5 height 5
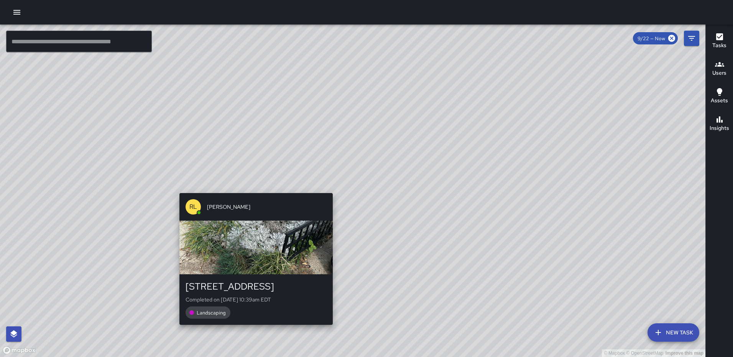
click at [327, 187] on div "© Mapbox © OpenStreetMap Improve this map [PERSON_NAME] [STREET_ADDRESS] Comple…" at bounding box center [352, 191] width 705 height 333
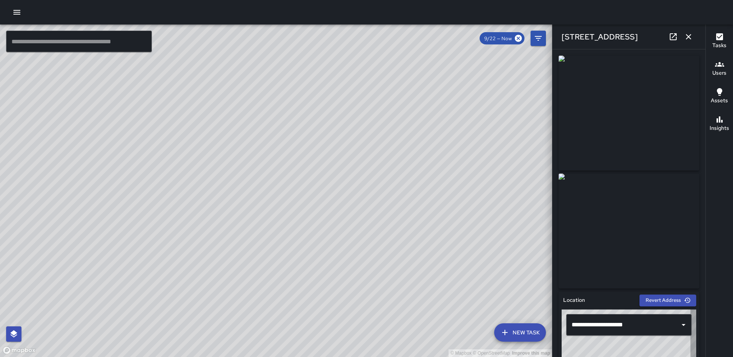
type input "**********"
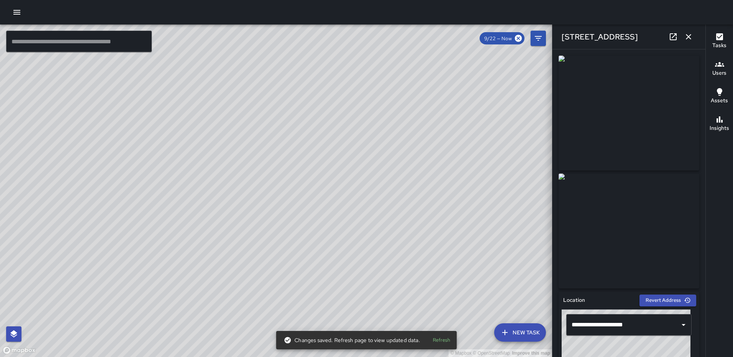
click at [686, 36] on icon "button" at bounding box center [688, 36] width 9 height 9
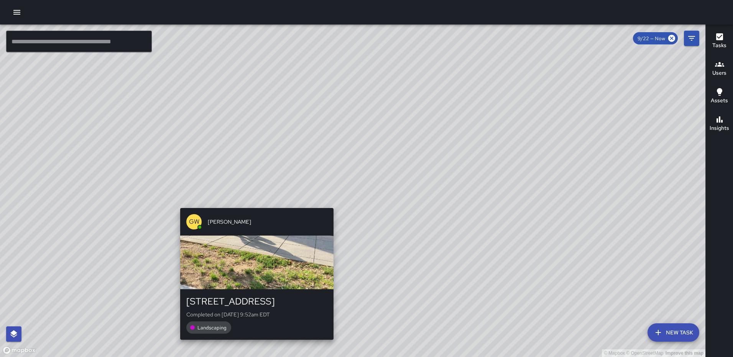
click at [333, 202] on div "© Mapbox © OpenStreetMap Improve this map GW [PERSON_NAME] [STREET_ADDRESS] Com…" at bounding box center [352, 191] width 705 height 333
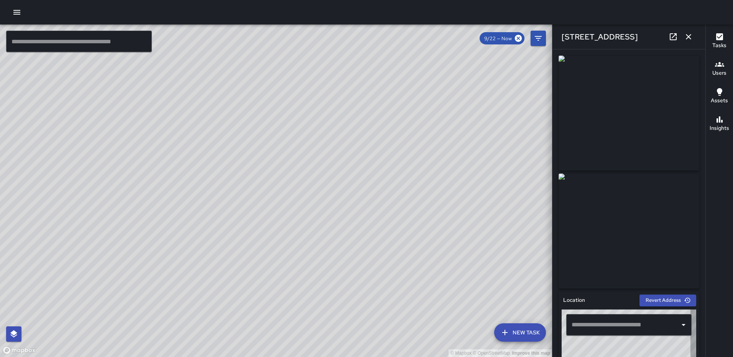
type input "**********"
click at [689, 36] on icon "button" at bounding box center [687, 36] width 5 height 5
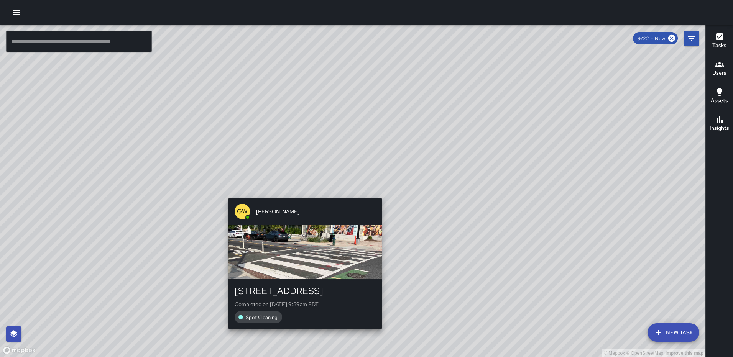
click at [379, 191] on div "© Mapbox © OpenStreetMap Improve this map GW Gerrod Woody 211 M Street Northeas…" at bounding box center [352, 191] width 705 height 333
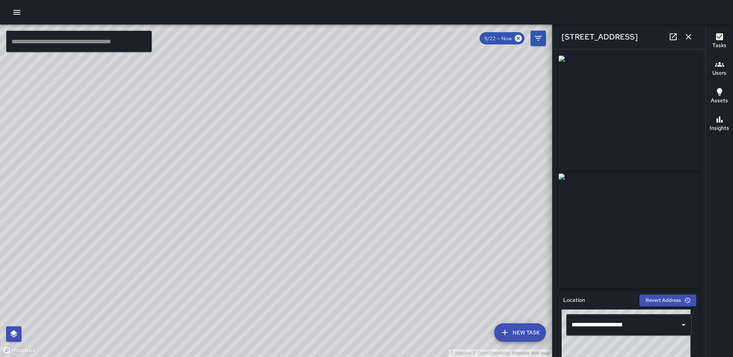
type input "**********"
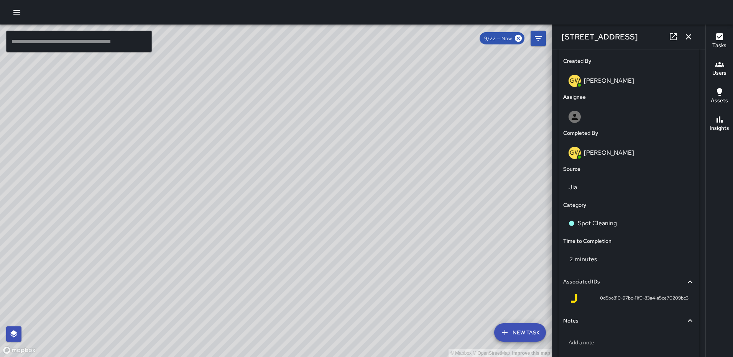
scroll to position [403, 0]
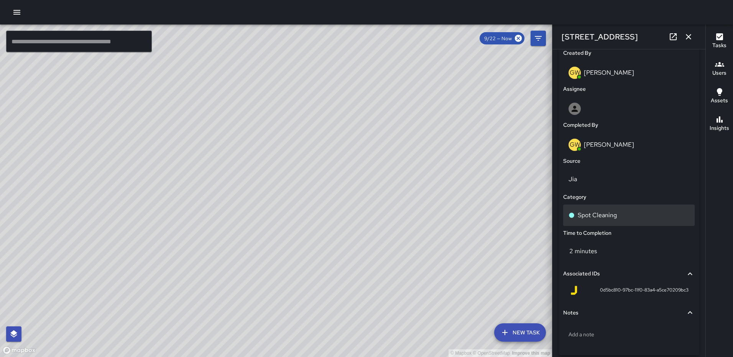
click at [625, 215] on div "Spot Cleaning" at bounding box center [628, 215] width 121 height 9
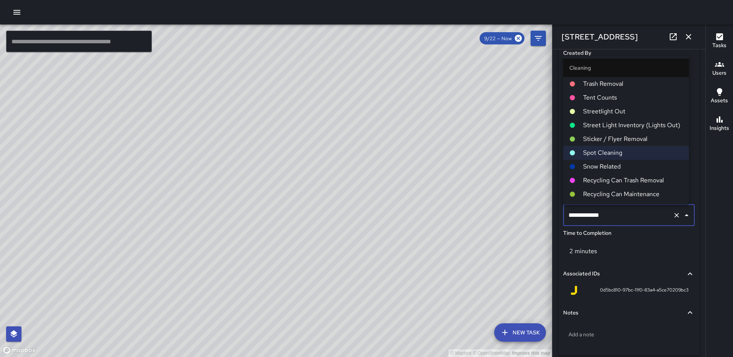
click at [600, 79] on span "Trash Removal" at bounding box center [633, 83] width 100 height 9
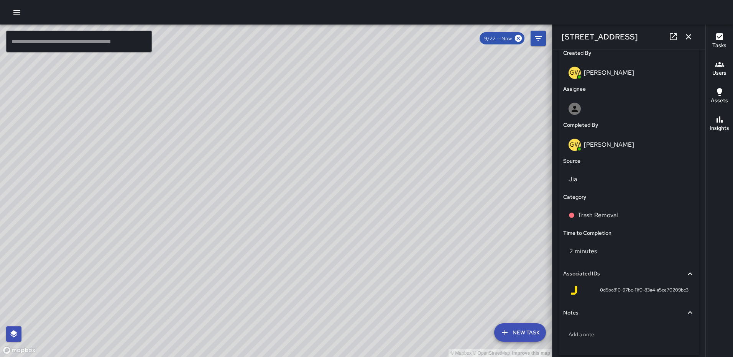
click at [690, 33] on icon "button" at bounding box center [688, 36] width 9 height 9
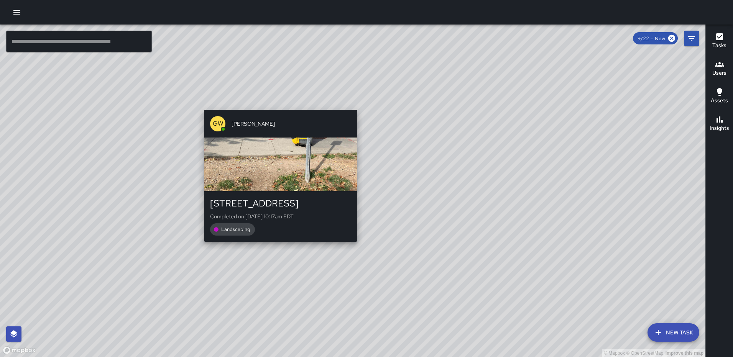
click at [354, 246] on div "© Mapbox © OpenStreetMap Improve this map GW [PERSON_NAME] [STREET_ADDRESS] Com…" at bounding box center [352, 191] width 705 height 333
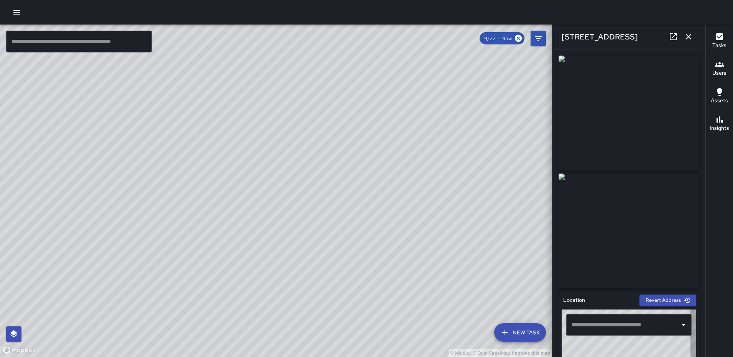
type input "**********"
click at [687, 37] on icon "button" at bounding box center [687, 36] width 5 height 5
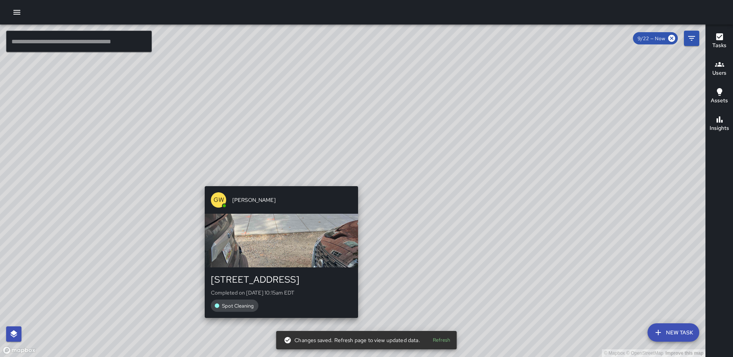
click at [353, 182] on div "© Mapbox © OpenStreetMap Improve this map GW Gerrod Woody 1150 3rd Street North…" at bounding box center [352, 191] width 705 height 333
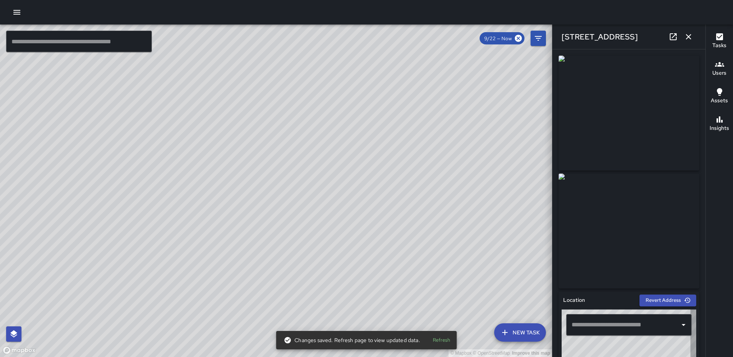
type input "**********"
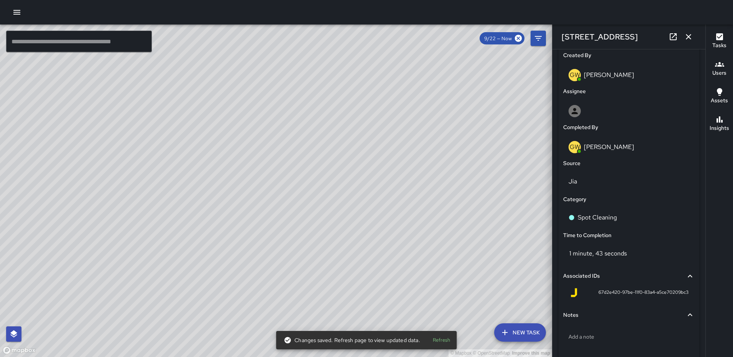
scroll to position [435, 0]
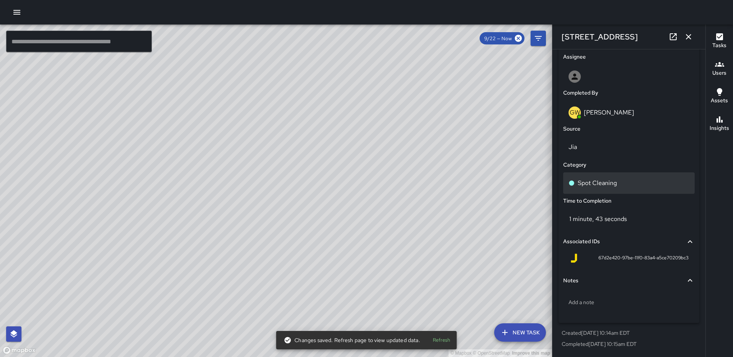
click at [623, 182] on div "Spot Cleaning" at bounding box center [628, 183] width 121 height 9
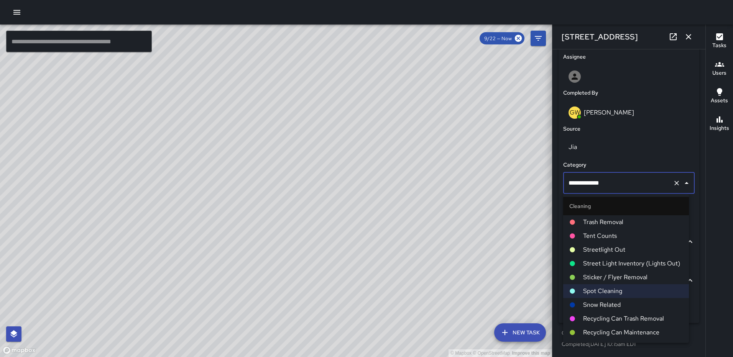
click at [616, 223] on span "Trash Removal" at bounding box center [633, 222] width 100 height 9
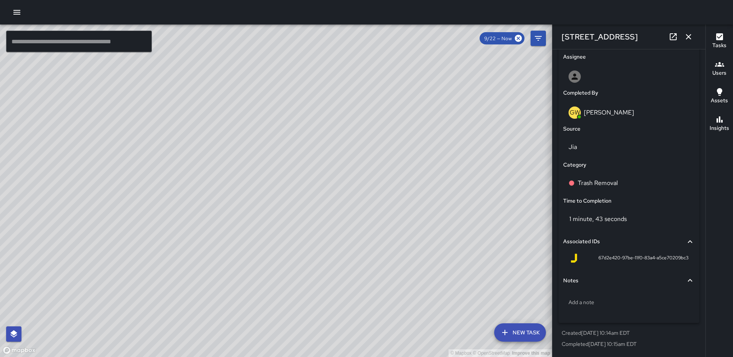
click at [689, 34] on icon "button" at bounding box center [688, 36] width 9 height 9
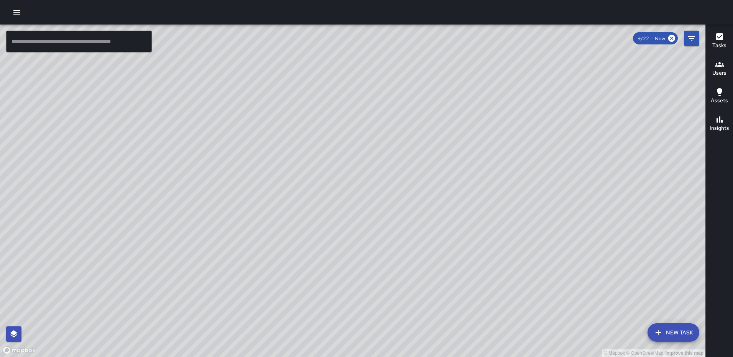
click at [356, 169] on div "© Mapbox © OpenStreetMap Improve this map GW Gerrod Woody 1175 3rd Street North…" at bounding box center [352, 191] width 705 height 333
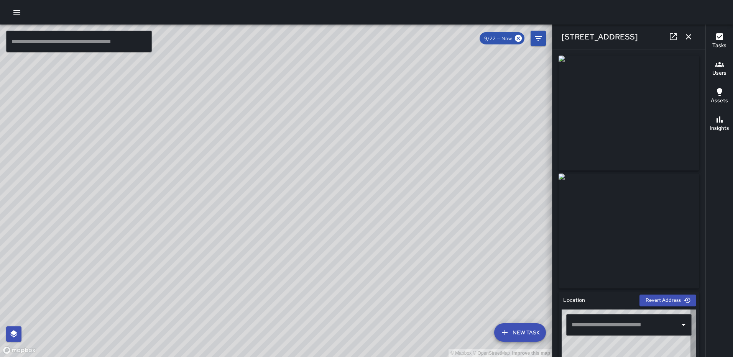
type input "**********"
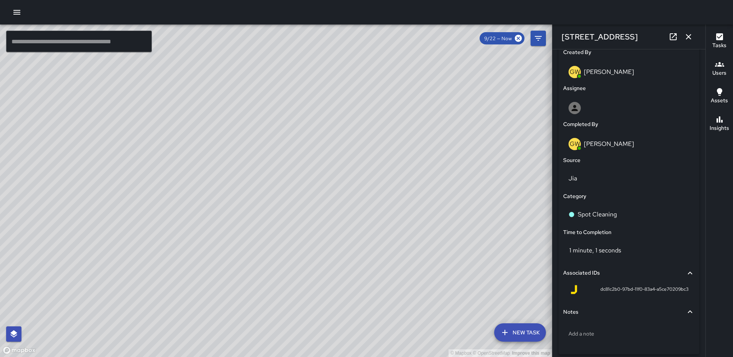
scroll to position [415, 0]
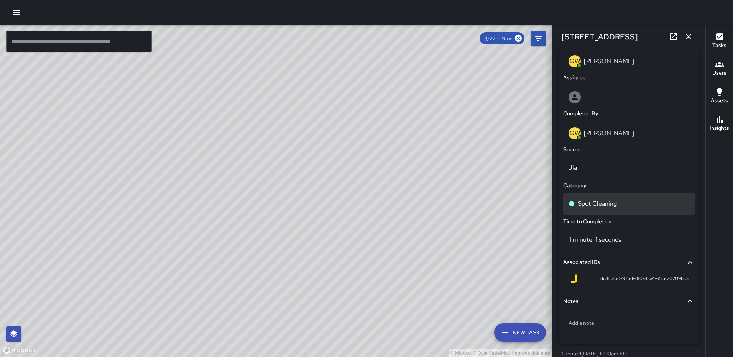
click at [601, 206] on p "Spot Cleaning" at bounding box center [596, 203] width 39 height 9
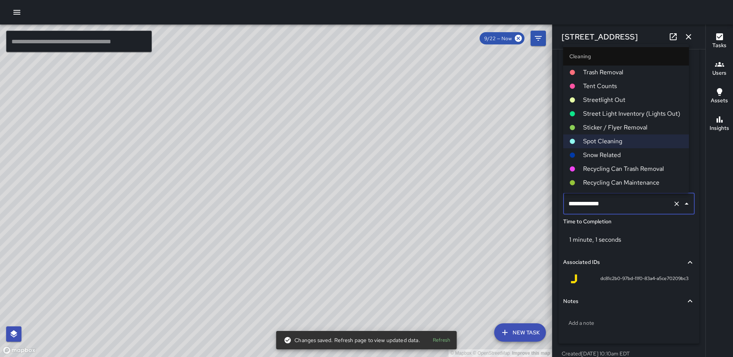
click at [616, 71] on span "Trash Removal" at bounding box center [633, 72] width 100 height 9
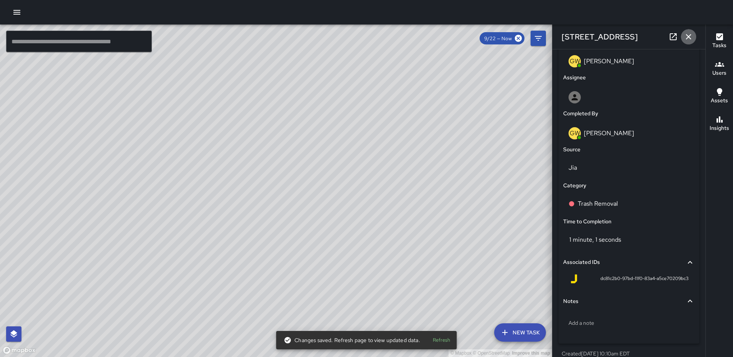
click at [694, 38] on button "button" at bounding box center [687, 36] width 15 height 15
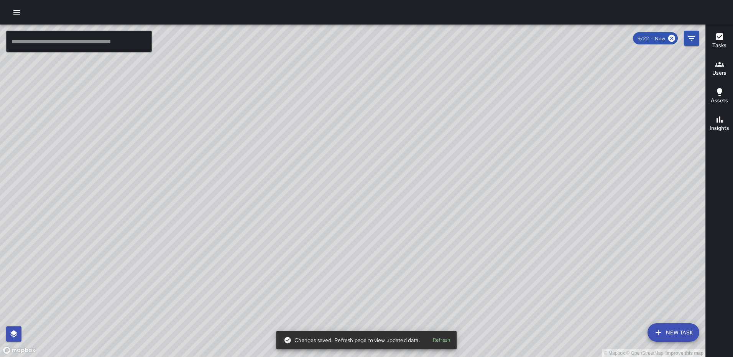
click at [351, 171] on div "© Mapbox © OpenStreetMap Improve this map GW Gerrod Woody 1179 3rd Street North…" at bounding box center [352, 191] width 705 height 333
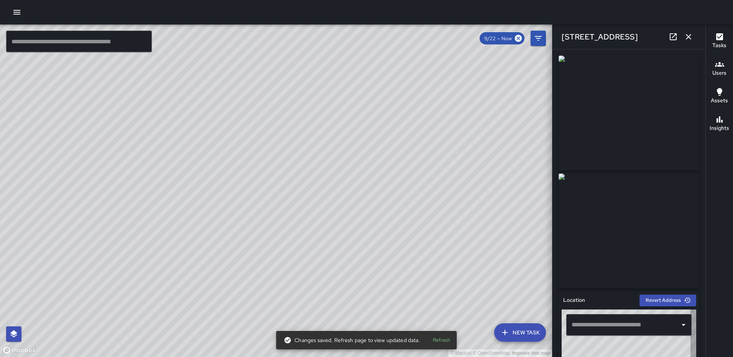
type input "**********"
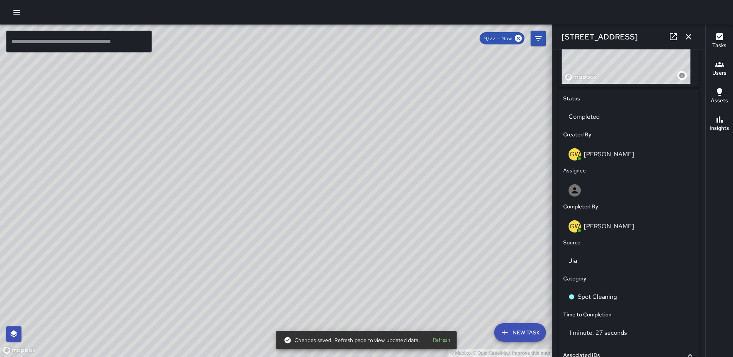
scroll to position [323, 0]
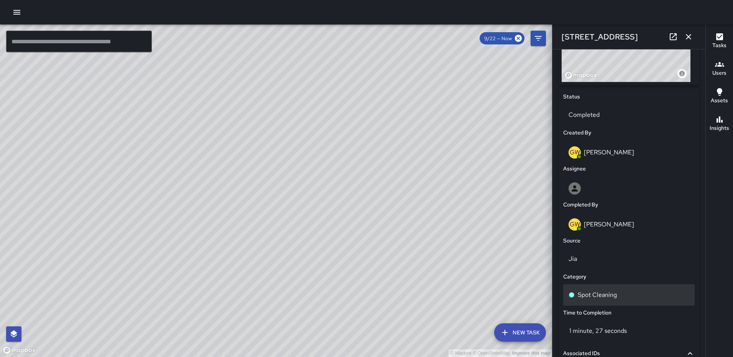
click at [608, 293] on p "Spot Cleaning" at bounding box center [596, 294] width 39 height 9
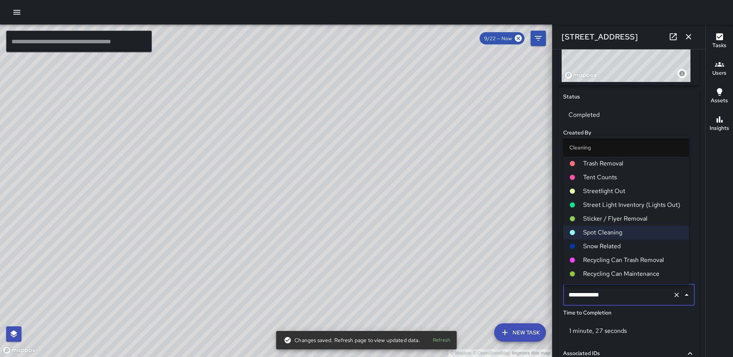
click at [610, 162] on span "Trash Removal" at bounding box center [633, 163] width 100 height 9
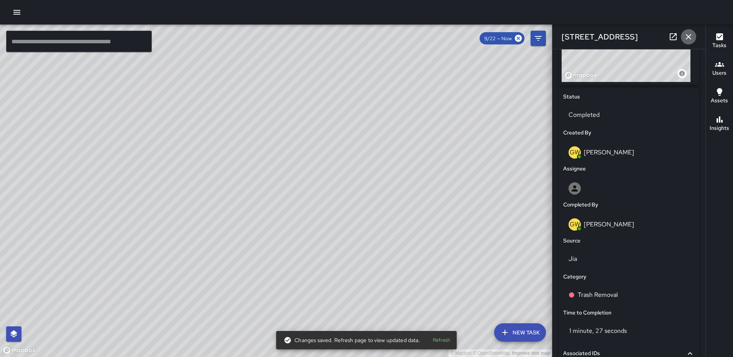
click at [687, 36] on icon "button" at bounding box center [687, 36] width 5 height 5
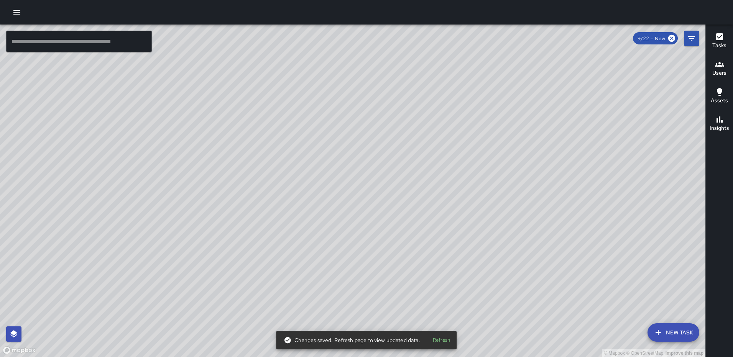
click at [349, 188] on div "© Mapbox © OpenStreetMap Improve this map GW Gerrod Woody 211 M Street Northeas…" at bounding box center [352, 191] width 705 height 333
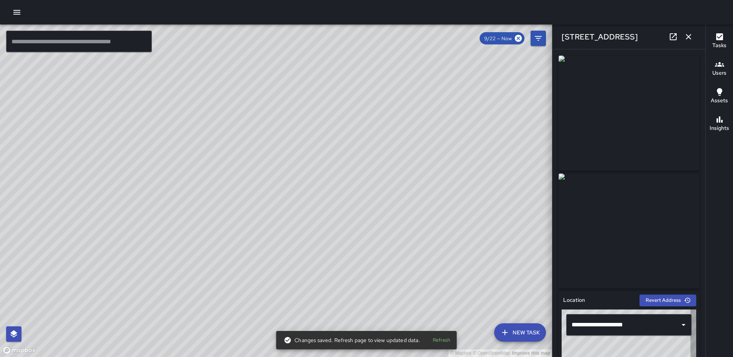
type input "**********"
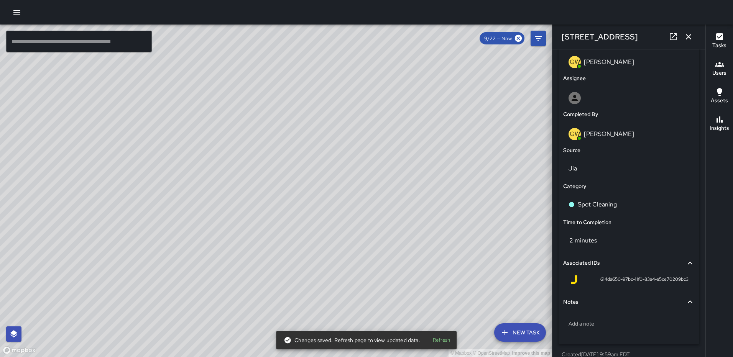
scroll to position [435, 0]
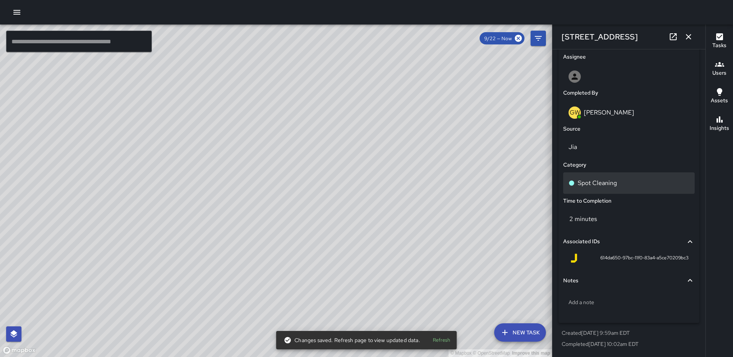
click at [586, 187] on p "Spot Cleaning" at bounding box center [596, 183] width 39 height 9
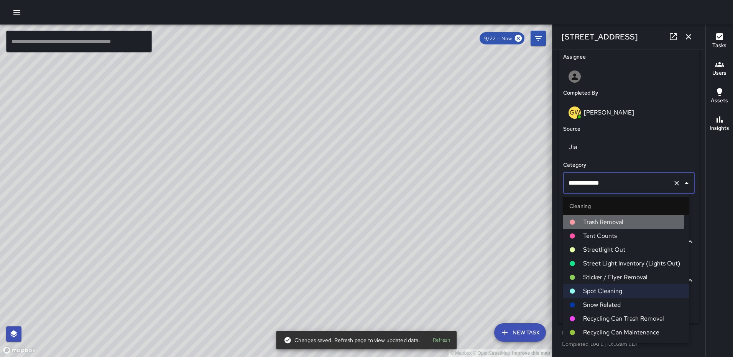
click at [589, 219] on span "Trash Removal" at bounding box center [633, 222] width 100 height 9
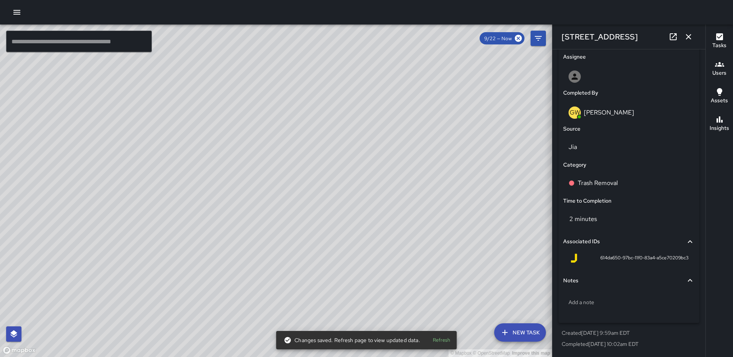
click at [684, 36] on icon "button" at bounding box center [688, 36] width 9 height 9
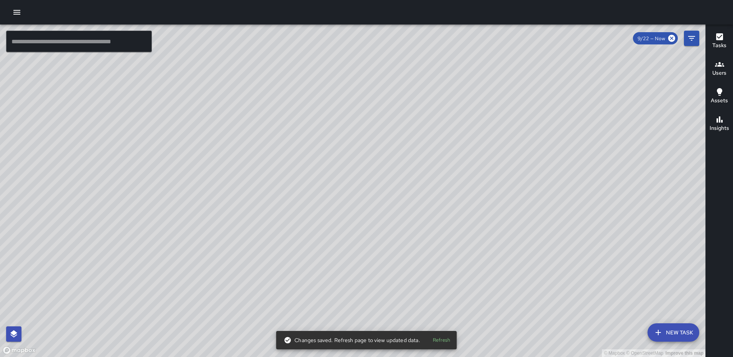
click at [367, 191] on div "© Mapbox © OpenStreetMap Improve this map" at bounding box center [352, 191] width 705 height 333
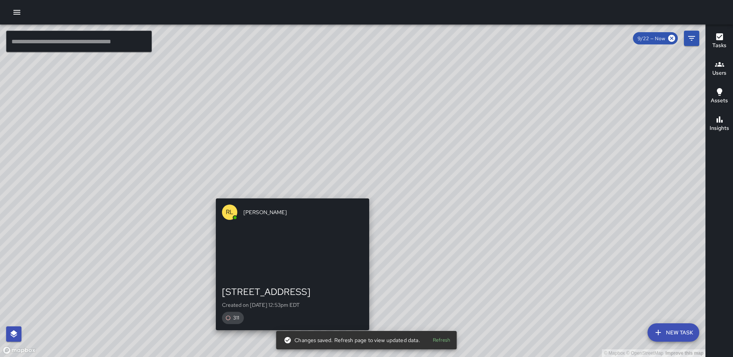
click at [366, 192] on div "© Mapbox © OpenStreetMap Improve this map RL Ruben Lechuga 1179 3rd Street Nort…" at bounding box center [352, 191] width 705 height 333
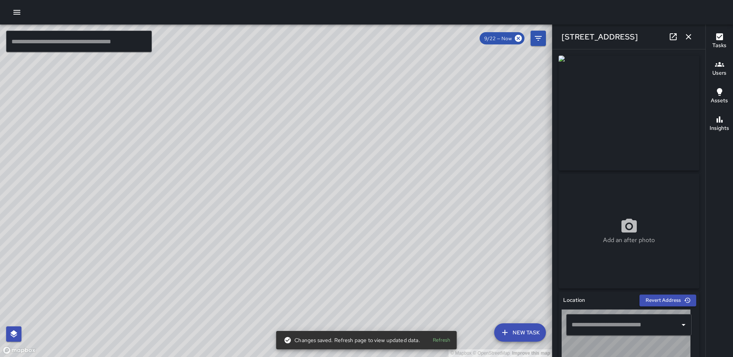
type input "**********"
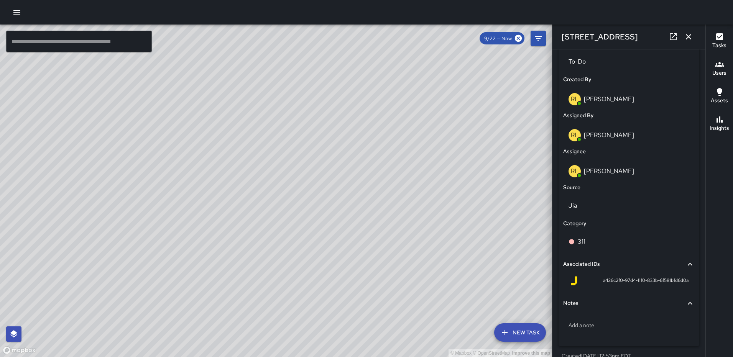
scroll to position [389, 0]
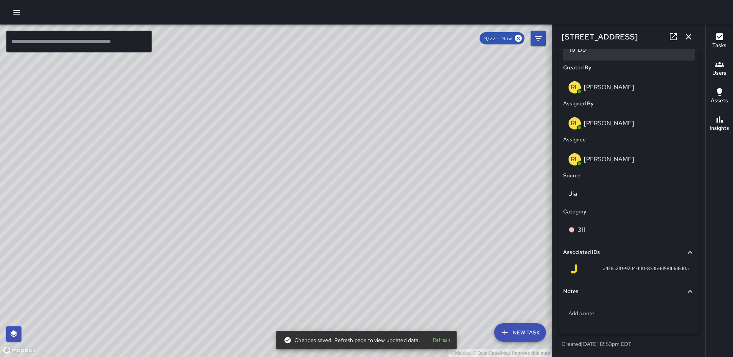
click at [598, 52] on p "To-Do" at bounding box center [628, 49] width 121 height 9
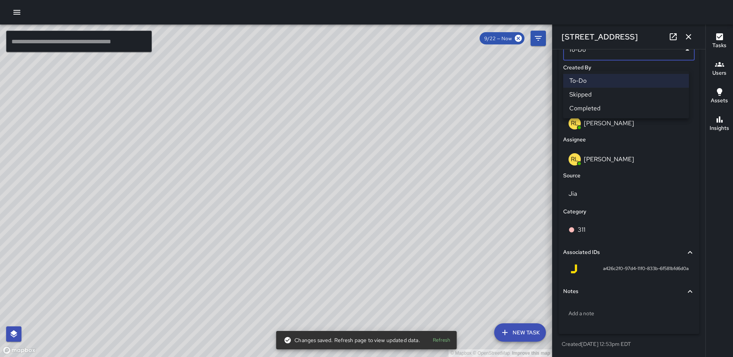
scroll to position [378, 0]
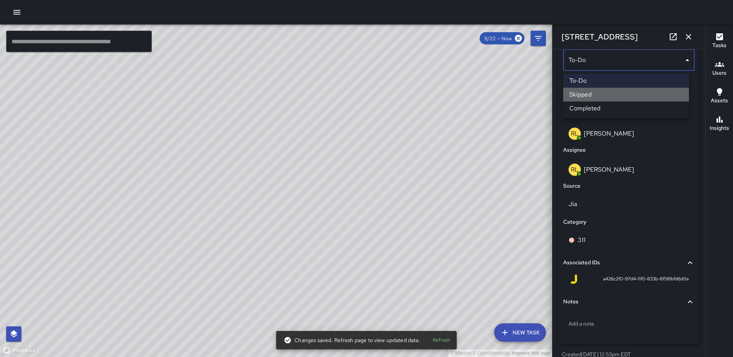
click at [601, 101] on li "Skipped" at bounding box center [626, 95] width 126 height 14
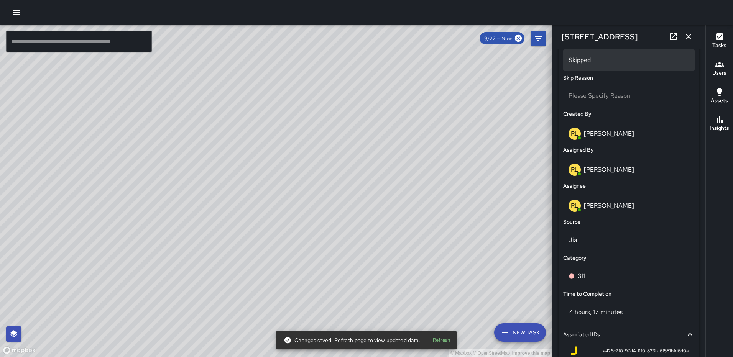
click at [608, 59] on p "Skipped" at bounding box center [628, 60] width 121 height 9
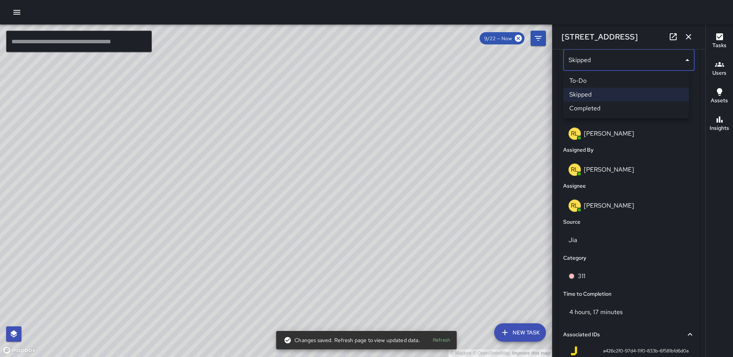
click at [615, 111] on li "Completed" at bounding box center [626, 109] width 126 height 14
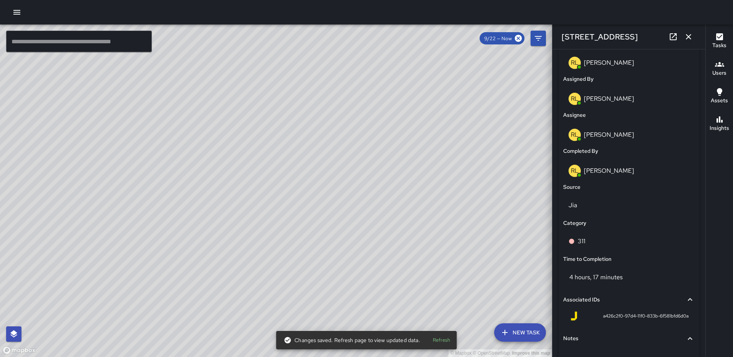
scroll to position [471, 0]
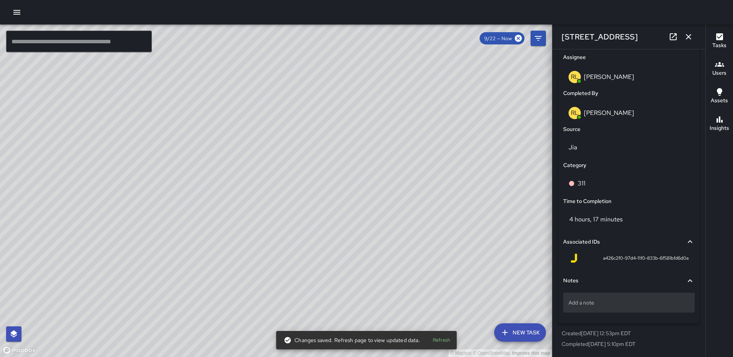
click at [604, 301] on p "Add a note" at bounding box center [628, 303] width 121 height 8
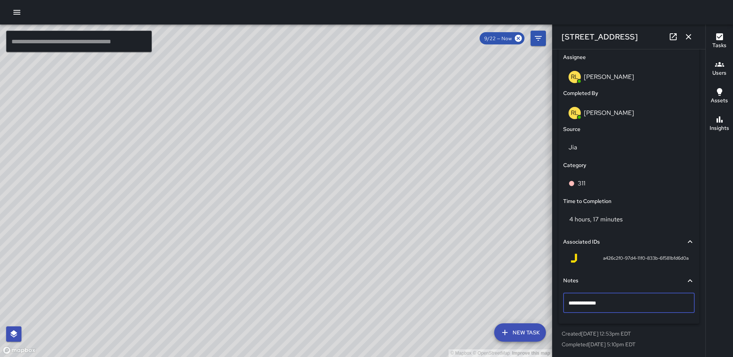
type textarea "**********"
click at [685, 37] on icon "button" at bounding box center [688, 36] width 9 height 9
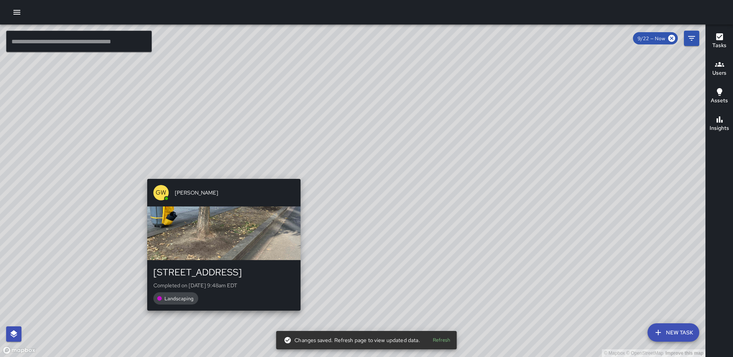
click at [297, 172] on div "© Mapbox © OpenStreetMap Improve this map GW Gerrod Woody 209 M Street Northeas…" at bounding box center [352, 191] width 705 height 333
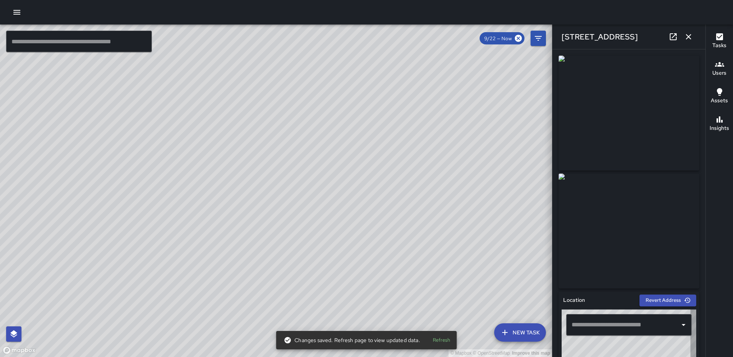
type input "**********"
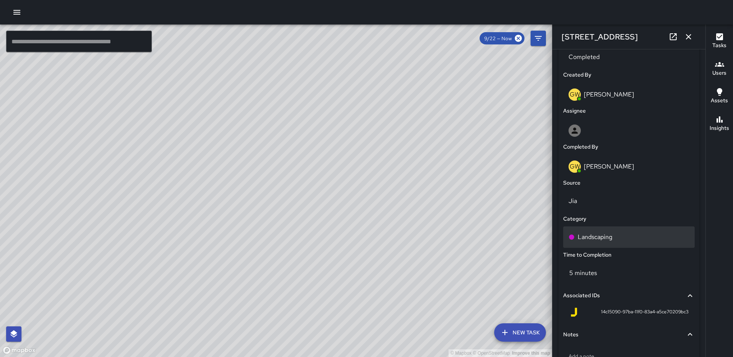
scroll to position [379, 0]
click at [607, 236] on p "Landscaping" at bounding box center [594, 238] width 34 height 9
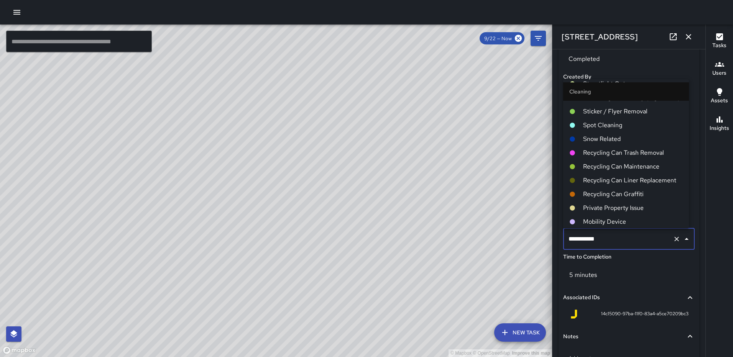
scroll to position [0, 0]
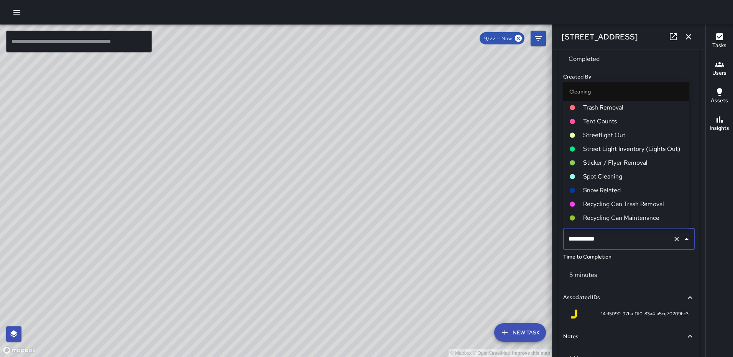
click at [604, 110] on span "Trash Removal" at bounding box center [633, 107] width 100 height 9
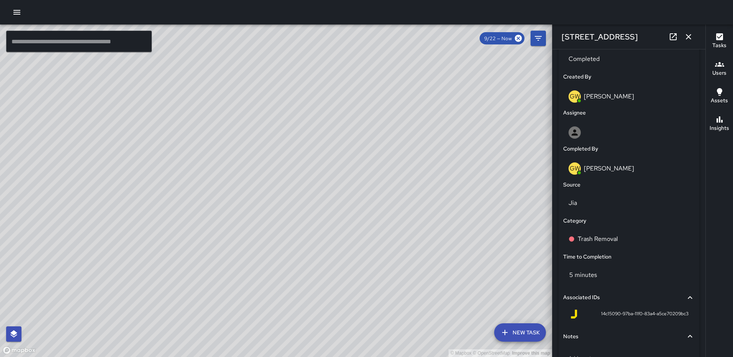
click at [690, 37] on icon "button" at bounding box center [688, 36] width 9 height 9
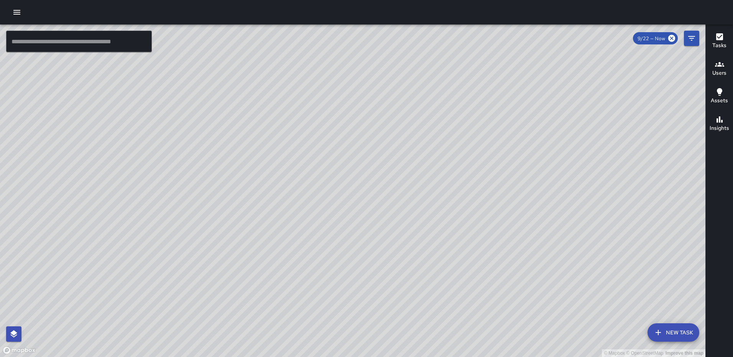
click at [348, 189] on div "© Mapbox © OpenStreetMap Improve this map GW Gerrod Woody 209 M Street Northeas…" at bounding box center [352, 191] width 705 height 333
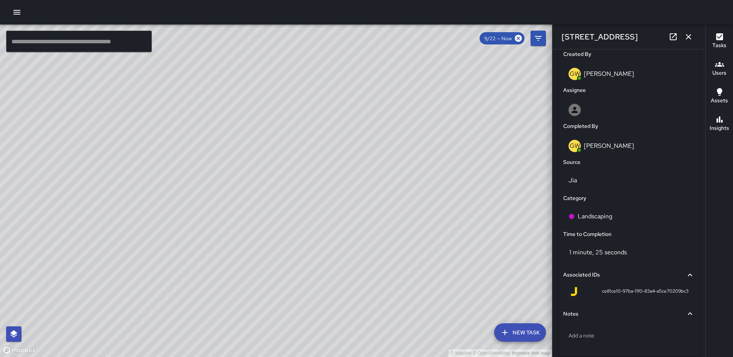
scroll to position [404, 0]
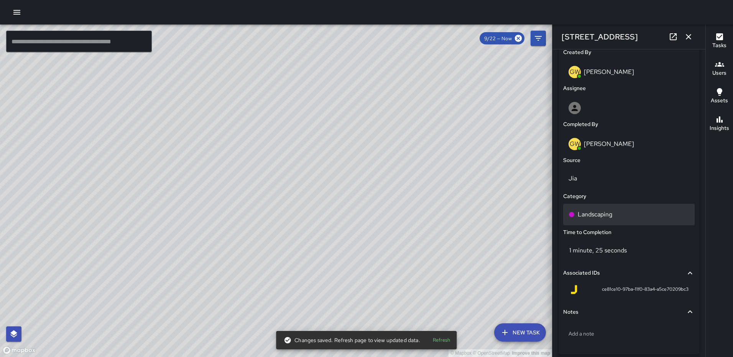
click at [595, 208] on div "Landscaping" at bounding box center [628, 214] width 131 height 21
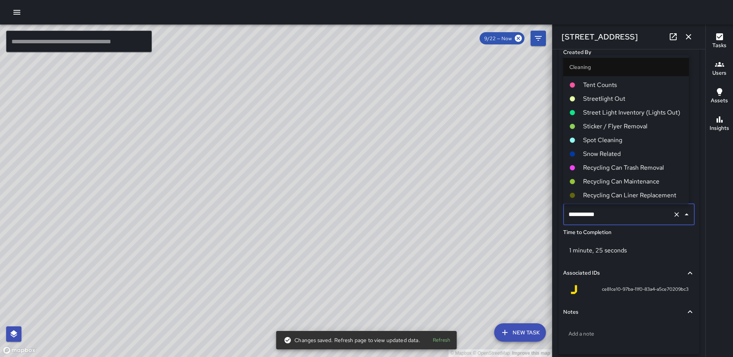
scroll to position [0, 0]
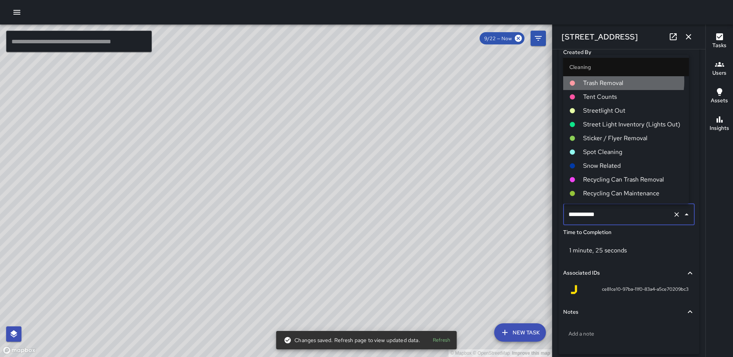
click at [613, 81] on span "Trash Removal" at bounding box center [633, 83] width 100 height 9
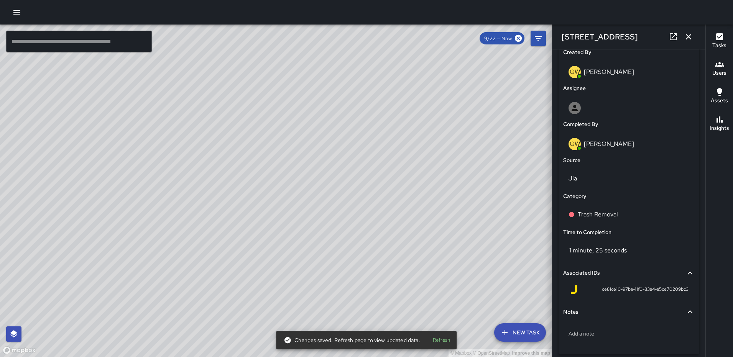
click at [686, 36] on icon "button" at bounding box center [688, 36] width 9 height 9
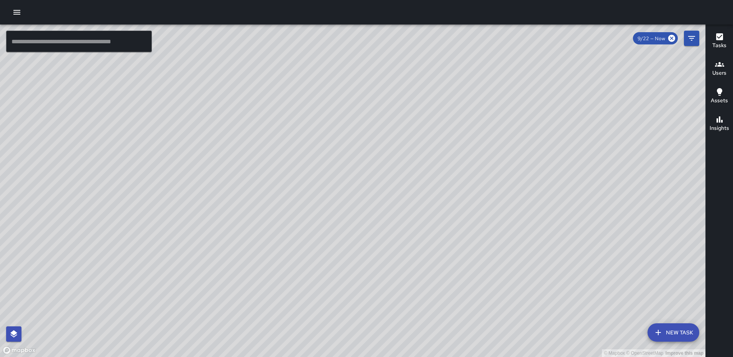
click at [453, 116] on div "© Mapbox © OpenStreetMap Improve this map GW [PERSON_NAME] [STREET_ADDRESS] Com…" at bounding box center [352, 191] width 705 height 333
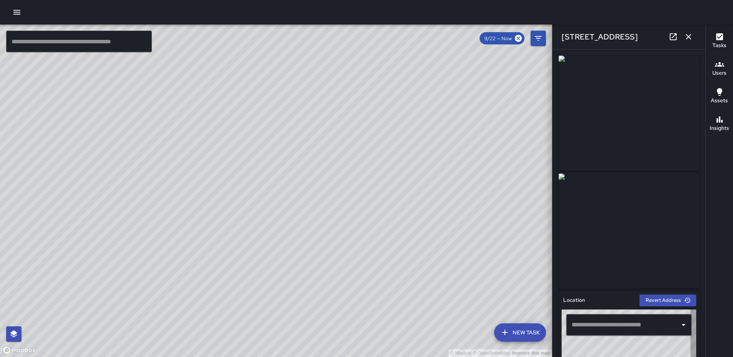
type input "**********"
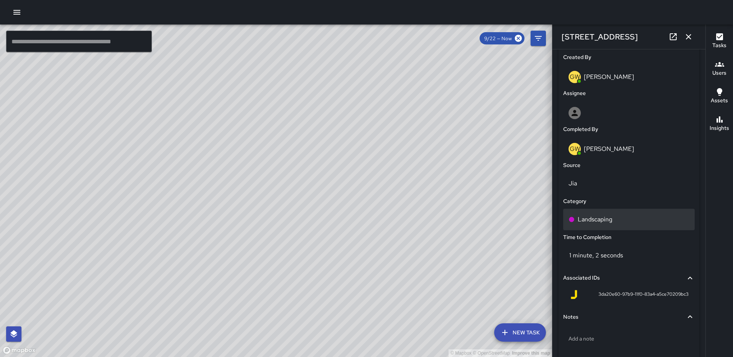
scroll to position [398, 0]
click at [626, 220] on div "Landscaping" at bounding box center [628, 220] width 121 height 9
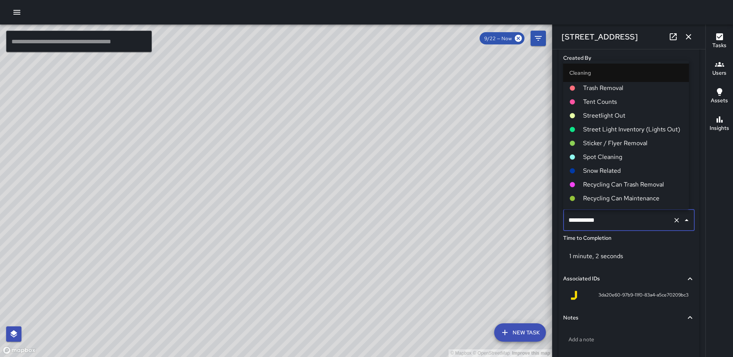
scroll to position [0, 0]
click at [615, 92] on span "Trash Removal" at bounding box center [633, 88] width 100 height 9
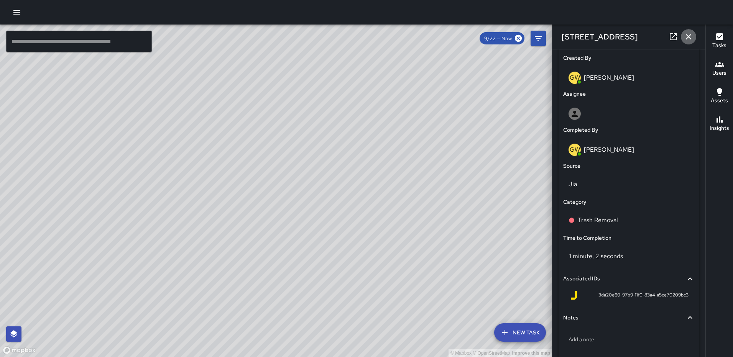
click at [686, 37] on icon "button" at bounding box center [688, 36] width 9 height 9
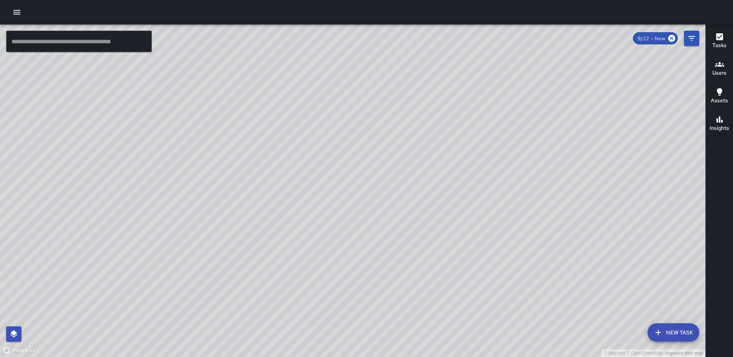
click at [378, 189] on div "© Mapbox © OpenStreetMap Improve this map GW [PERSON_NAME] [STREET_ADDRESS] Com…" at bounding box center [352, 191] width 705 height 333
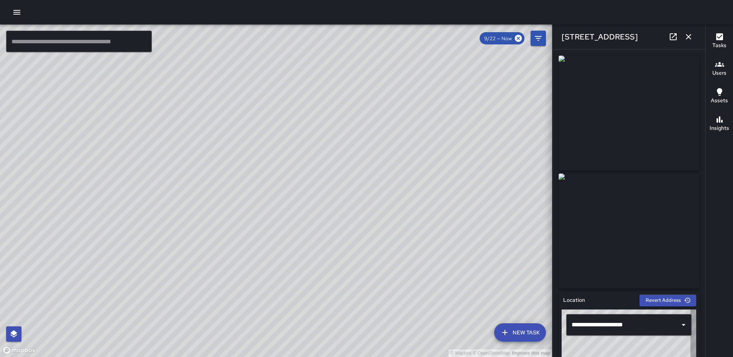
type input "**********"
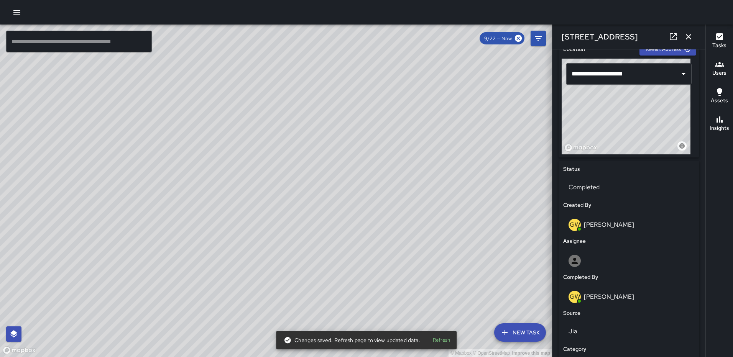
scroll to position [294, 0]
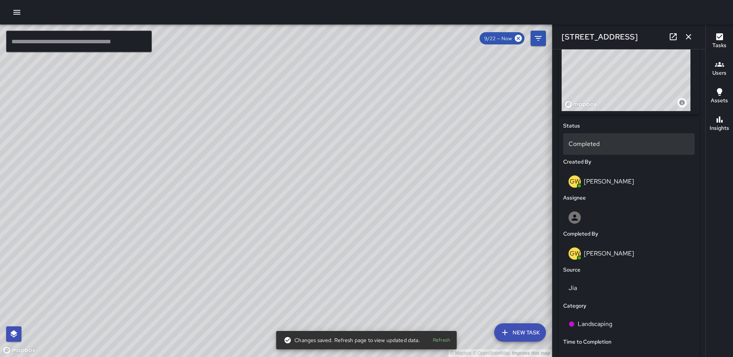
click at [610, 146] on p "Completed" at bounding box center [628, 143] width 121 height 9
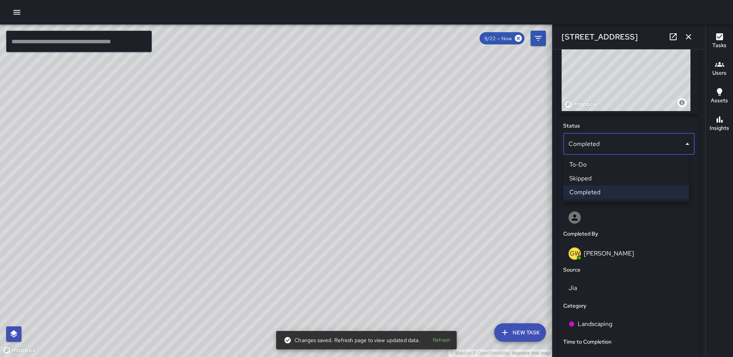
click at [610, 146] on div at bounding box center [366, 178] width 733 height 357
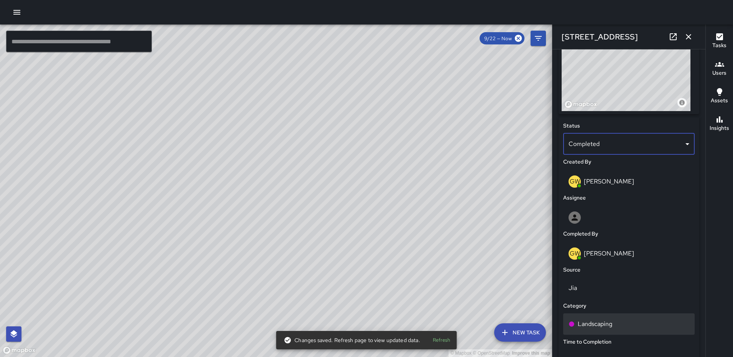
click at [605, 322] on p "Landscaping" at bounding box center [594, 324] width 34 height 9
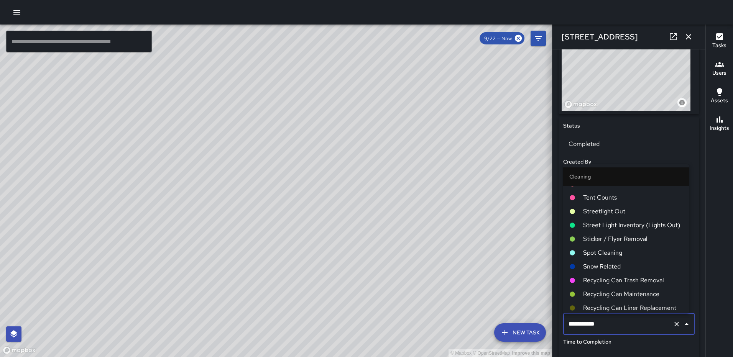
scroll to position [0, 0]
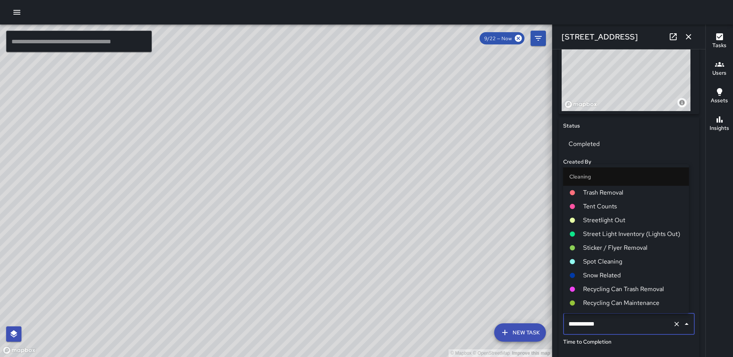
click at [619, 194] on span "Trash Removal" at bounding box center [633, 192] width 100 height 9
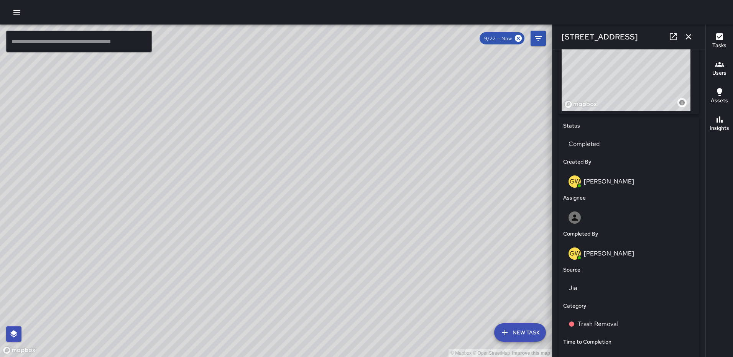
click at [688, 36] on icon "button" at bounding box center [688, 36] width 9 height 9
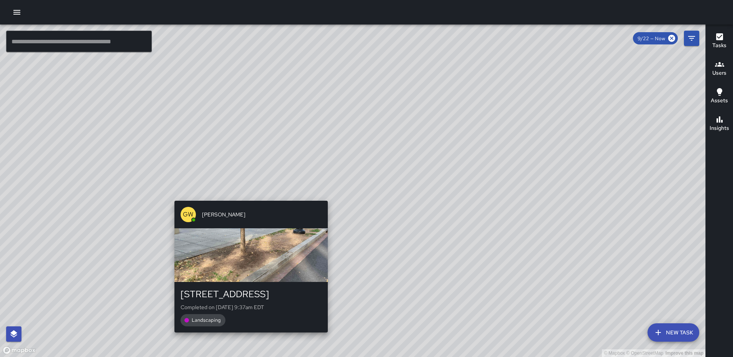
click at [321, 196] on div "© Mapbox © OpenStreetMap Improve this map GW [PERSON_NAME] [STREET_ADDRESS] Com…" at bounding box center [352, 191] width 705 height 333
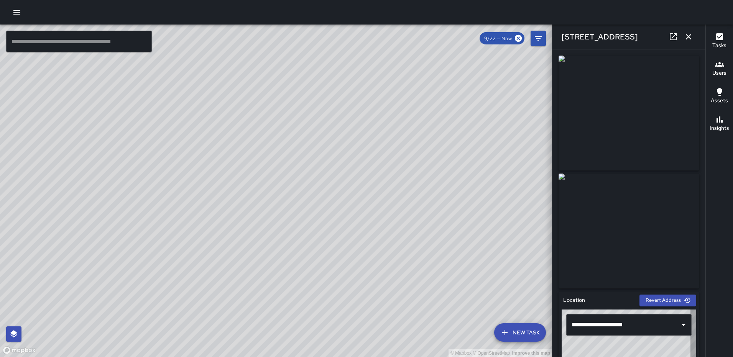
type input "**********"
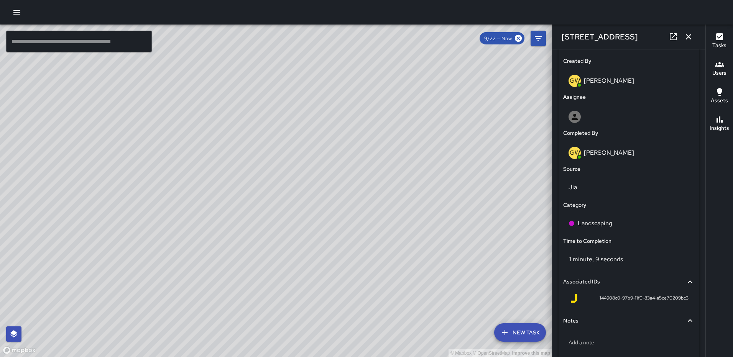
scroll to position [435, 0]
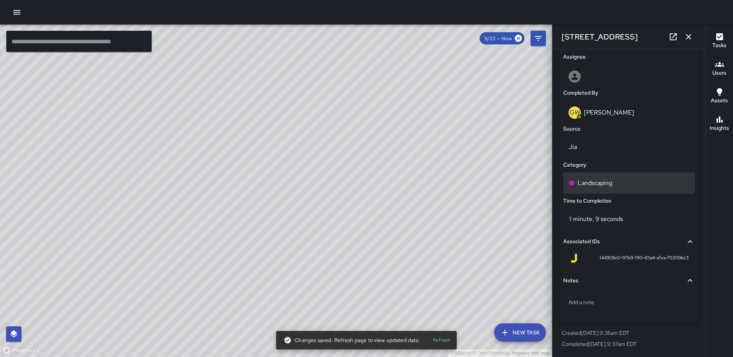
click at [589, 184] on p "Landscaping" at bounding box center [594, 183] width 34 height 9
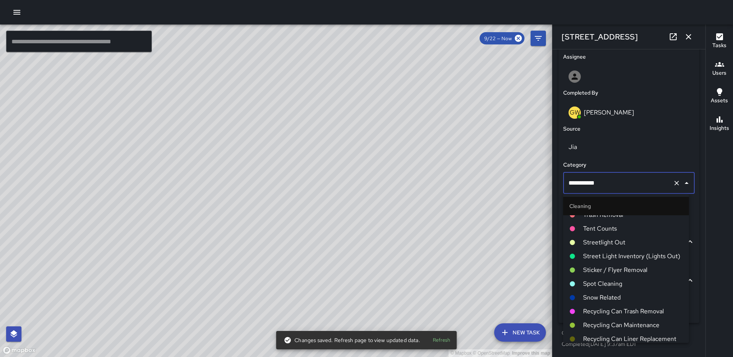
scroll to position [0, 0]
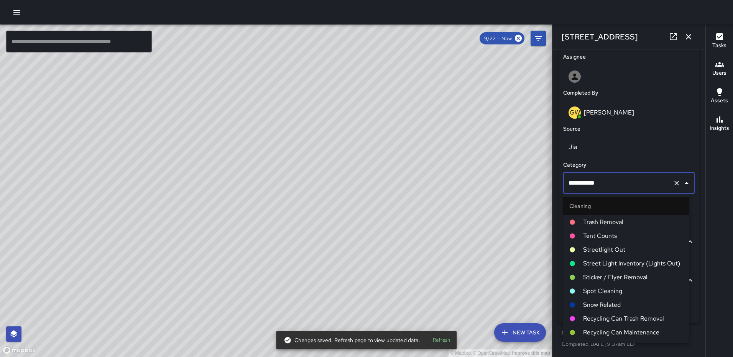
drag, startPoint x: 590, startPoint y: 220, endPoint x: 589, endPoint y: 216, distance: 4.1
click at [590, 220] on span "Trash Removal" at bounding box center [633, 222] width 100 height 9
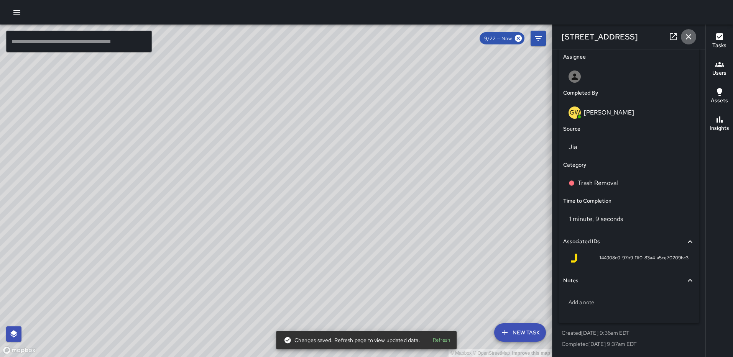
click at [689, 37] on icon "button" at bounding box center [688, 36] width 9 height 9
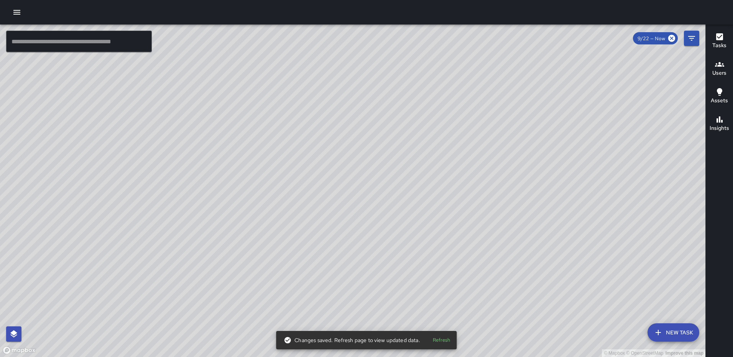
click at [358, 189] on div "© Mapbox © OpenStreetMap Improve this map GW [PERSON_NAME] [STREET_ADDRESS] Com…" at bounding box center [352, 191] width 705 height 333
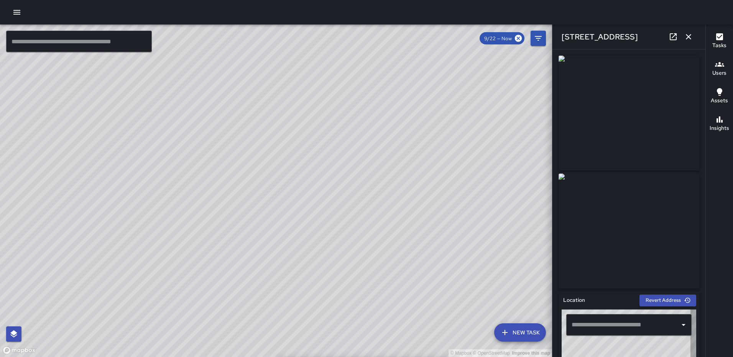
type input "**********"
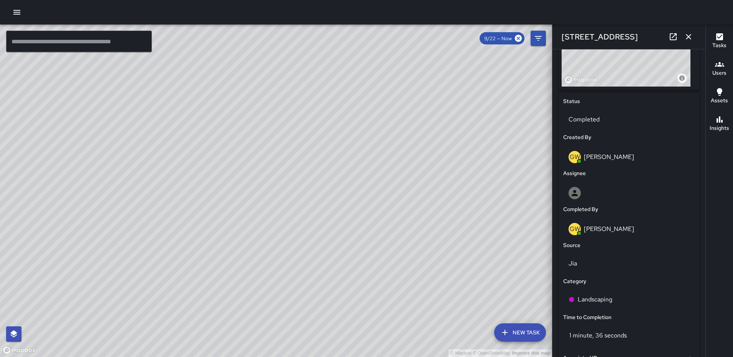
scroll to position [364, 0]
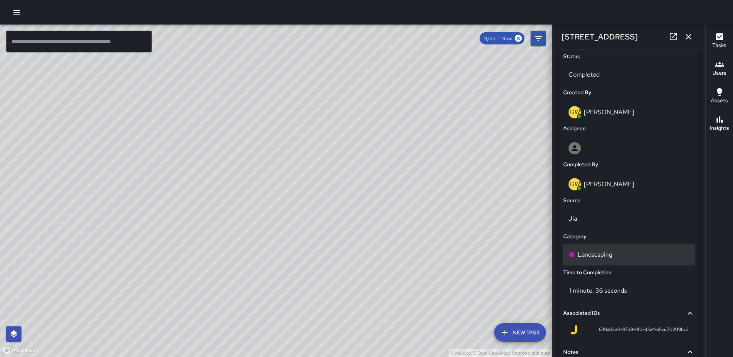
click at [591, 253] on p "Landscaping" at bounding box center [594, 254] width 34 height 9
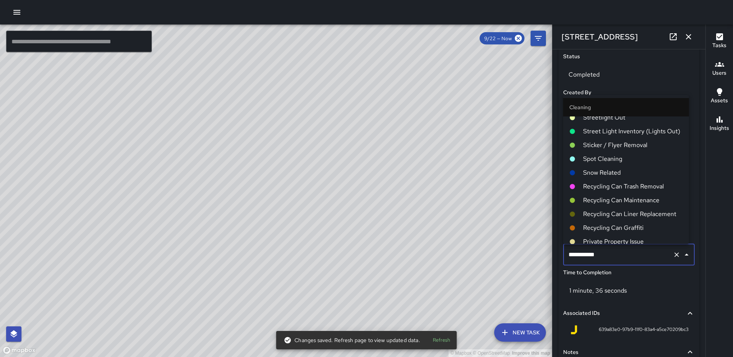
scroll to position [0, 0]
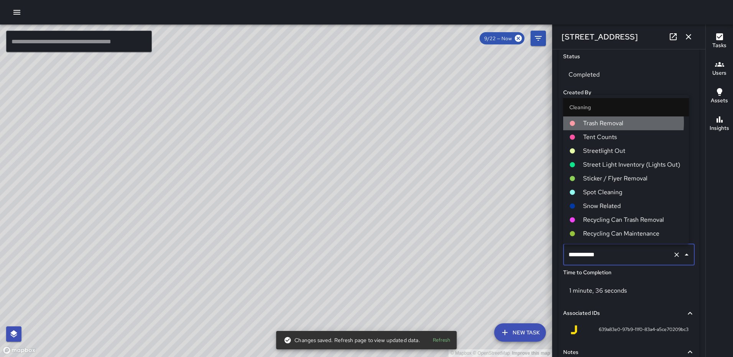
click at [598, 123] on span "Trash Removal" at bounding box center [633, 123] width 100 height 9
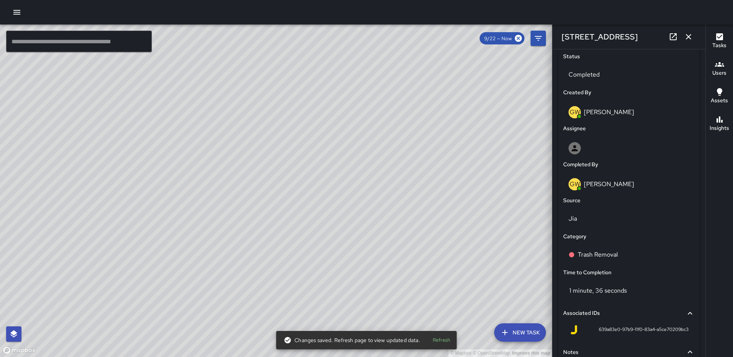
drag, startPoint x: 690, startPoint y: 39, endPoint x: 685, endPoint y: 49, distance: 11.1
click at [690, 38] on icon "button" at bounding box center [687, 36] width 5 height 5
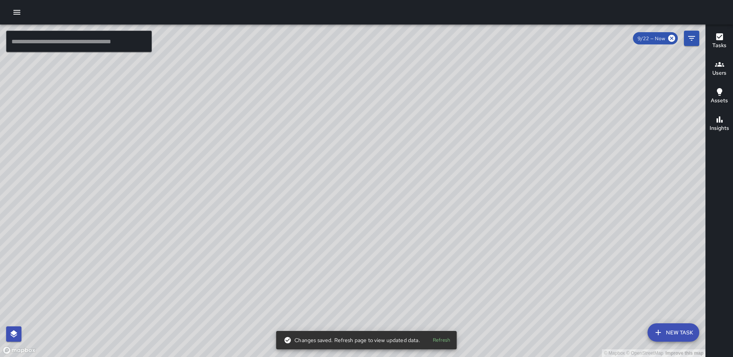
click at [365, 186] on div "© Mapbox © OpenStreetMap Improve this map GW [PERSON_NAME] [STREET_ADDRESS] Com…" at bounding box center [352, 191] width 705 height 333
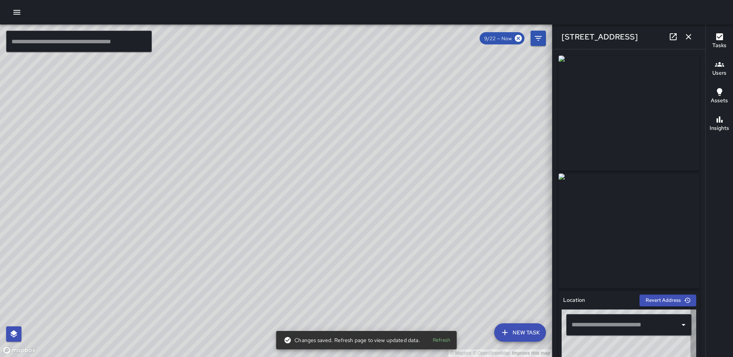
type input "**********"
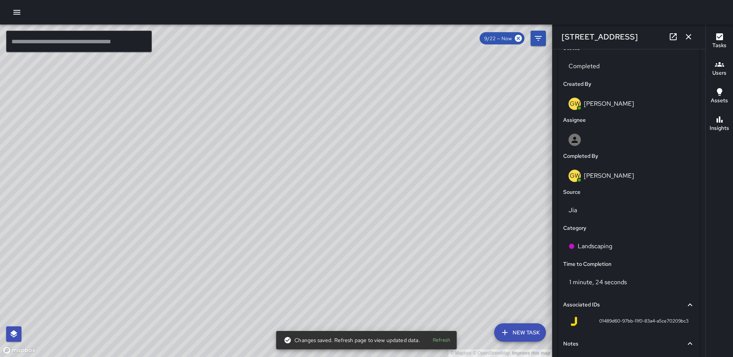
scroll to position [282, 0]
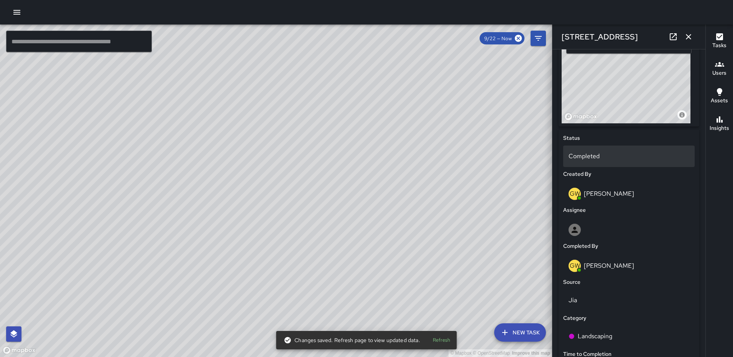
click at [604, 156] on p "Completed" at bounding box center [628, 156] width 121 height 9
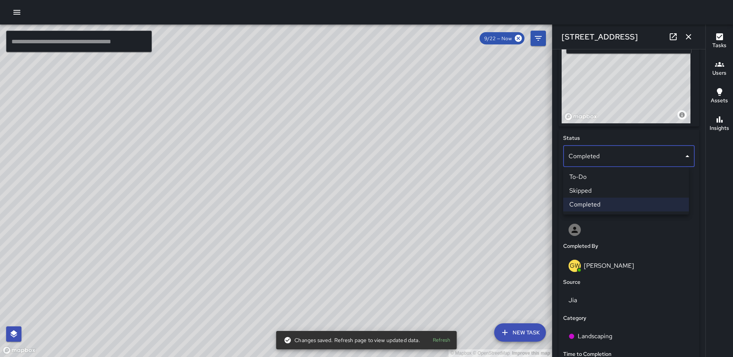
click at [604, 156] on div at bounding box center [366, 178] width 733 height 357
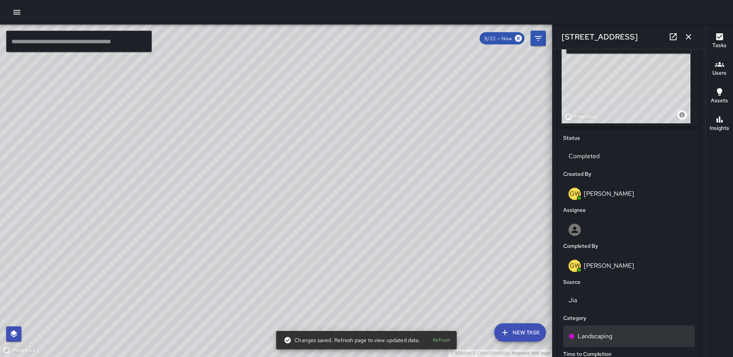
click at [592, 334] on p "Landscaping" at bounding box center [594, 336] width 34 height 9
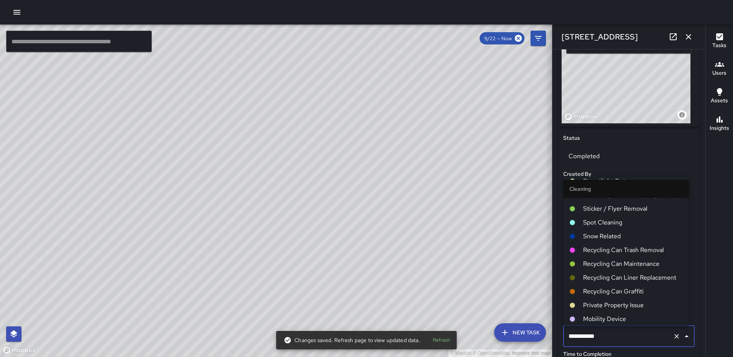
scroll to position [0, 0]
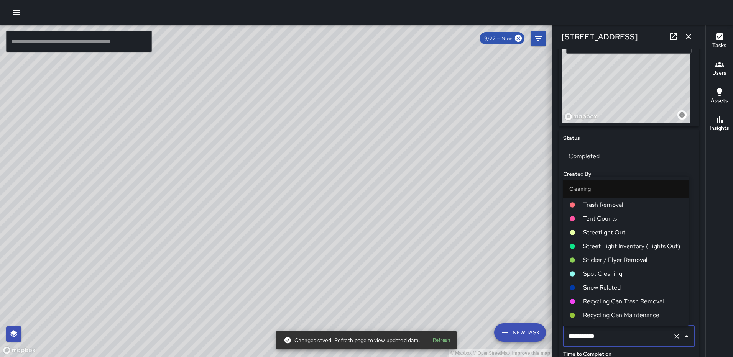
click at [614, 207] on span "Trash Removal" at bounding box center [633, 204] width 100 height 9
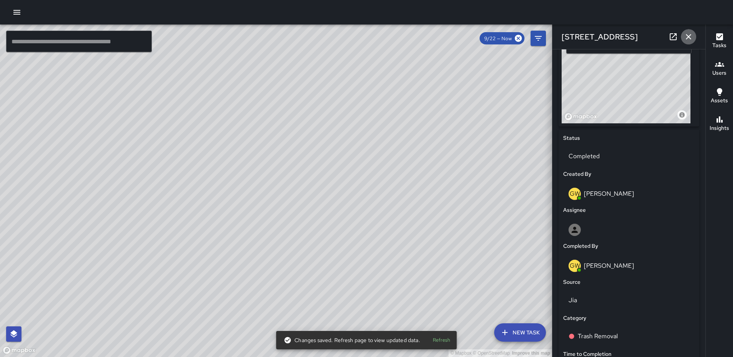
drag, startPoint x: 690, startPoint y: 37, endPoint x: 648, endPoint y: 87, distance: 65.5
click at [690, 37] on icon "button" at bounding box center [688, 36] width 9 height 9
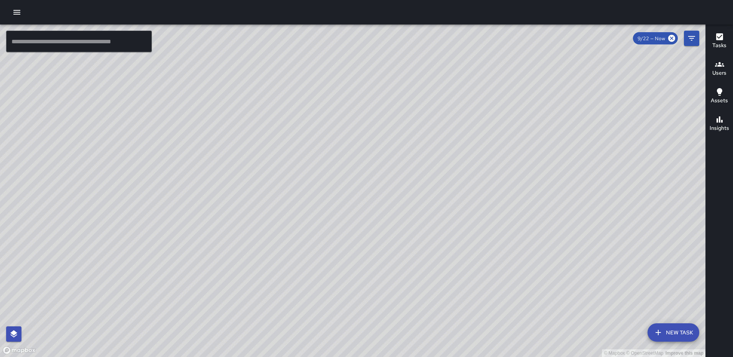
click at [388, 246] on div "© Mapbox © OpenStreetMap Improve this map GW [PERSON_NAME] [STREET_ADDRESS] Com…" at bounding box center [352, 191] width 705 height 333
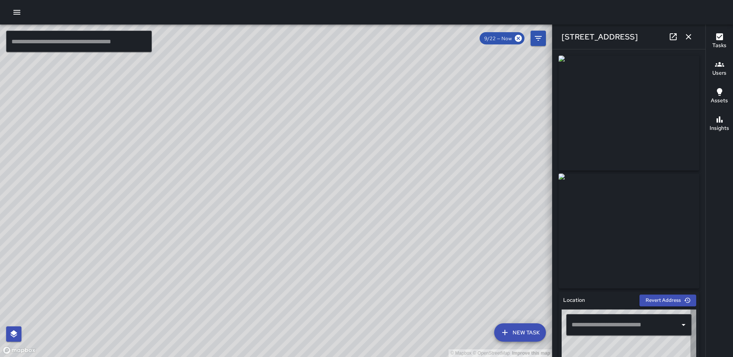
type input "**********"
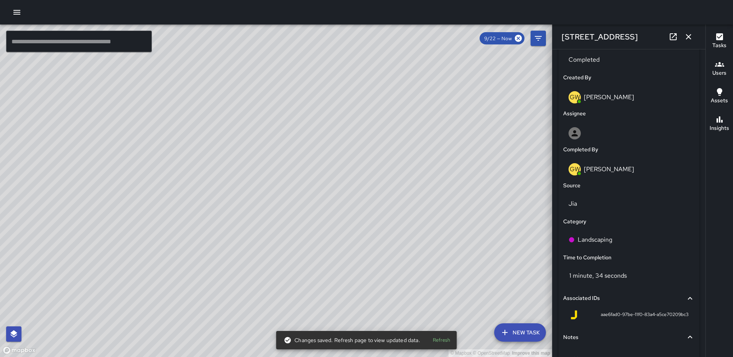
scroll to position [377, 0]
click at [608, 240] on p "Landscaping" at bounding box center [594, 240] width 34 height 9
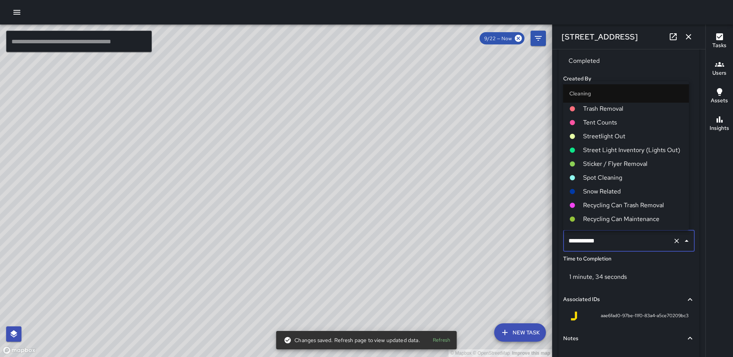
scroll to position [0, 0]
click at [616, 110] on span "Trash Removal" at bounding box center [633, 109] width 100 height 9
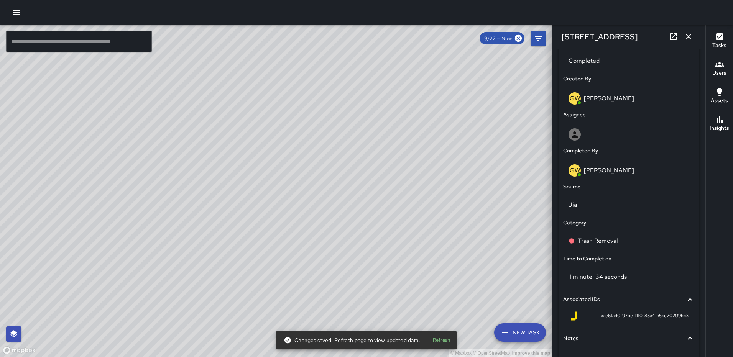
click at [690, 39] on icon "button" at bounding box center [687, 36] width 5 height 5
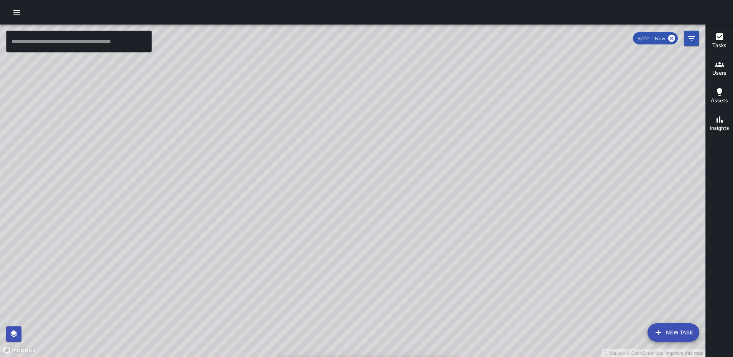
click at [356, 173] on div "© Mapbox © OpenStreetMap Improve this map GW [PERSON_NAME] [STREET_ADDRESS] Com…" at bounding box center [352, 191] width 705 height 333
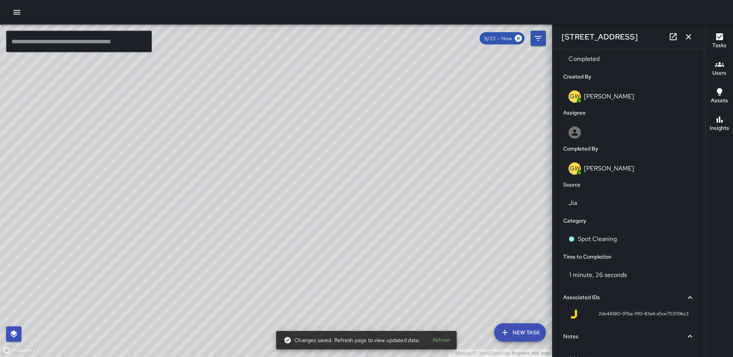
scroll to position [435, 0]
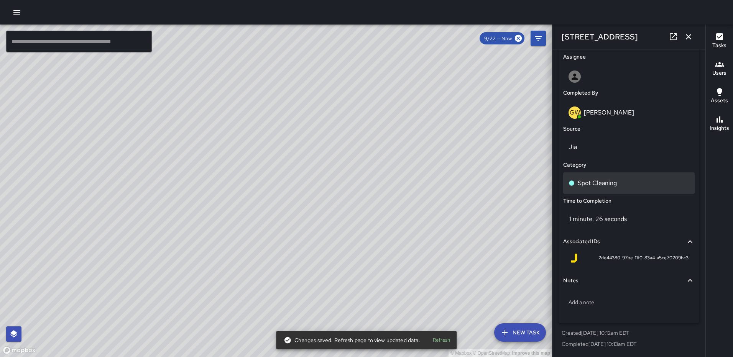
click at [605, 184] on p "Spot Cleaning" at bounding box center [596, 183] width 39 height 9
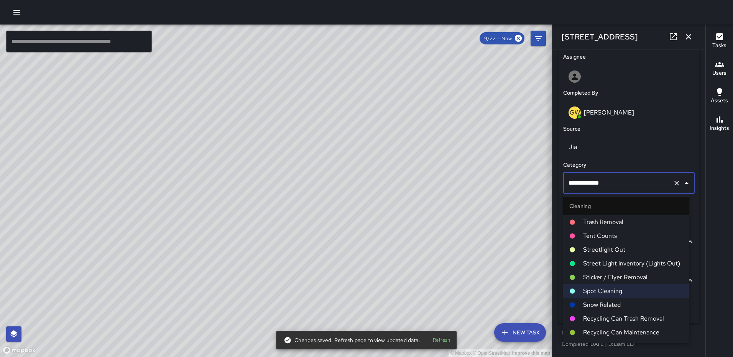
click at [598, 224] on span "Trash Removal" at bounding box center [633, 222] width 100 height 9
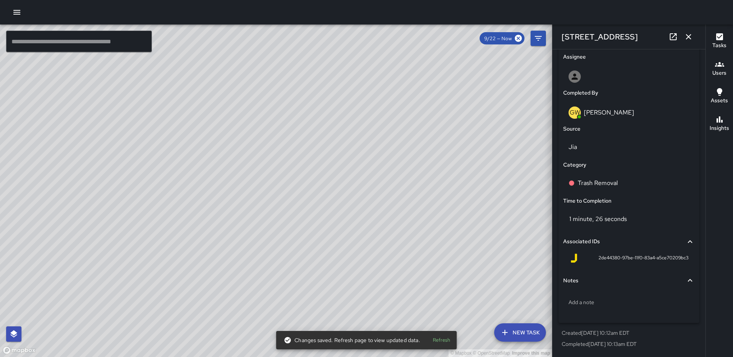
click at [684, 41] on icon "button" at bounding box center [688, 36] width 9 height 9
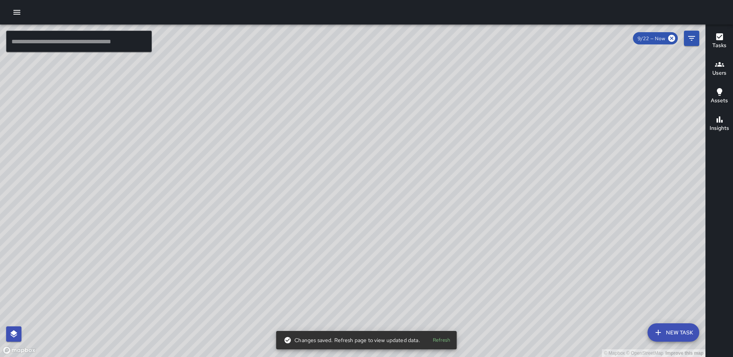
click at [352, 214] on div "© Mapbox © OpenStreetMap Improve this map GW [PERSON_NAME] [STREET_ADDRESS] Com…" at bounding box center [352, 191] width 705 height 333
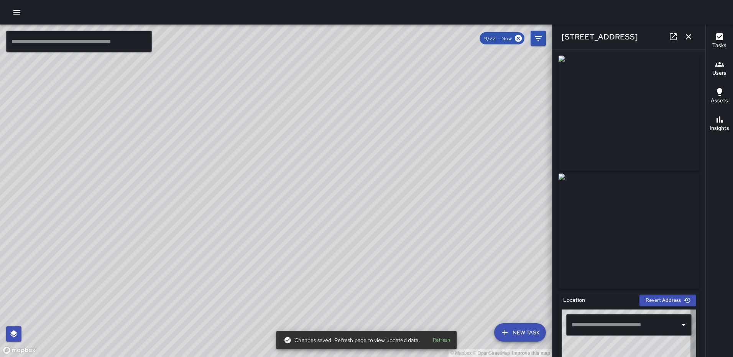
type input "**********"
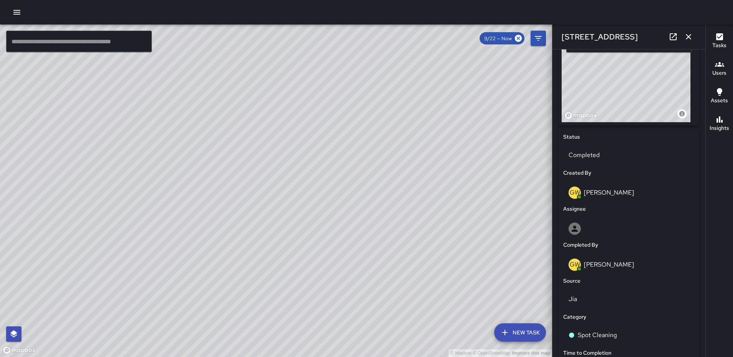
scroll to position [288, 0]
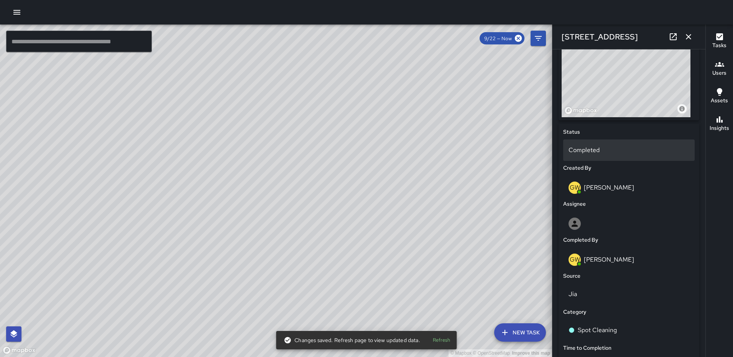
click at [608, 154] on p "Completed" at bounding box center [628, 150] width 121 height 9
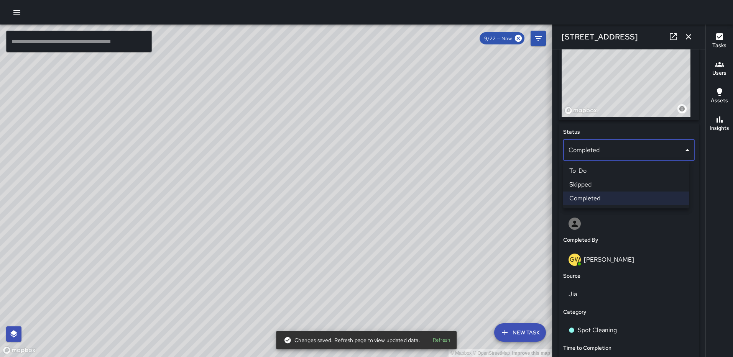
click at [608, 154] on div at bounding box center [366, 178] width 733 height 357
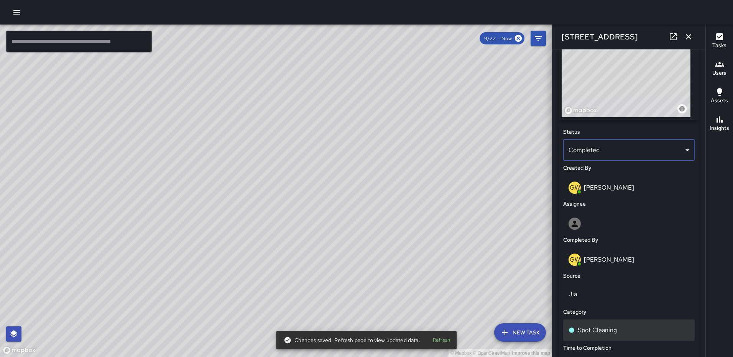
click at [600, 333] on p "Spot Cleaning" at bounding box center [596, 330] width 39 height 9
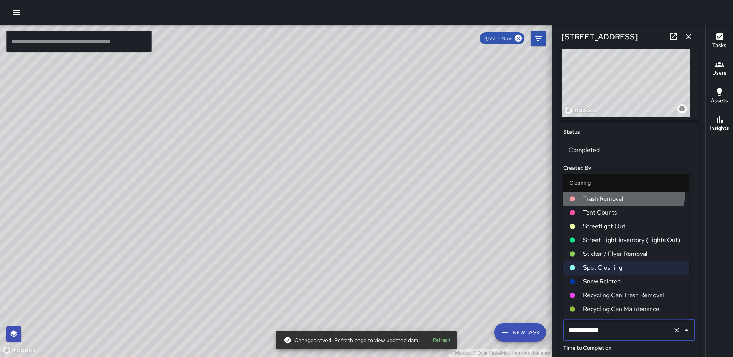
click at [623, 193] on li "Trash Removal" at bounding box center [626, 199] width 126 height 14
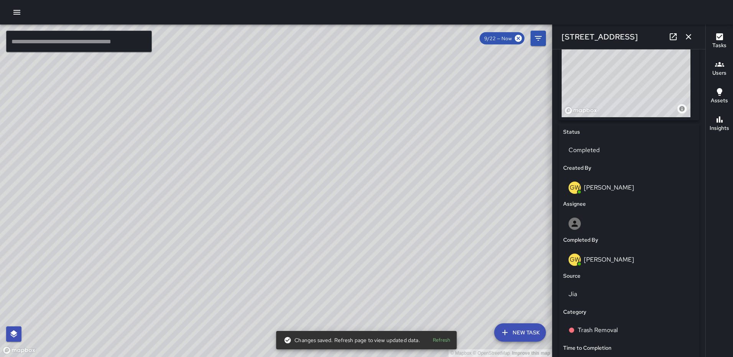
click at [686, 34] on icon "button" at bounding box center [688, 36] width 9 height 9
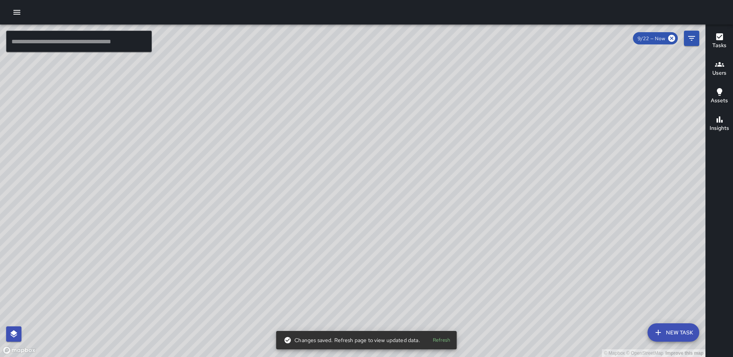
click at [355, 160] on div "© Mapbox © OpenStreetMap Improve this map GW [PERSON_NAME] [STREET_ADDRESS] Com…" at bounding box center [352, 191] width 705 height 333
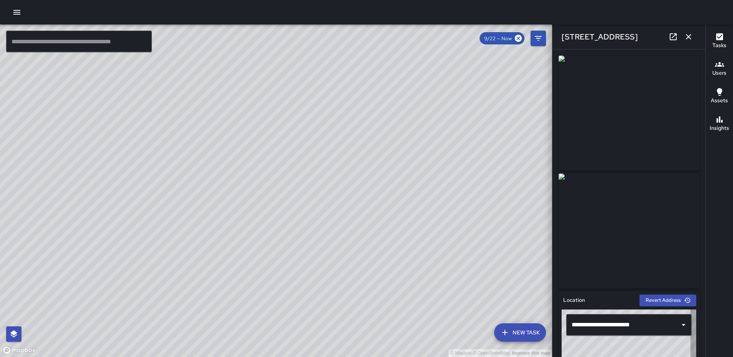
type input "**********"
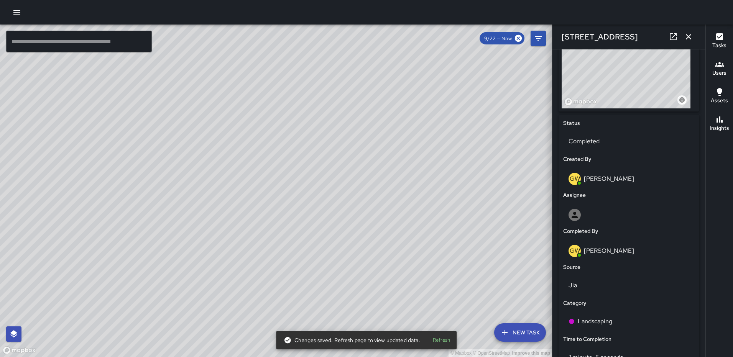
scroll to position [307, 0]
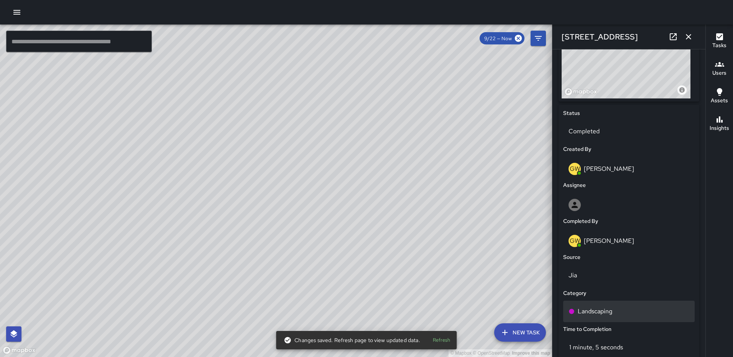
click at [590, 311] on p "Landscaping" at bounding box center [594, 311] width 34 height 9
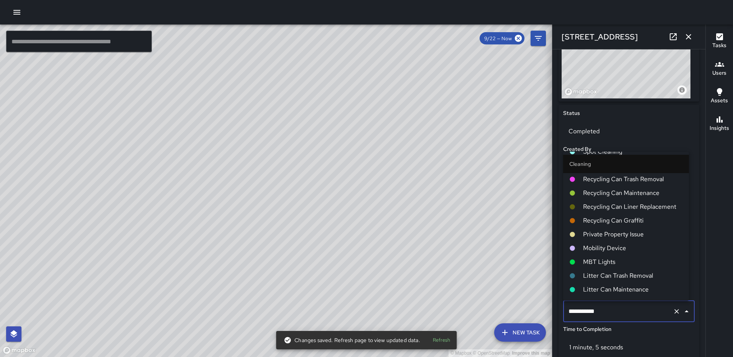
scroll to position [0, 0]
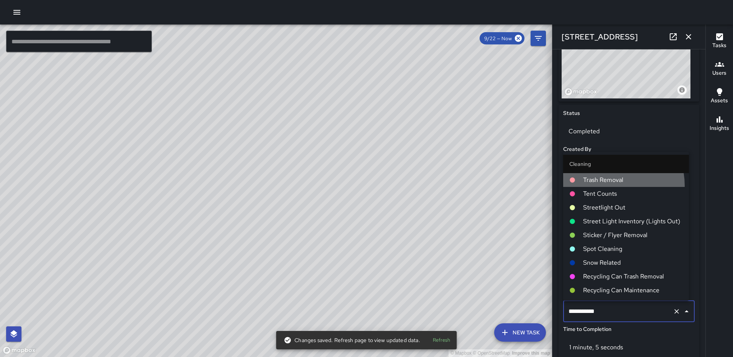
click at [609, 185] on li "Trash Removal" at bounding box center [626, 180] width 126 height 14
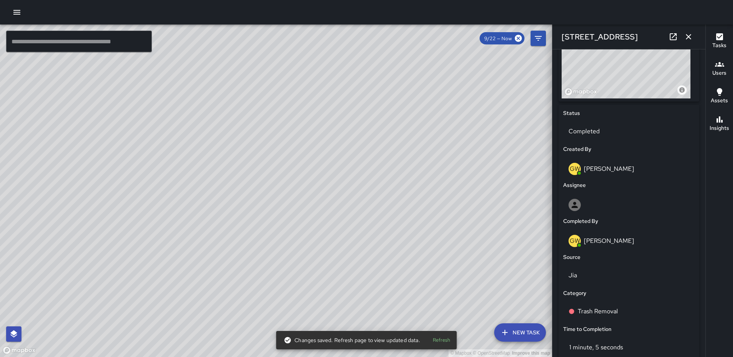
click at [689, 36] on icon "button" at bounding box center [687, 36] width 5 height 5
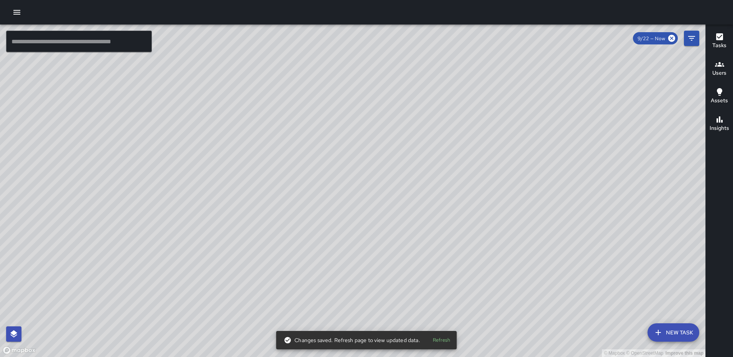
click at [345, 142] on div "© Mapbox © OpenStreetMap Improve this map [PERSON_NAME] [STREET_ADDRESS] Comple…" at bounding box center [352, 191] width 705 height 333
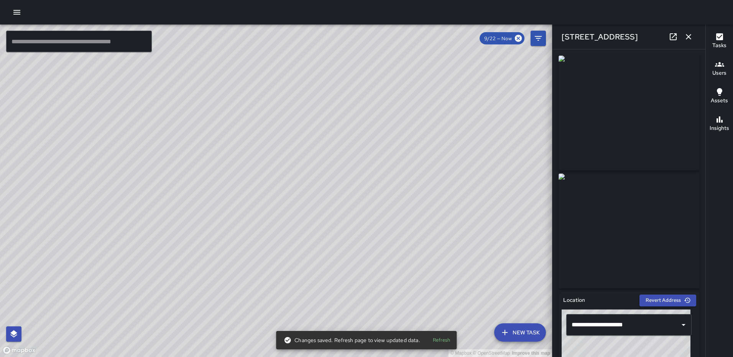
click at [235, 208] on div "© Mapbox © OpenStreetMap Improve this map GW [PERSON_NAME] [STREET_ADDRESS] Com…" at bounding box center [276, 191] width 552 height 333
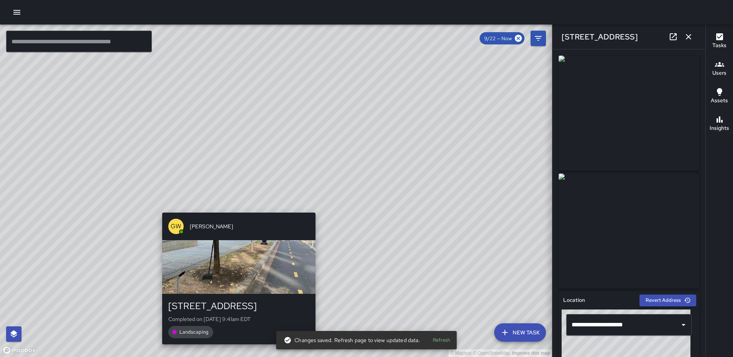
type input "**********"
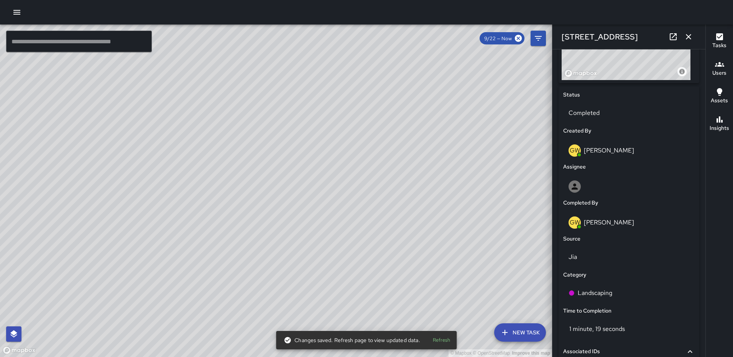
scroll to position [435, 0]
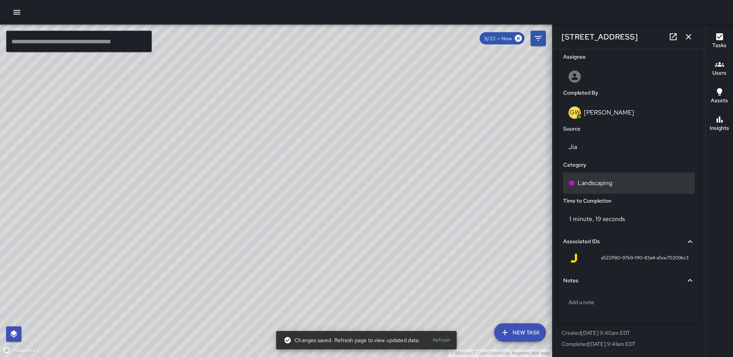
click at [595, 185] on p "Landscaping" at bounding box center [594, 183] width 34 height 9
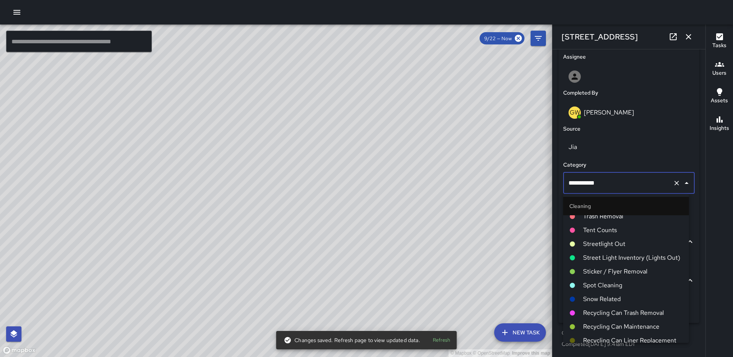
scroll to position [0, 0]
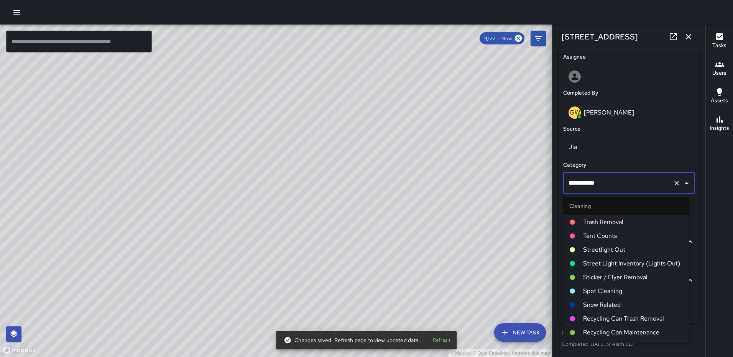
click at [596, 225] on span "Trash Removal" at bounding box center [633, 222] width 100 height 9
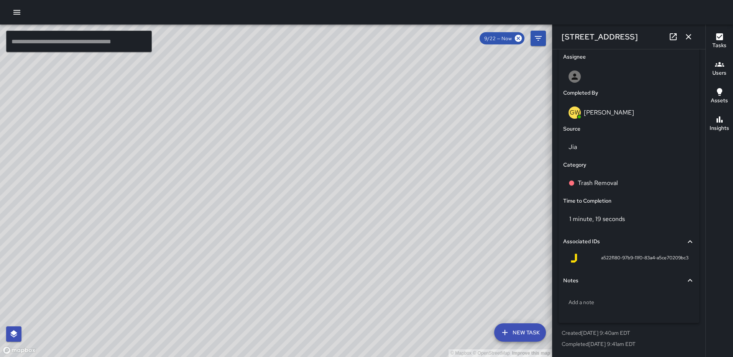
click at [285, 192] on div "© Mapbox © OpenStreetMap Improve this map GW [PERSON_NAME] [STREET_ADDRESS] Com…" at bounding box center [276, 191] width 552 height 333
click at [586, 189] on div "Landscaping" at bounding box center [628, 182] width 131 height 21
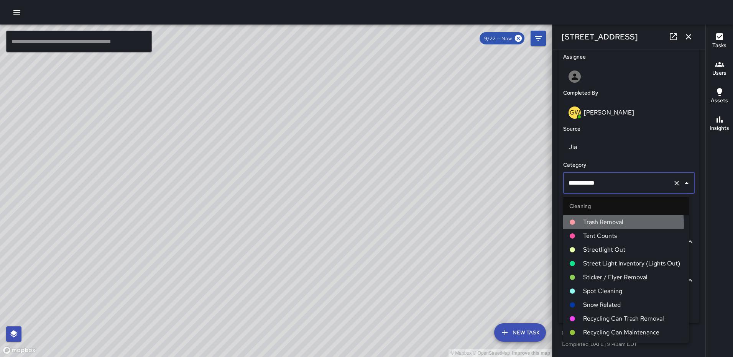
click at [600, 225] on span "Trash Removal" at bounding box center [633, 222] width 100 height 9
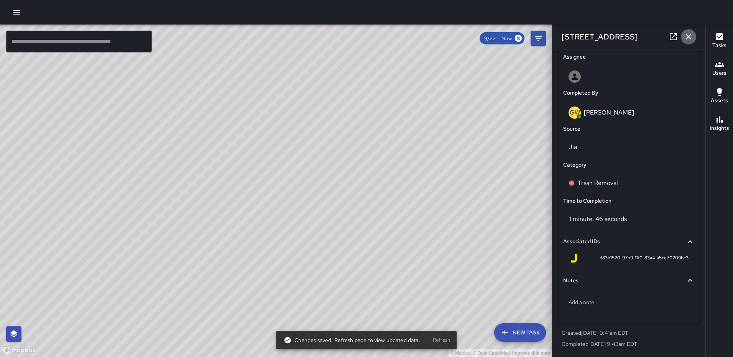
click at [688, 36] on icon "button" at bounding box center [687, 36] width 5 height 5
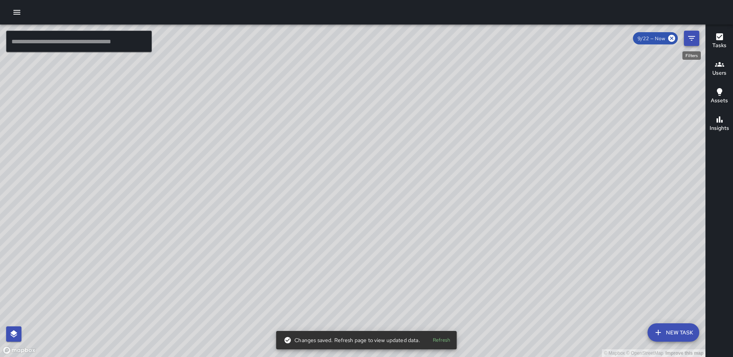
click at [689, 39] on icon "Filters" at bounding box center [691, 38] width 9 height 9
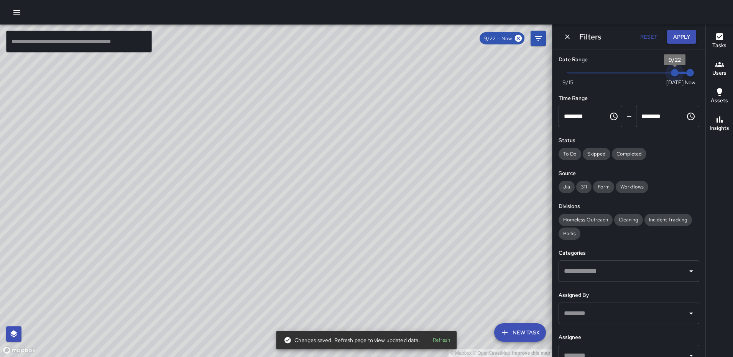
type input "*"
drag, startPoint x: 667, startPoint y: 75, endPoint x: 655, endPoint y: 75, distance: 11.5
click at [655, 75] on span "9/21" at bounding box center [659, 73] width 8 height 8
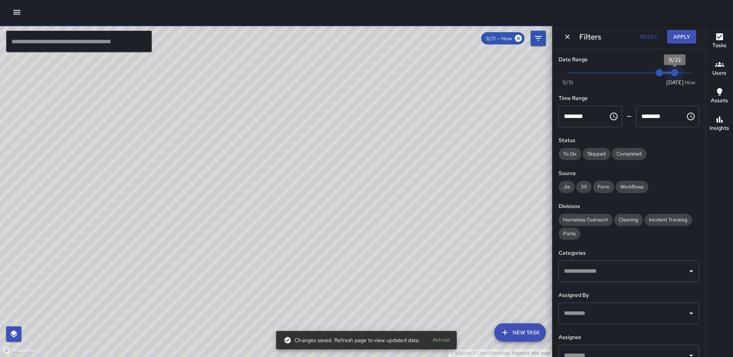
type input "*"
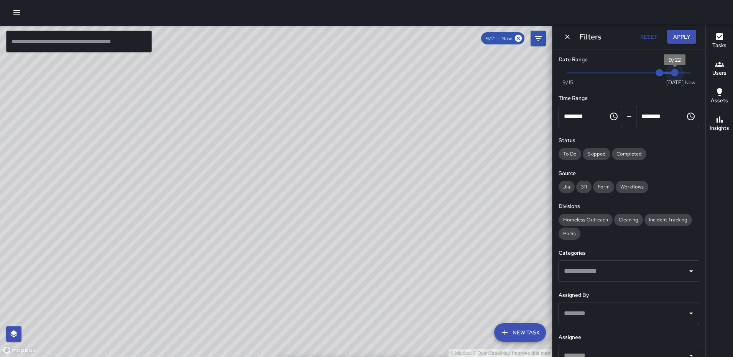
drag, startPoint x: 685, startPoint y: 72, endPoint x: 671, endPoint y: 72, distance: 13.8
click at [671, 72] on span "9/22" at bounding box center [675, 73] width 8 height 8
click at [677, 36] on button "Apply" at bounding box center [681, 37] width 29 height 14
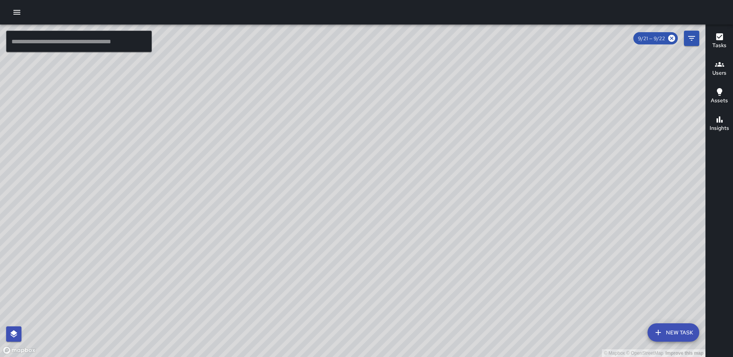
drag, startPoint x: 200, startPoint y: 114, endPoint x: 202, endPoint y: 254, distance: 139.5
click at [205, 273] on div "© Mapbox © OpenStreetMap Improve this map" at bounding box center [352, 191] width 705 height 333
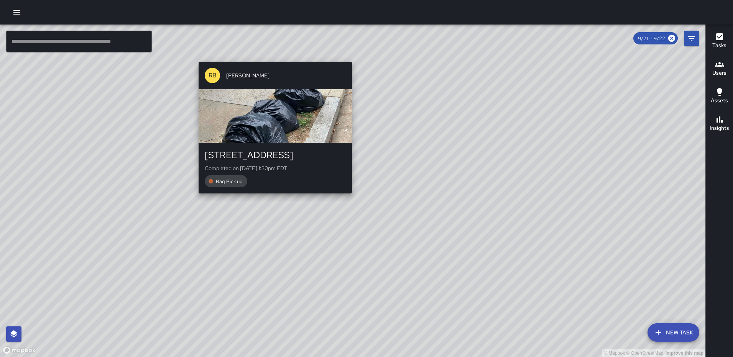
click at [272, 57] on div "© Mapbox © OpenStreetMap Improve this map RB Romario Bramwell 241 R Street Nort…" at bounding box center [352, 191] width 705 height 333
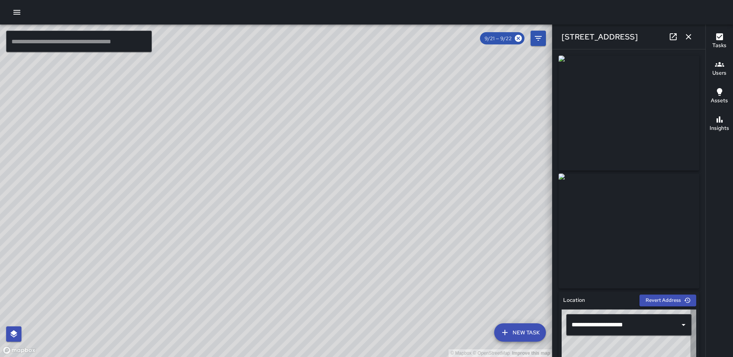
type input "**********"
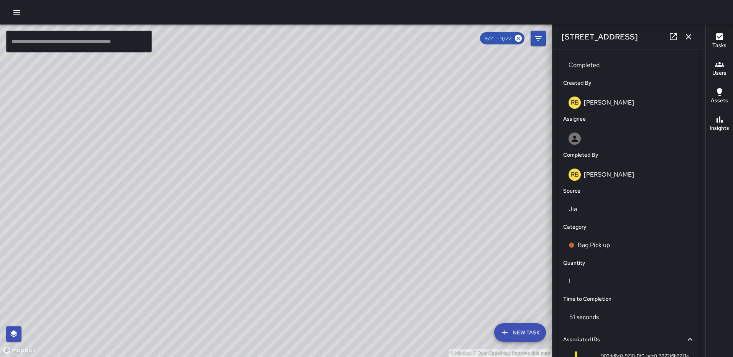
scroll to position [471, 0]
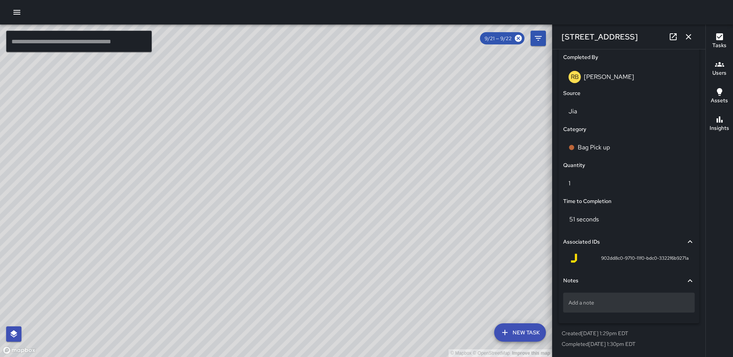
click at [634, 302] on p "Add a note" at bounding box center [628, 303] width 121 height 8
type textarea "*****"
click at [687, 39] on icon "button" at bounding box center [688, 36] width 9 height 9
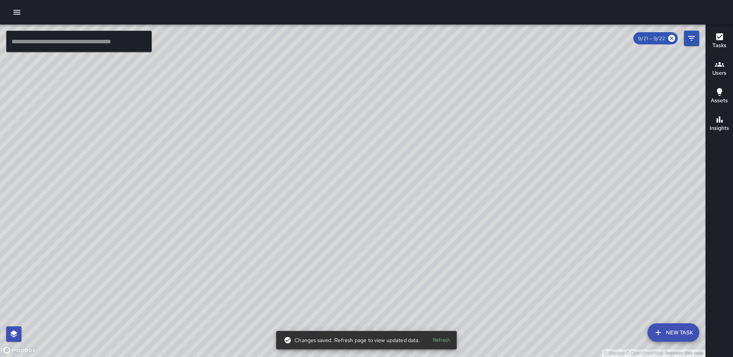
drag, startPoint x: 307, startPoint y: 305, endPoint x: 377, endPoint y: 122, distance: 196.2
click at [377, 122] on div "© Mapbox © OpenStreetMap Improve this map" at bounding box center [352, 191] width 705 height 333
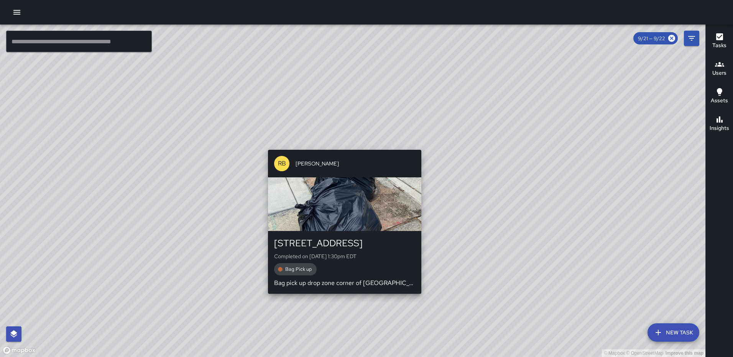
click at [341, 144] on div "© Mapbox © OpenStreetMap Improve this map RB Romario Bramwell 140 Q Street Nort…" at bounding box center [352, 191] width 705 height 333
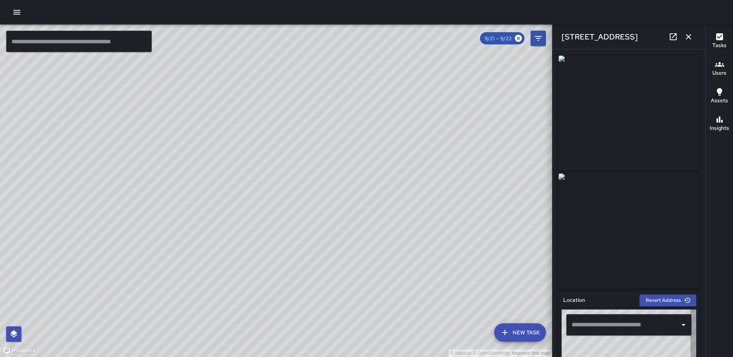
type input "**********"
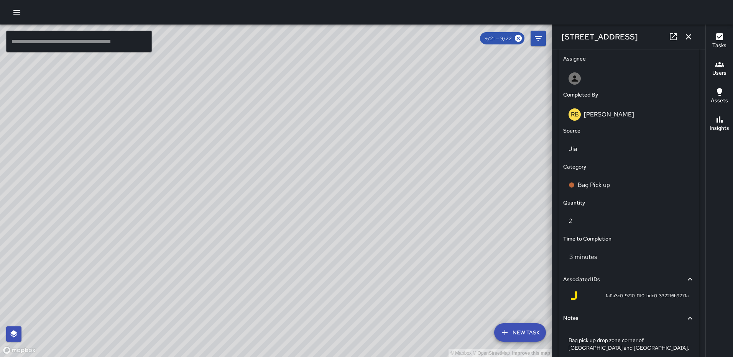
scroll to position [479, 0]
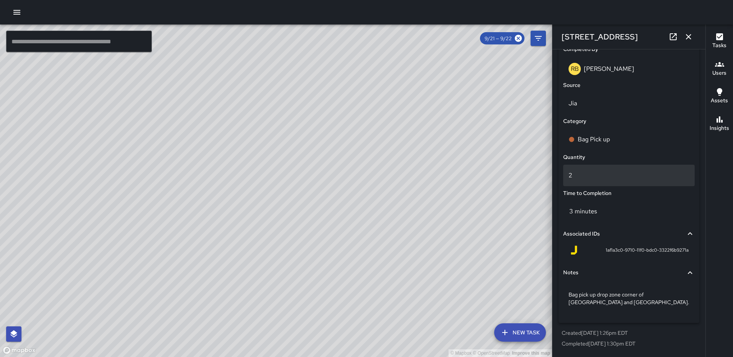
click at [611, 180] on div "2" at bounding box center [628, 175] width 131 height 21
type input "*"
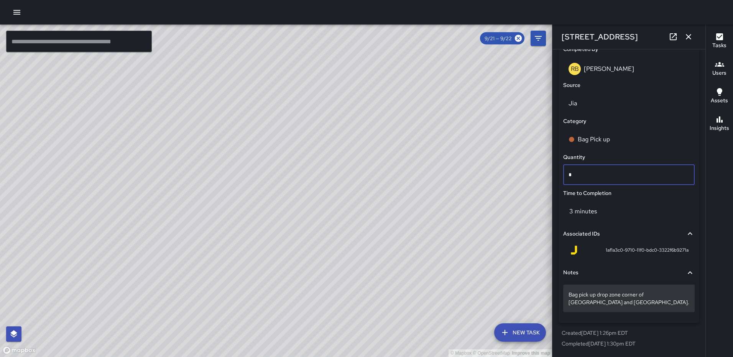
click at [604, 303] on p "Bag pick up drop zone corner of Eckington Pl and Q Street." at bounding box center [628, 298] width 121 height 15
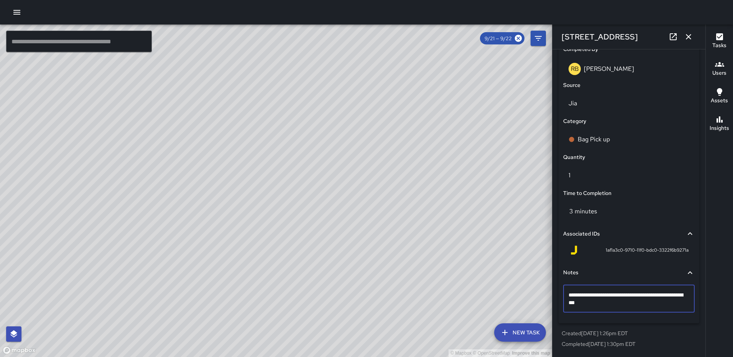
type textarea "**********"
click at [689, 38] on icon "button" at bounding box center [687, 36] width 5 height 5
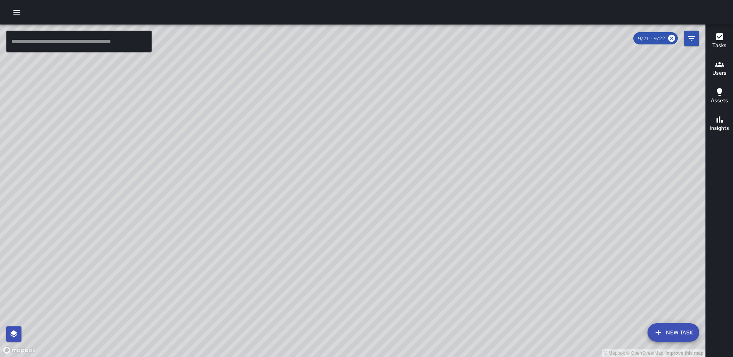
click at [603, 207] on div "© Mapbox © OpenStreetMap Improve this map" at bounding box center [352, 191] width 705 height 333
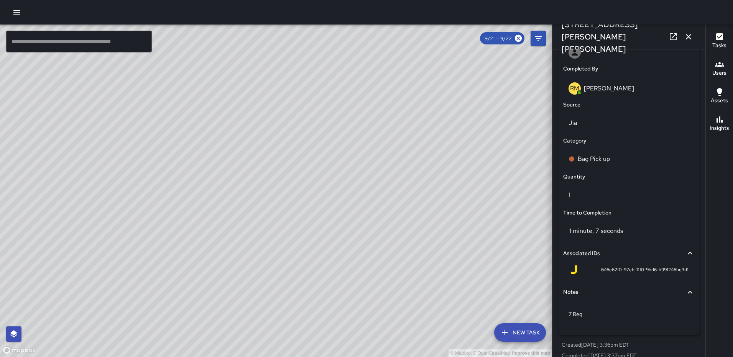
scroll to position [464, 0]
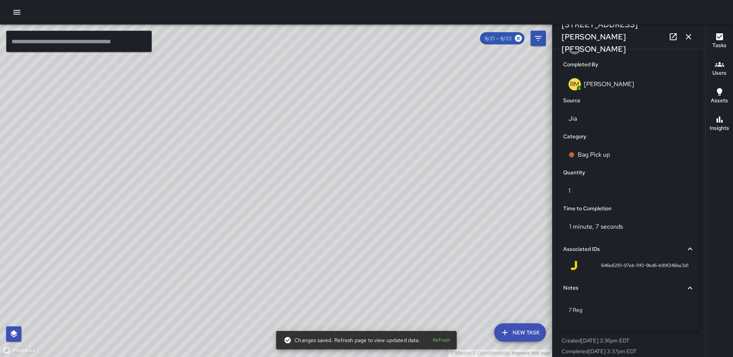
click at [688, 36] on icon "button" at bounding box center [687, 36] width 5 height 5
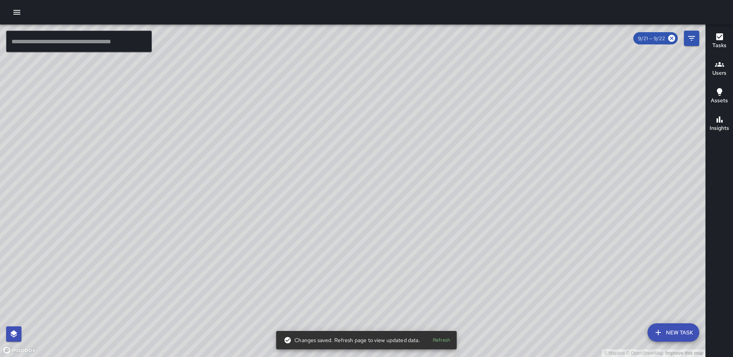
click at [359, 200] on div "© Mapbox © OpenStreetMap Improve this map RB Romario Bramwell 105 Harry Thomas …" at bounding box center [352, 191] width 705 height 333
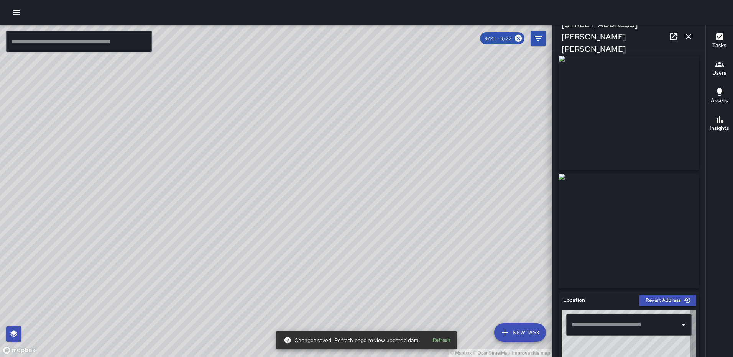
type input "**********"
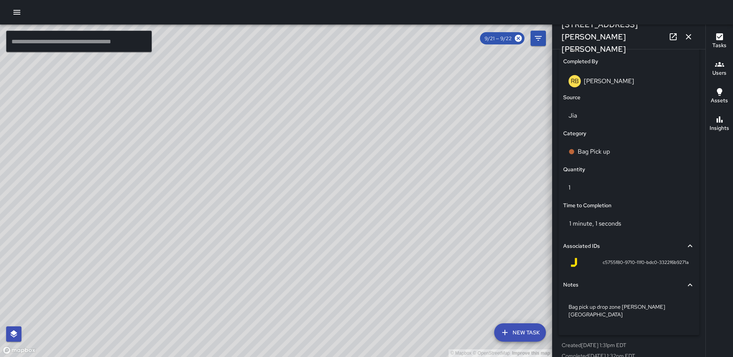
scroll to position [471, 0]
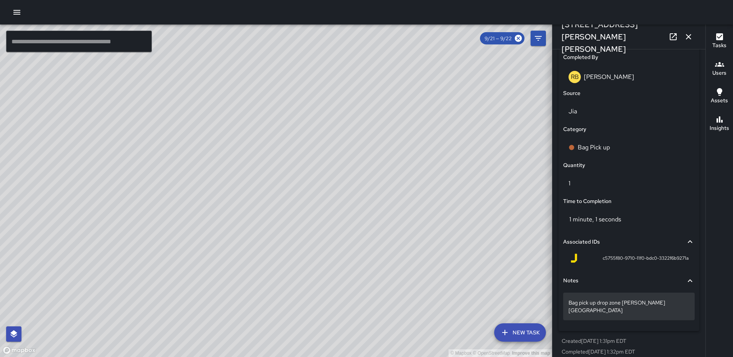
click at [677, 302] on p "Bag pick up drop zone Tanner park" at bounding box center [628, 306] width 121 height 15
type textarea "**********"
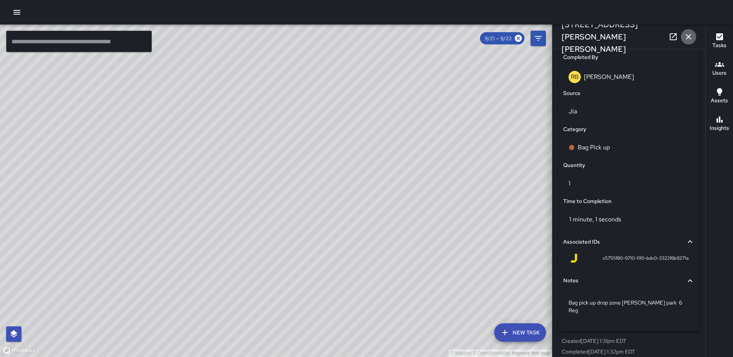
click at [683, 37] on button "button" at bounding box center [687, 36] width 15 height 15
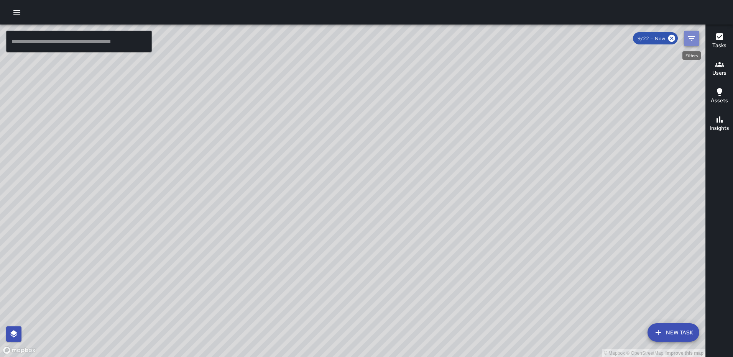
click at [685, 37] on button "Filters" at bounding box center [691, 38] width 15 height 15
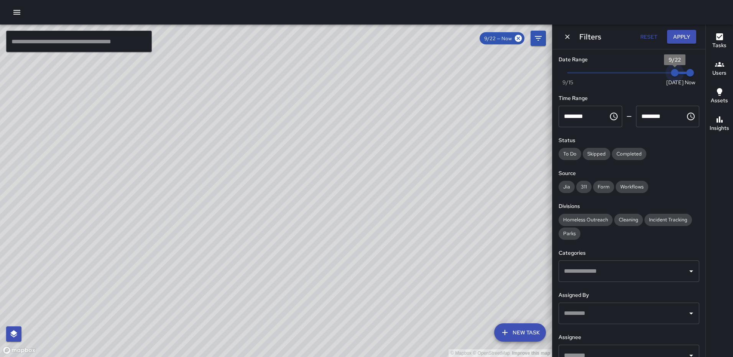
type input "*"
drag, startPoint x: 666, startPoint y: 72, endPoint x: 658, endPoint y: 70, distance: 8.0
click at [656, 71] on span "9/21" at bounding box center [659, 73] width 8 height 8
drag, startPoint x: 679, startPoint y: 71, endPoint x: 664, endPoint y: 71, distance: 14.6
click at [686, 71] on span "5:14 pm" at bounding box center [690, 73] width 8 height 8
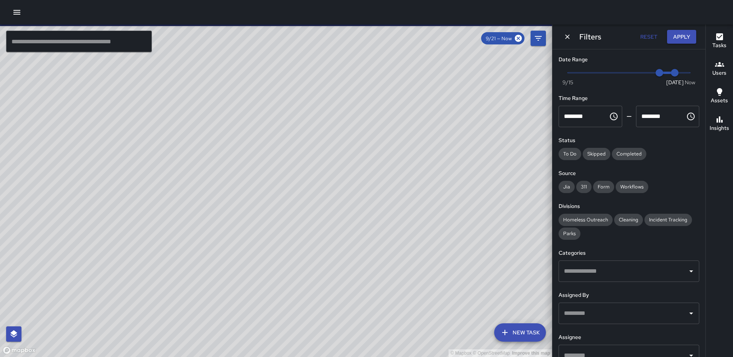
type input "*"
click at [674, 39] on button "Apply" at bounding box center [681, 37] width 29 height 14
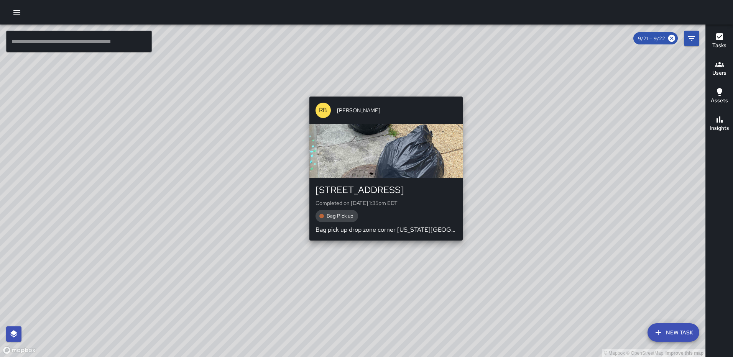
click at [382, 92] on div "© Mapbox © OpenStreetMap Improve this map RB [PERSON_NAME] [STREET_ADDRESS] Com…" at bounding box center [352, 191] width 705 height 333
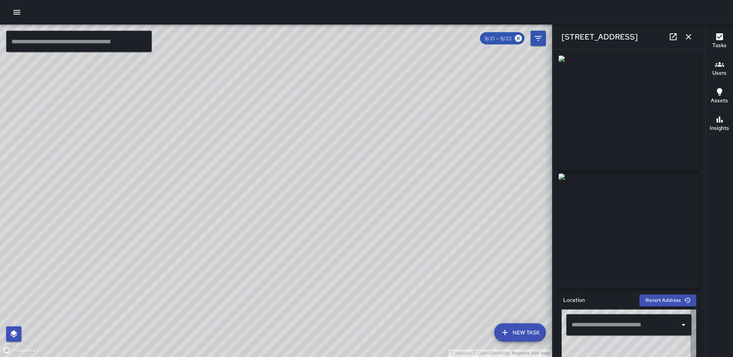
type input "**********"
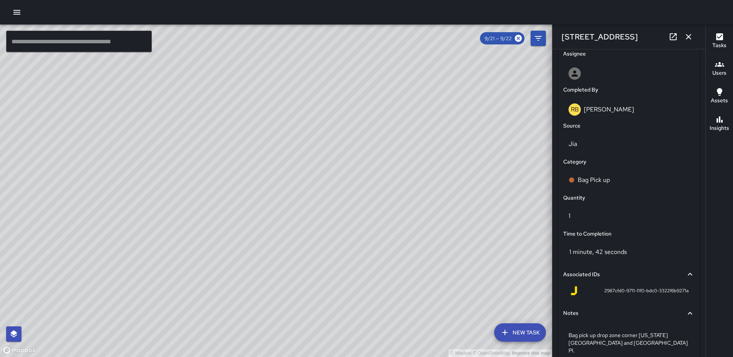
scroll to position [479, 0]
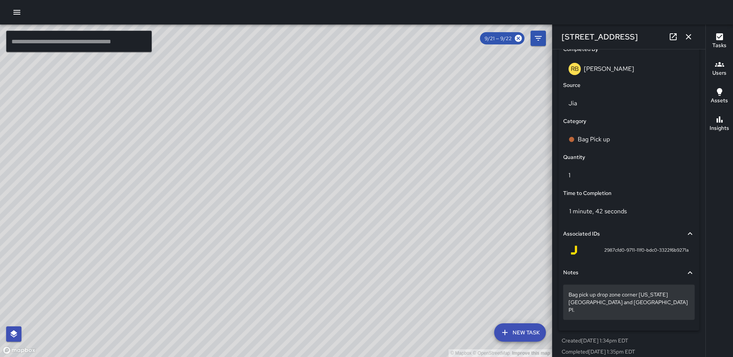
click at [611, 306] on div "Bag pick up drop zone corner Florida Ave and Eckington Pl." at bounding box center [628, 302] width 131 height 35
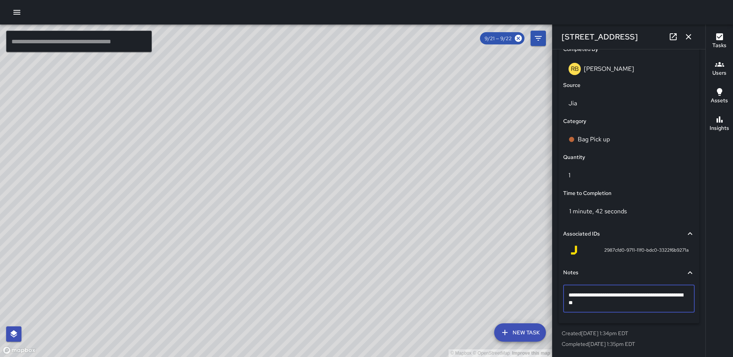
type textarea "**********"
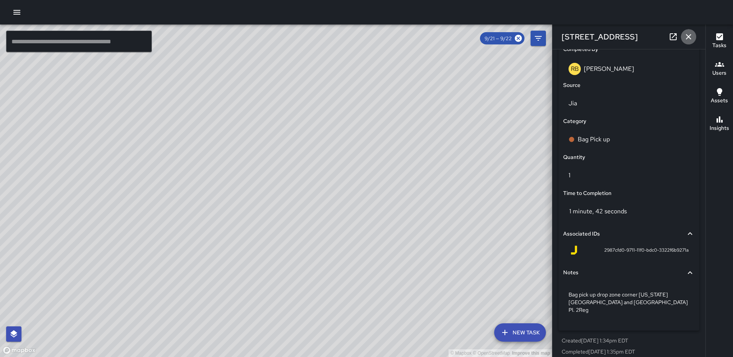
click at [685, 38] on icon "button" at bounding box center [688, 36] width 9 height 9
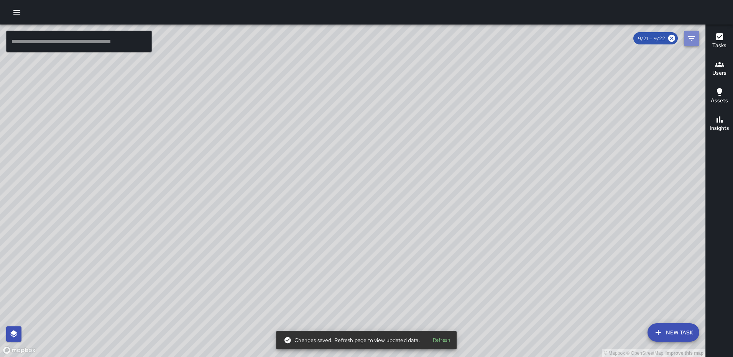
click at [694, 38] on icon "Filters" at bounding box center [691, 38] width 9 height 9
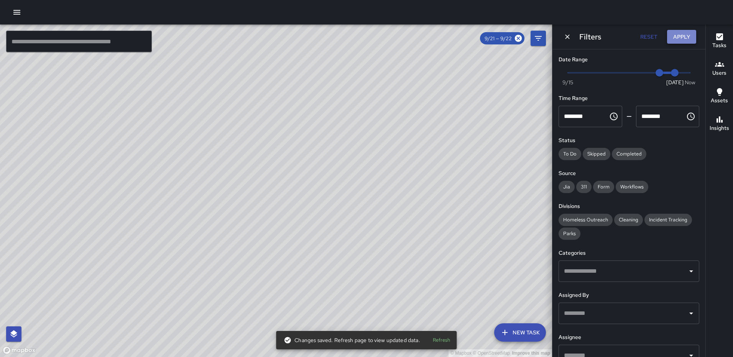
click at [681, 31] on button "Apply" at bounding box center [681, 37] width 29 height 14
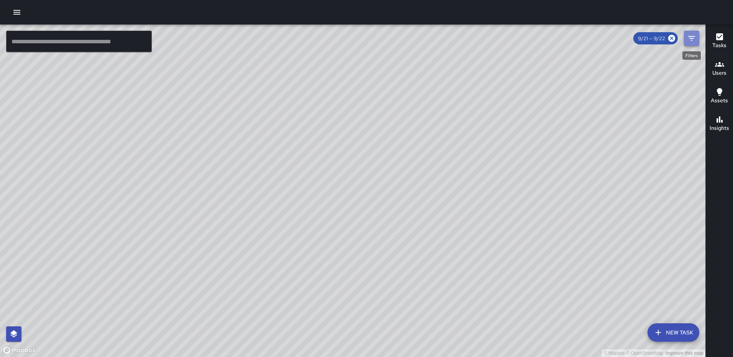
click at [694, 35] on icon "Filters" at bounding box center [691, 38] width 9 height 9
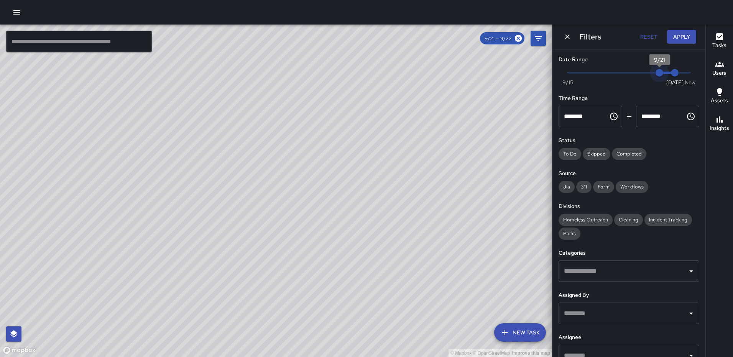
type input "*"
drag, startPoint x: 654, startPoint y: 73, endPoint x: 644, endPoint y: 73, distance: 10.0
click at [644, 73] on span "9/20" at bounding box center [644, 73] width 8 height 8
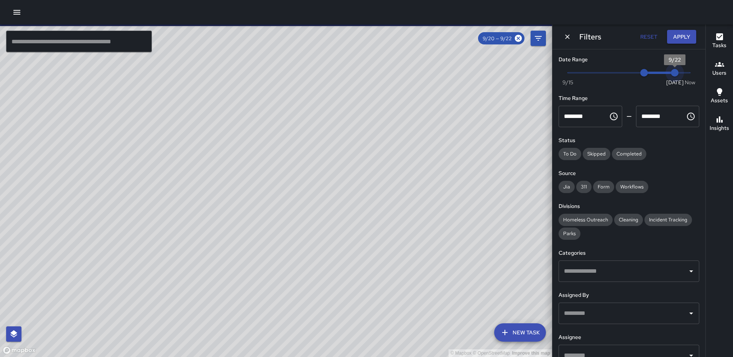
type input "*"
click at [660, 74] on span "9/21" at bounding box center [659, 73] width 8 height 8
click at [679, 39] on button "Apply" at bounding box center [681, 37] width 29 height 14
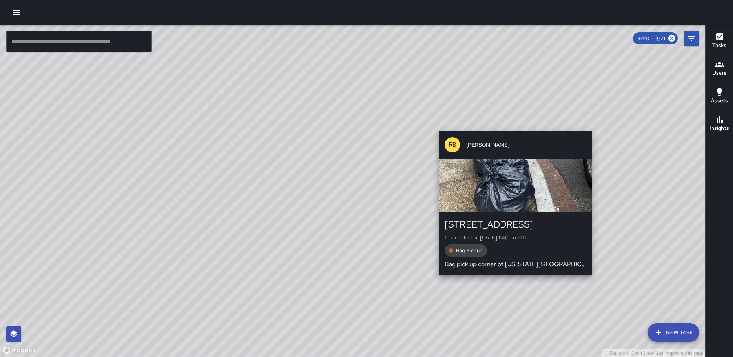
click at [512, 279] on div "© Mapbox © OpenStreetMap Improve this map RB Romario Bramwell 1335 2nd Street N…" at bounding box center [352, 191] width 705 height 333
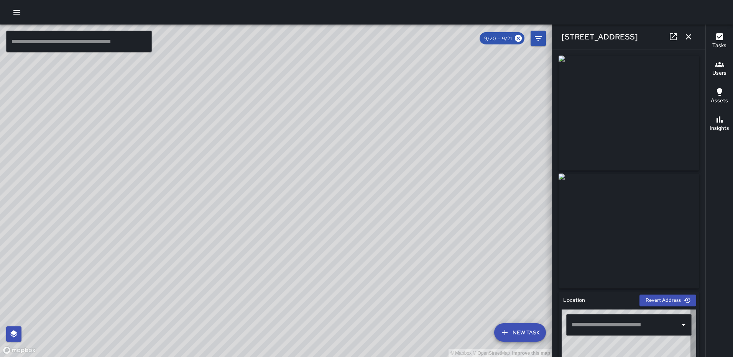
type input "**********"
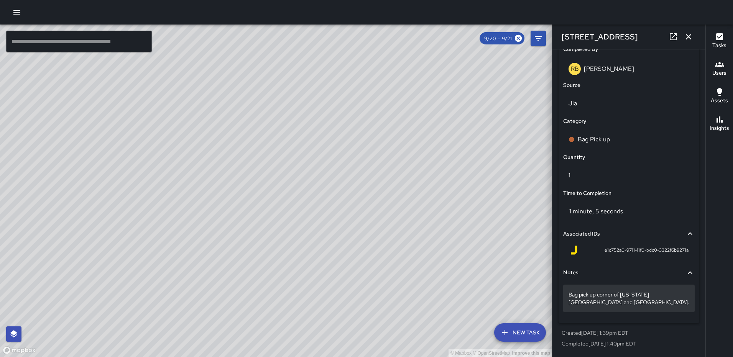
click at [628, 306] on p "Bag pick up corner of Florida Ave and 2nd Street." at bounding box center [628, 298] width 121 height 15
type textarea "**********"
click at [686, 33] on icon "button" at bounding box center [688, 36] width 9 height 9
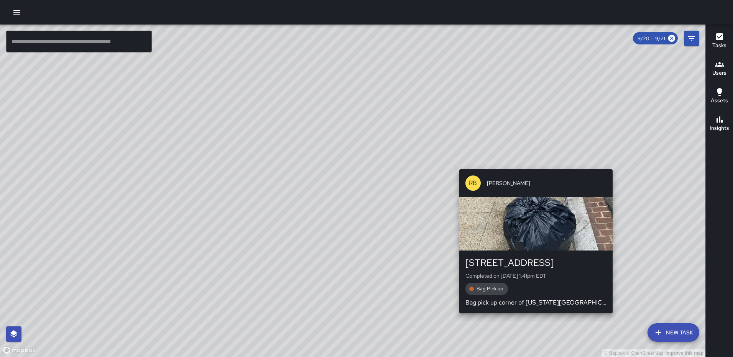
click at [610, 319] on div "© Mapbox © OpenStreetMap Improve this map RB Romario Bramwell 331 N Street Nort…" at bounding box center [352, 191] width 705 height 333
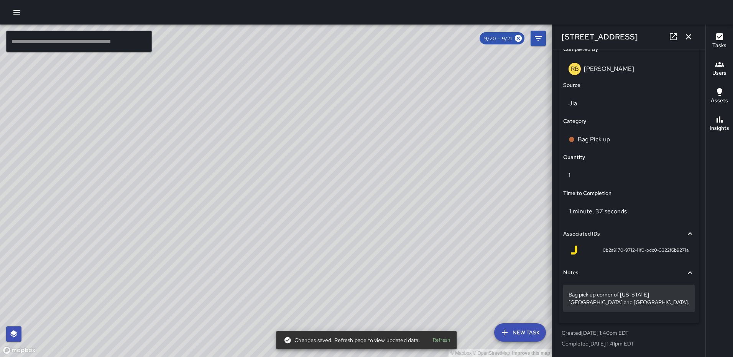
click at [637, 305] on p "Bag pick up corner of Florida Ave and 4th Street." at bounding box center [628, 298] width 121 height 15
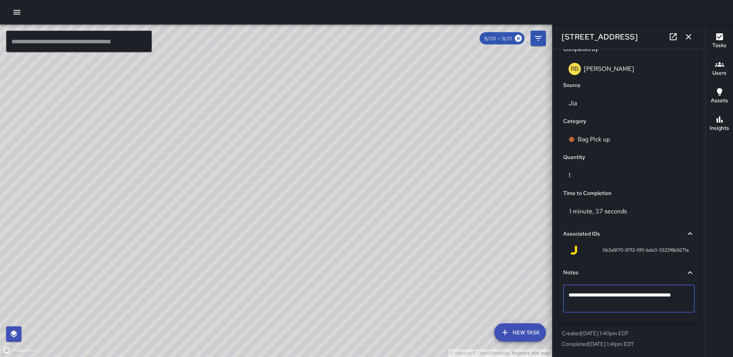
type textarea "**********"
click at [691, 40] on icon "button" at bounding box center [688, 36] width 9 height 9
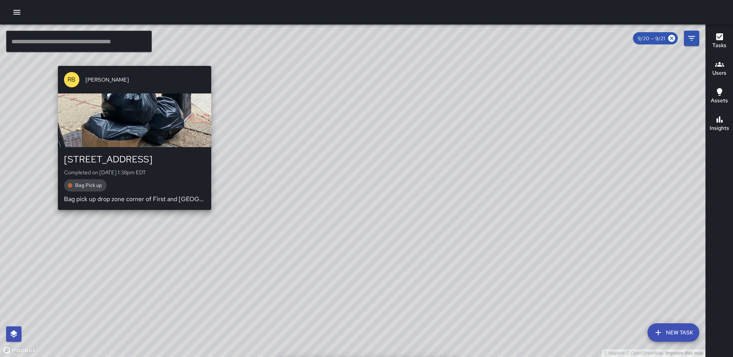
click at [54, 214] on div "© Mapbox © OpenStreetMap Improve this map RB Romario Bramwell 1300 1st Street N…" at bounding box center [352, 191] width 705 height 333
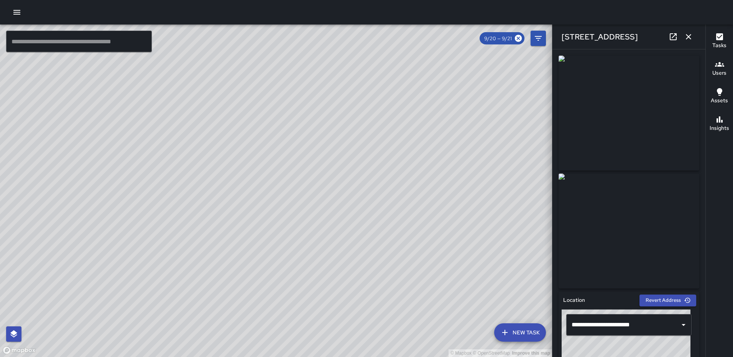
type input "**********"
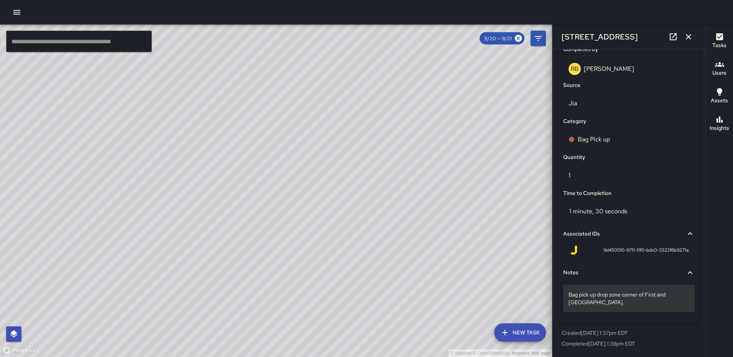
click at [605, 307] on div "Bag pick up drop zone corner of First and N Street." at bounding box center [628, 299] width 131 height 28
type textarea "**********"
click at [685, 34] on icon "button" at bounding box center [688, 36] width 9 height 9
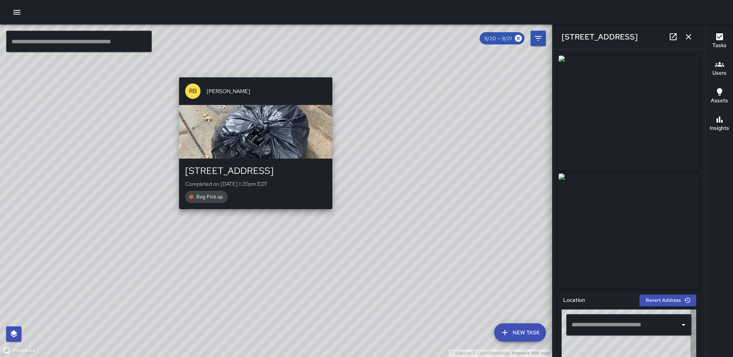
type input "**********"
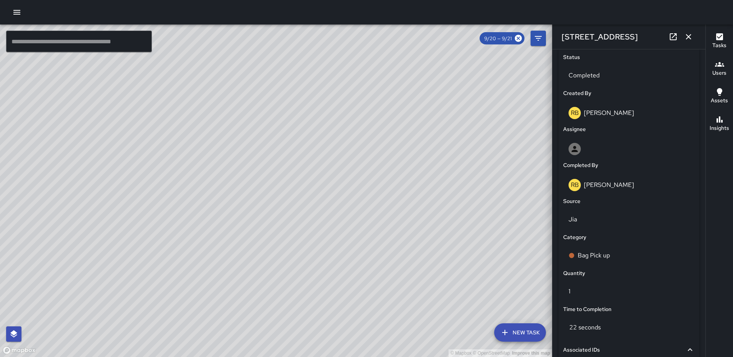
scroll to position [471, 0]
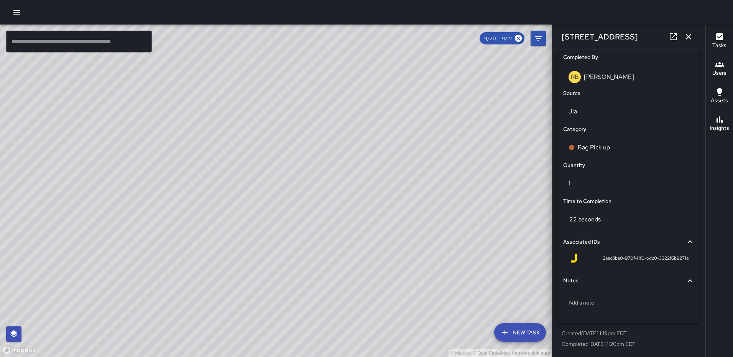
click at [585, 292] on div "Add a note" at bounding box center [628, 304] width 131 height 29
click at [583, 300] on p "Add a note" at bounding box center [628, 303] width 121 height 8
type textarea "*****"
click at [684, 38] on icon "button" at bounding box center [688, 36] width 9 height 9
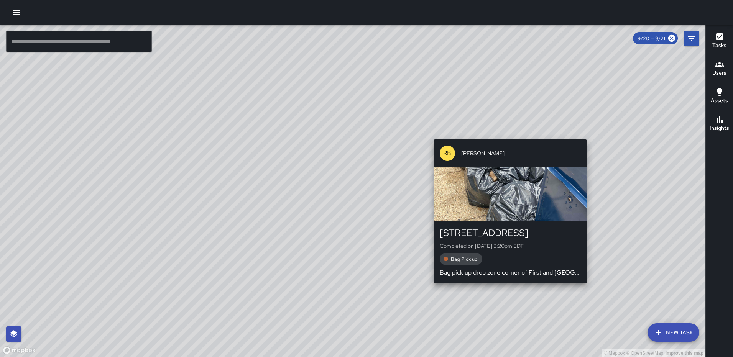
click at [665, 287] on div "© Mapbox © OpenStreetMap Improve this map RB Romario Bramwell 1215 First Street…" at bounding box center [352, 191] width 705 height 333
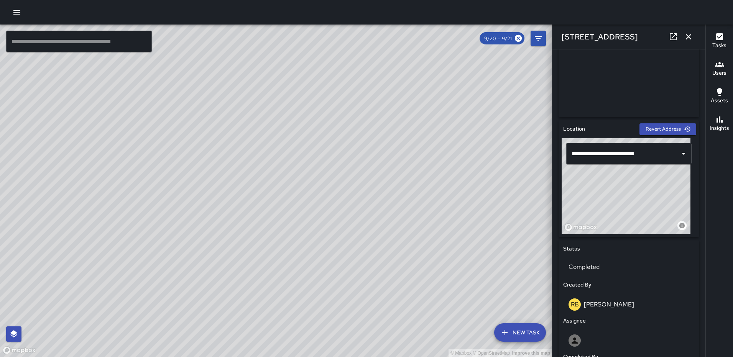
scroll to position [479, 0]
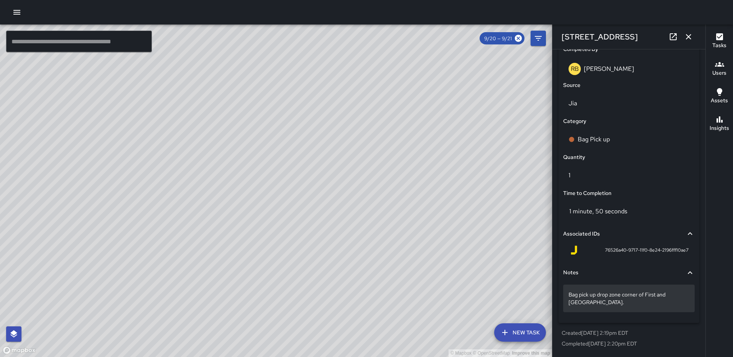
click at [631, 304] on p "Bag pick up drop zone corner of First and M Street." at bounding box center [628, 298] width 121 height 15
type textarea "**********"
click at [691, 38] on icon "button" at bounding box center [688, 36] width 9 height 9
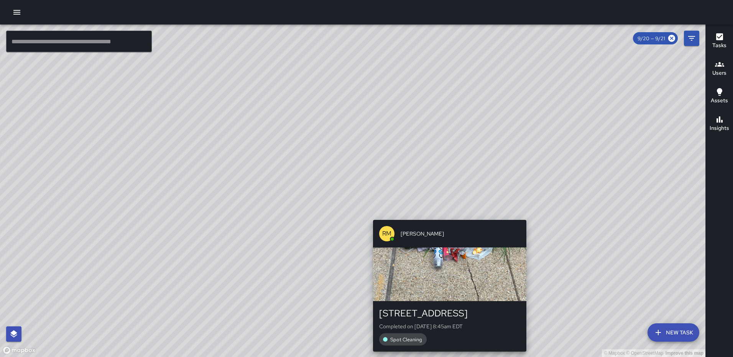
click at [522, 213] on div "© Mapbox © OpenStreetMap Improve this map RM Rodney Mcneil 101-165 M Street Nor…" at bounding box center [352, 191] width 705 height 333
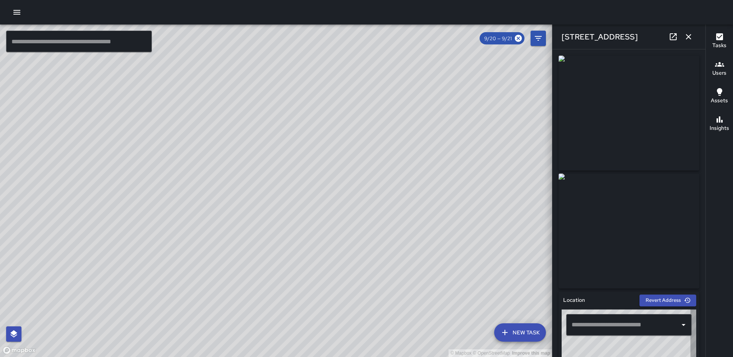
type input "**********"
click at [691, 41] on icon "button" at bounding box center [688, 36] width 9 height 9
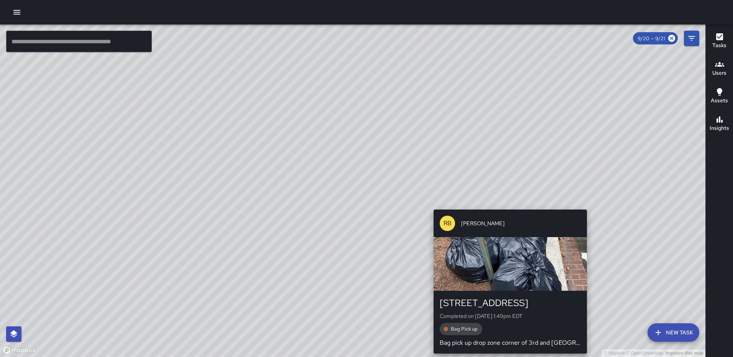
click at [506, 344] on p "Bag pick up drop zone corner of 3rd and L Street." at bounding box center [509, 342] width 141 height 9
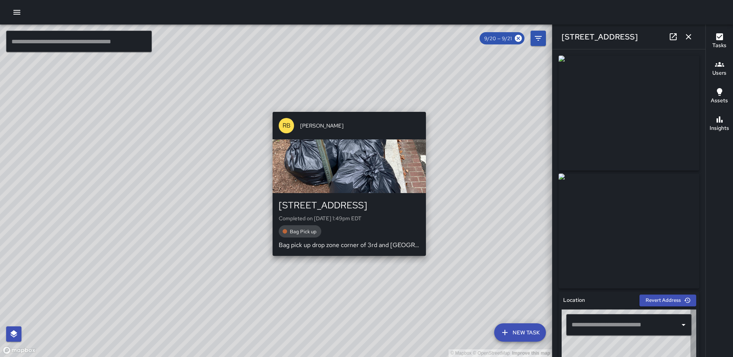
type input "**********"
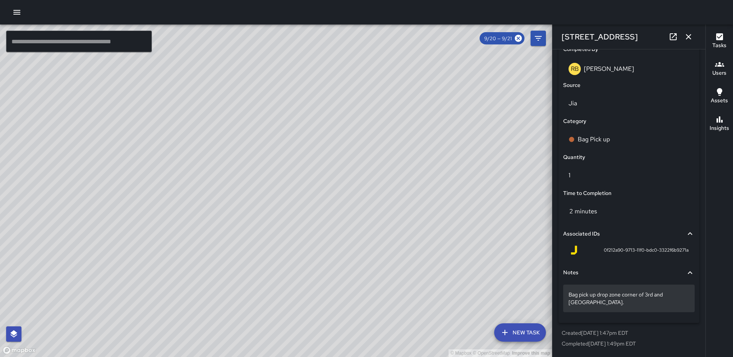
click at [625, 307] on div "Bag pick up drop zone corner of 3rd and L Street." at bounding box center [628, 299] width 131 height 28
type textarea "**********"
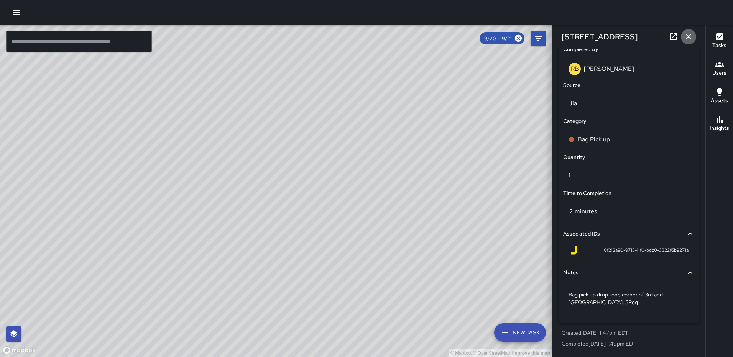
click at [689, 37] on icon "button" at bounding box center [688, 36] width 9 height 9
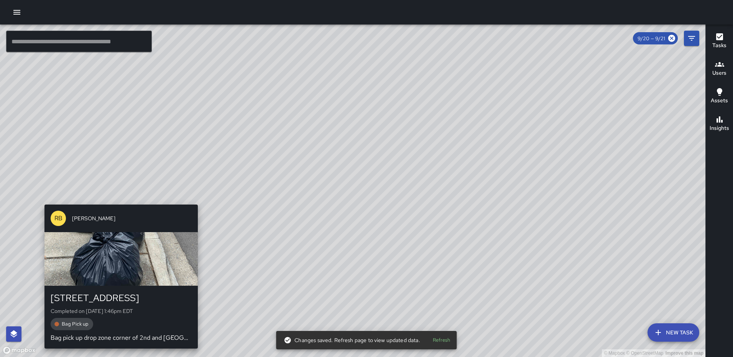
click at [193, 198] on div "© Mapbox © OpenStreetMap Improve this map RB Romario Bramwell 1101 2nd Street N…" at bounding box center [352, 191] width 705 height 333
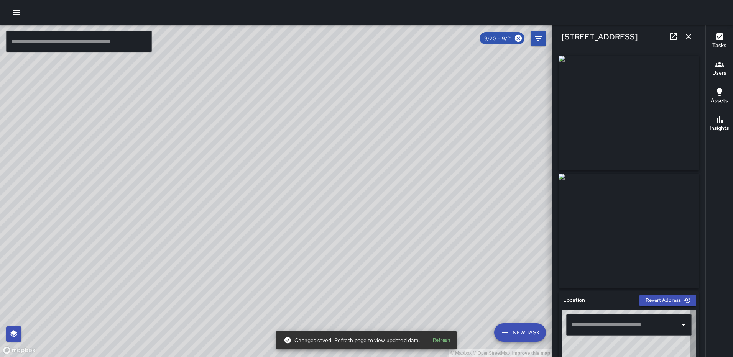
type input "**********"
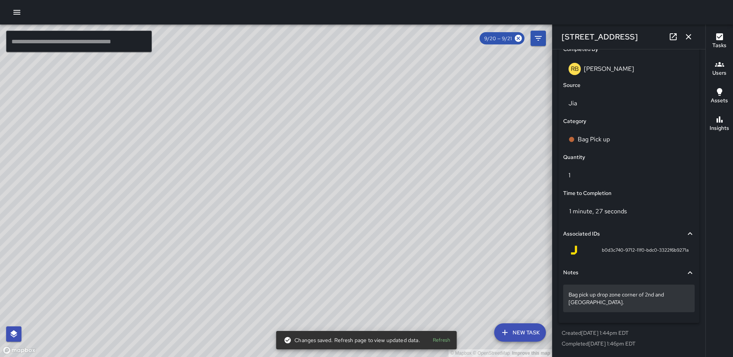
click at [595, 305] on p "Bag pick up drop zone corner of 2nd and L Street." at bounding box center [628, 298] width 121 height 15
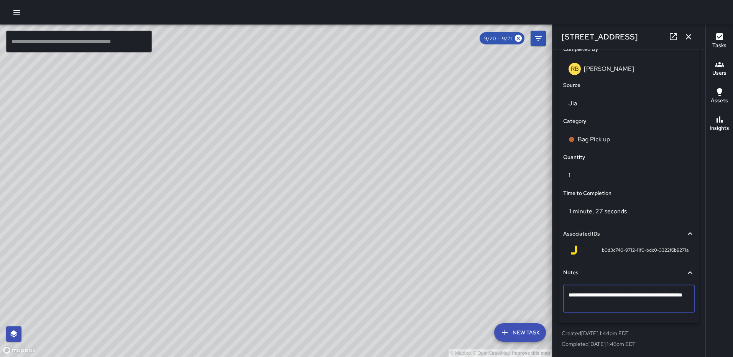
type textarea "**********"
click at [687, 38] on icon "button" at bounding box center [688, 36] width 9 height 9
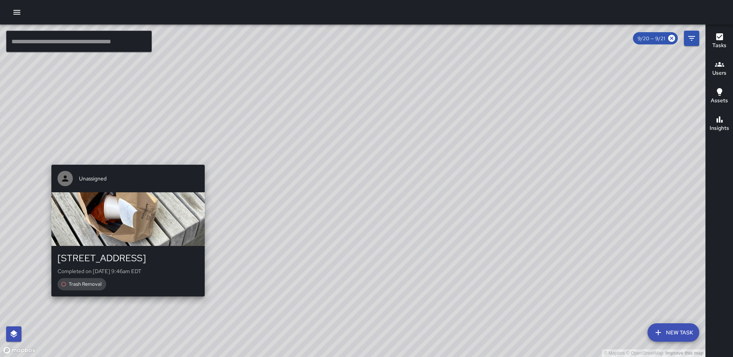
click at [125, 163] on div "Unassigned 1101 First Street Northeast Completed on 9/20/2025, 9:46am EDT Trash…" at bounding box center [127, 231] width 159 height 138
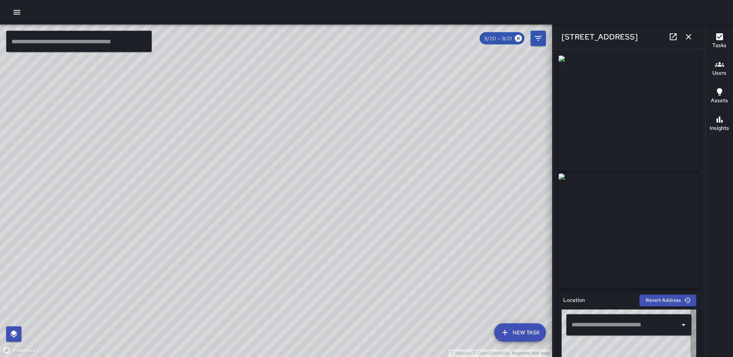
type input "**********"
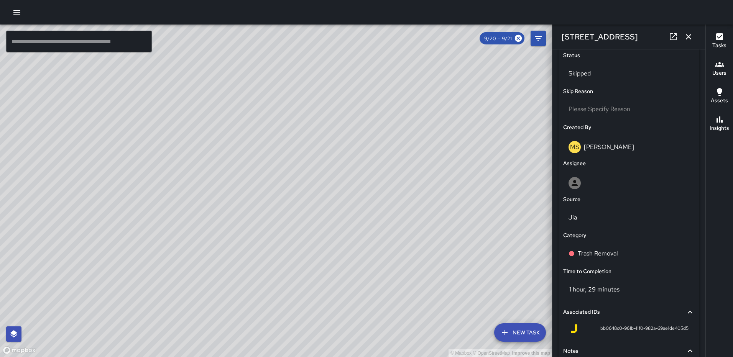
scroll to position [435, 0]
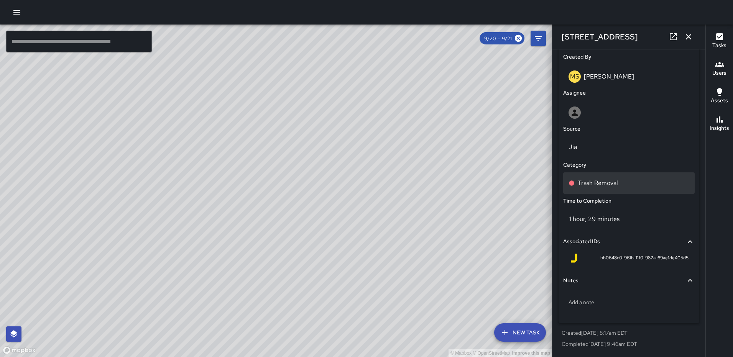
click at [596, 184] on p "Trash Removal" at bounding box center [597, 183] width 40 height 9
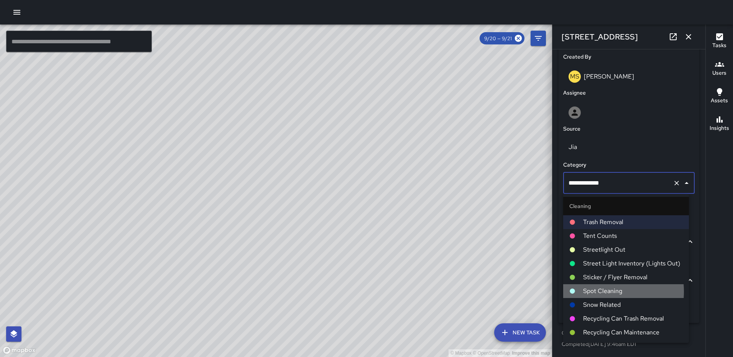
click at [598, 292] on span "Spot Cleaning" at bounding box center [633, 291] width 100 height 9
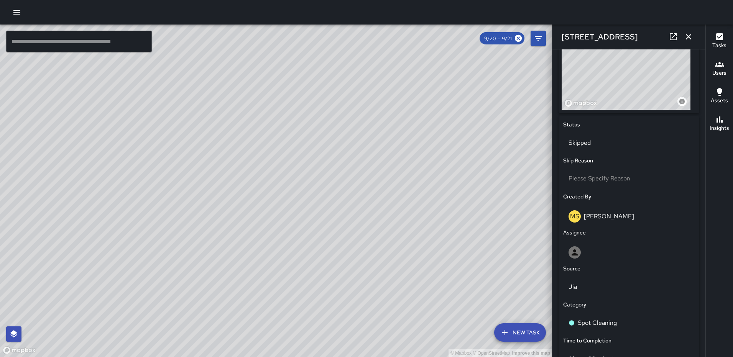
scroll to position [282, 0]
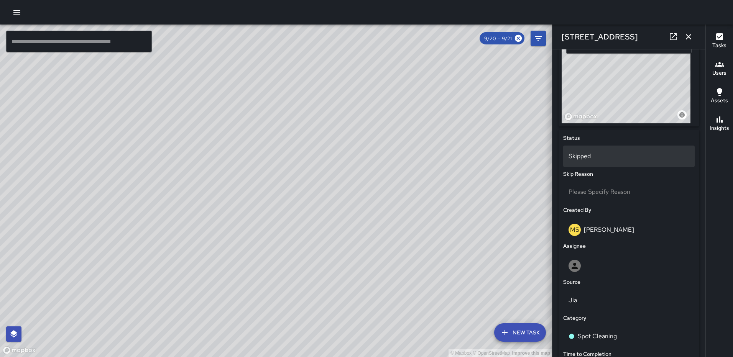
click at [601, 164] on div "Skipped" at bounding box center [628, 156] width 131 height 21
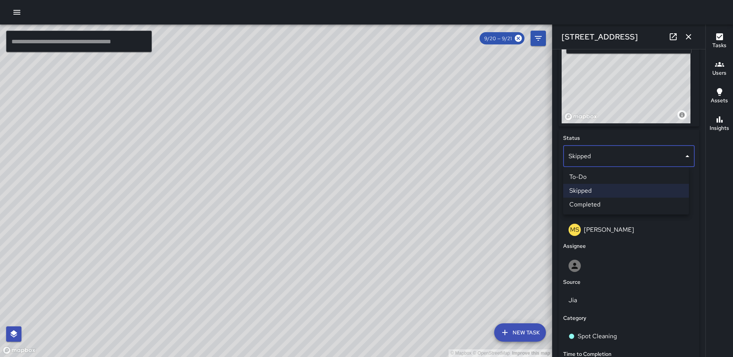
click at [603, 203] on li "Completed" at bounding box center [626, 205] width 126 height 14
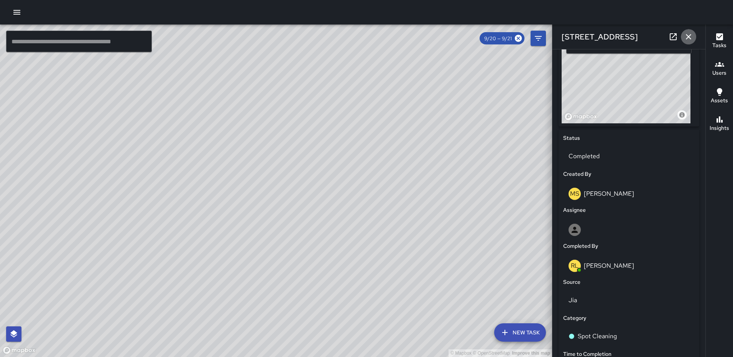
click at [690, 34] on icon "button" at bounding box center [687, 36] width 5 height 5
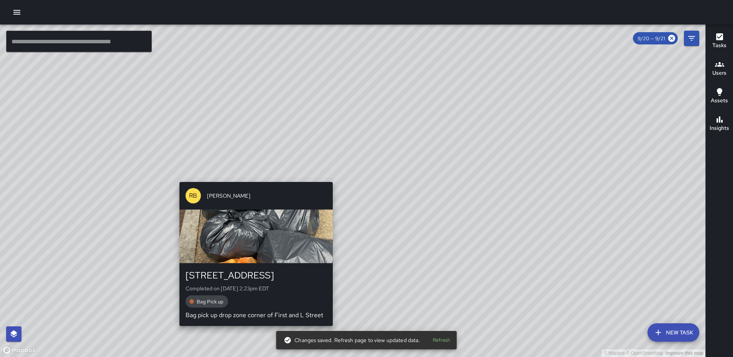
click at [329, 178] on div "© Mapbox © OpenStreetMap Improve this map RB Romario Bramwell 1100 First Street…" at bounding box center [352, 191] width 705 height 333
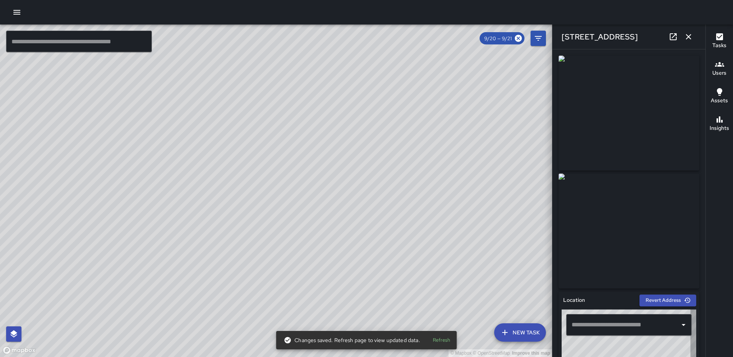
type input "**********"
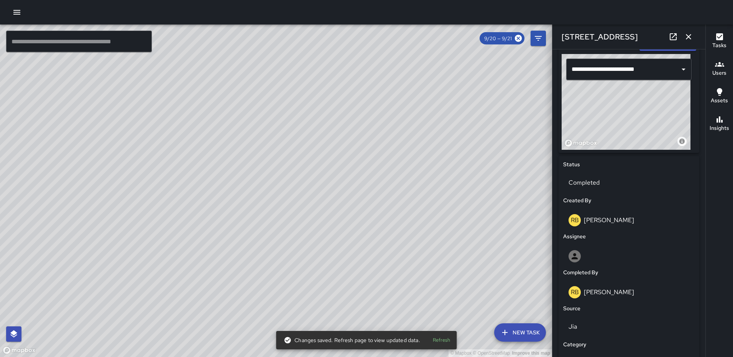
scroll to position [479, 0]
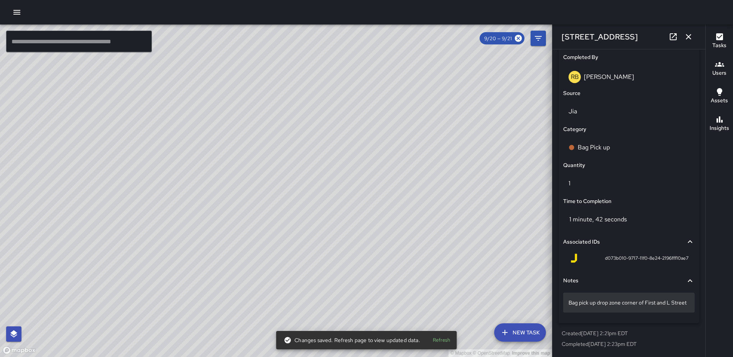
click at [620, 307] on div "Bag pick up drop zone corner of First and L Street" at bounding box center [628, 303] width 131 height 20
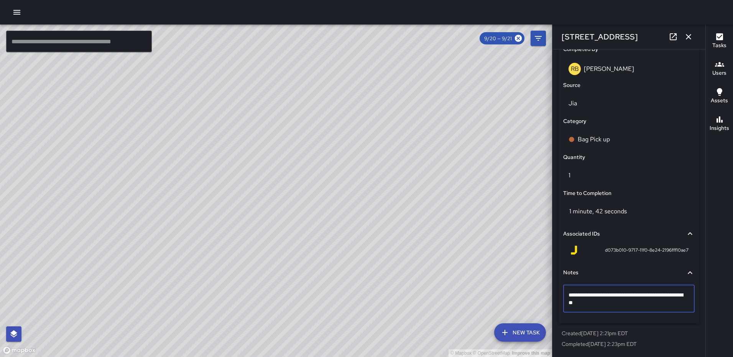
type textarea "**********"
click at [690, 40] on icon "button" at bounding box center [688, 36] width 9 height 9
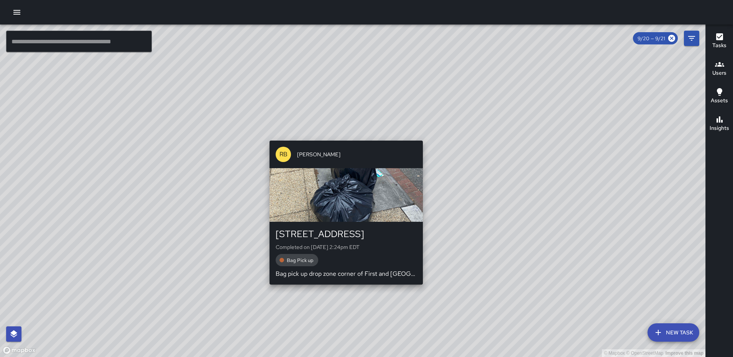
click at [343, 289] on div "© Mapbox © OpenStreetMap Improve this map RB Romario Bramwell 100 K Street Nort…" at bounding box center [352, 191] width 705 height 333
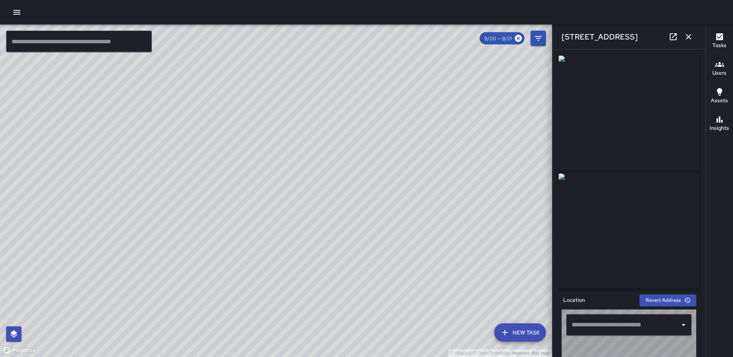
type input "**********"
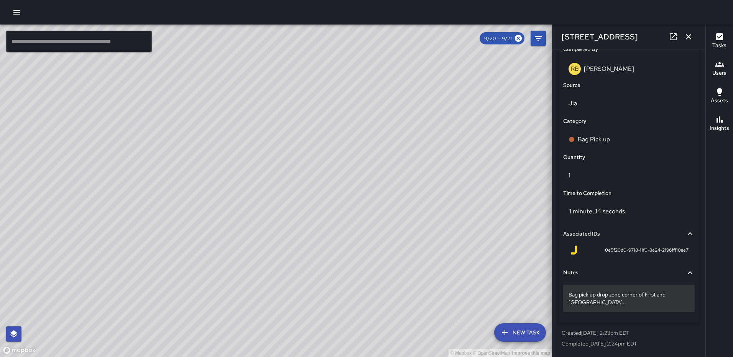
click at [590, 300] on p "Bag pick up drop zone corner of First and K Street." at bounding box center [628, 298] width 121 height 15
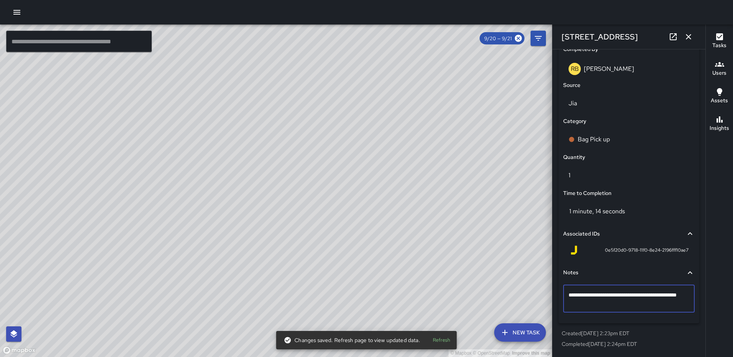
type textarea "**********"
click at [690, 34] on icon "button" at bounding box center [688, 36] width 9 height 9
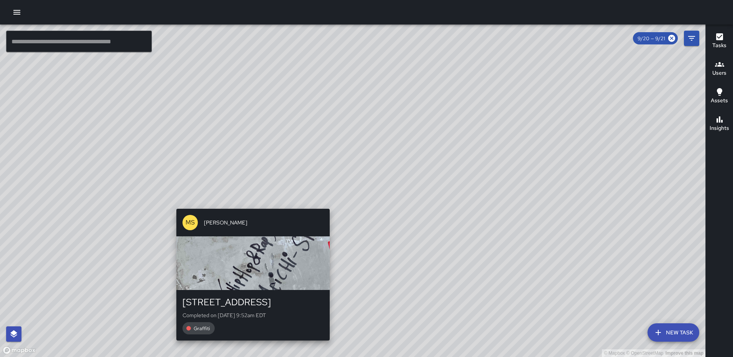
click at [327, 204] on div "© Mapbox © OpenStreetMap Improve this map MS Mekhi Smith 90 K Street Northeast …" at bounding box center [352, 191] width 705 height 333
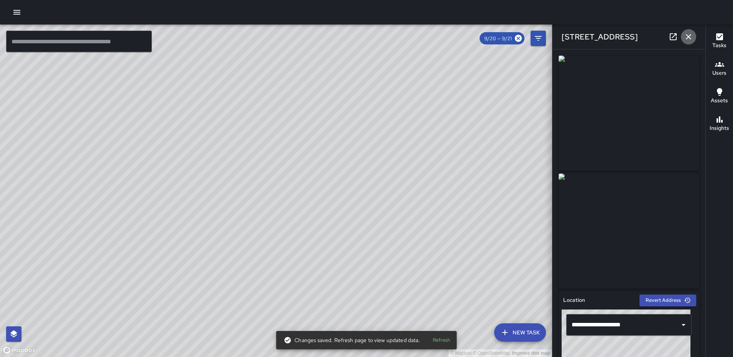
click at [686, 36] on icon "button" at bounding box center [688, 36] width 9 height 9
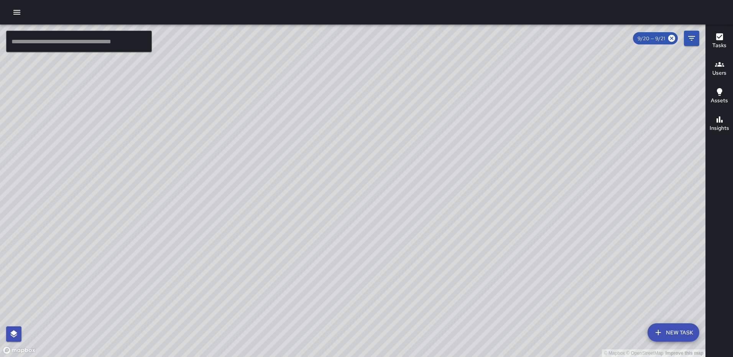
drag, startPoint x: 195, startPoint y: 295, endPoint x: 252, endPoint y: 214, distance: 98.4
click at [252, 208] on div "© Mapbox © OpenStreetMap Improve this map" at bounding box center [352, 191] width 705 height 333
click at [194, 241] on div "© Mapbox © OpenStreetMap Improve this map RB Romario Bramwell 800 North Capitol…" at bounding box center [352, 191] width 705 height 333
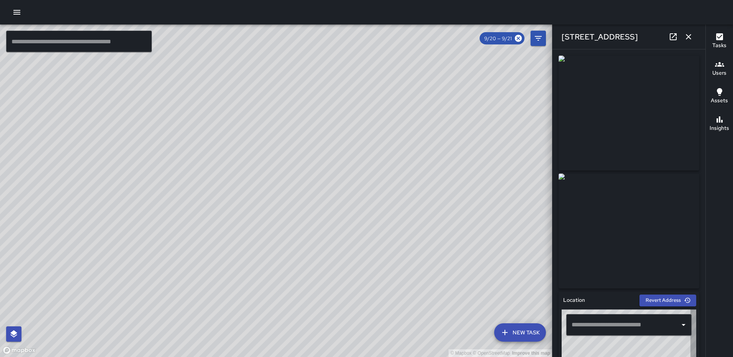
type input "**********"
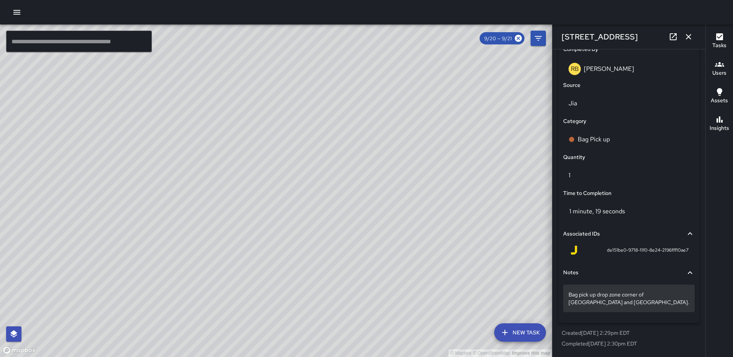
click at [640, 303] on p "Bag pick up drop zone corner of North Capitol and H Street NW." at bounding box center [628, 298] width 121 height 15
type textarea "**********"
drag, startPoint x: 688, startPoint y: 40, endPoint x: 686, endPoint y: 44, distance: 4.6
click at [688, 40] on icon "button" at bounding box center [688, 36] width 9 height 9
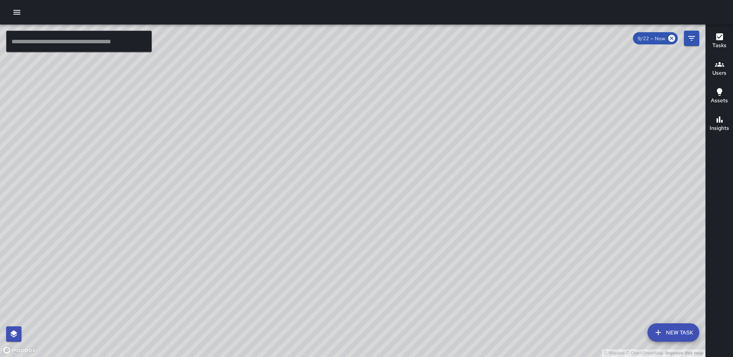
click at [245, 296] on div "© Mapbox © OpenStreetMap Improve this map RM [PERSON_NAME] [STREET_ADDRESS][US_…" at bounding box center [352, 191] width 705 height 333
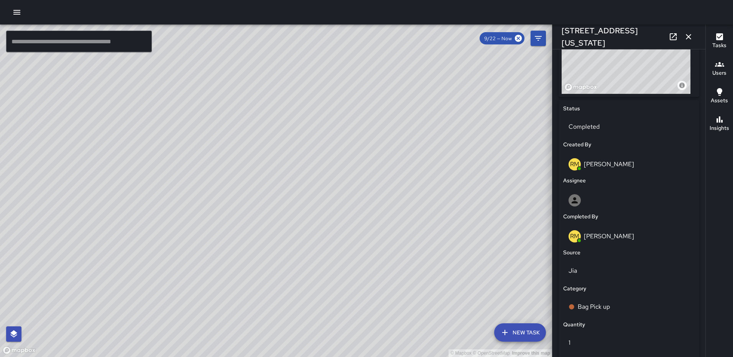
scroll to position [471, 0]
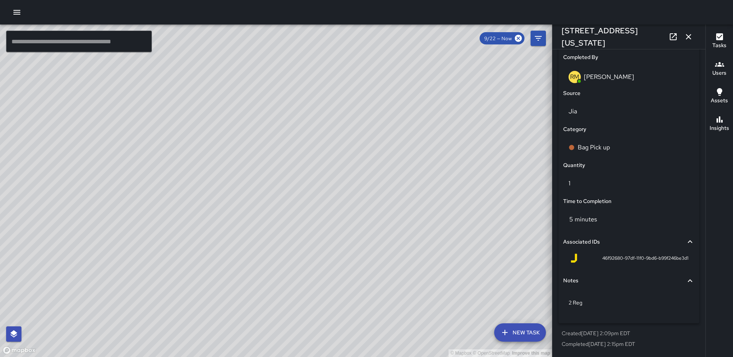
click at [291, 252] on div "© Mapbox © OpenStreetMap Improve this map RM [PERSON_NAME] [STREET_ADDRESS][US_…" at bounding box center [276, 191] width 552 height 333
type input "**********"
click at [685, 35] on icon "button" at bounding box center [688, 36] width 9 height 9
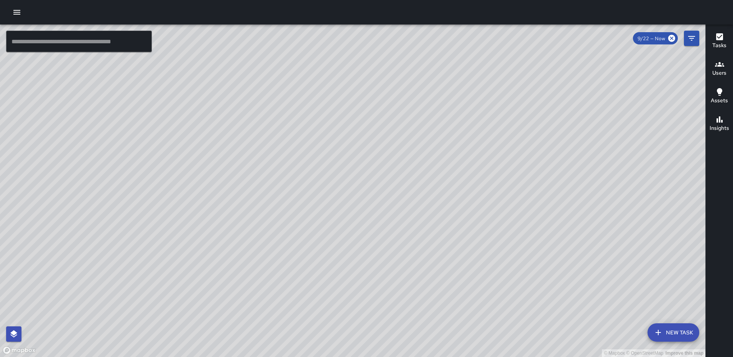
drag, startPoint x: 653, startPoint y: 160, endPoint x: 429, endPoint y: 265, distance: 247.2
click at [431, 266] on div "© Mapbox © OpenStreetMap Improve this map" at bounding box center [352, 191] width 705 height 333
click at [715, 40] on icon "button" at bounding box center [719, 36] width 9 height 9
